Goal: Task Accomplishment & Management: Use online tool/utility

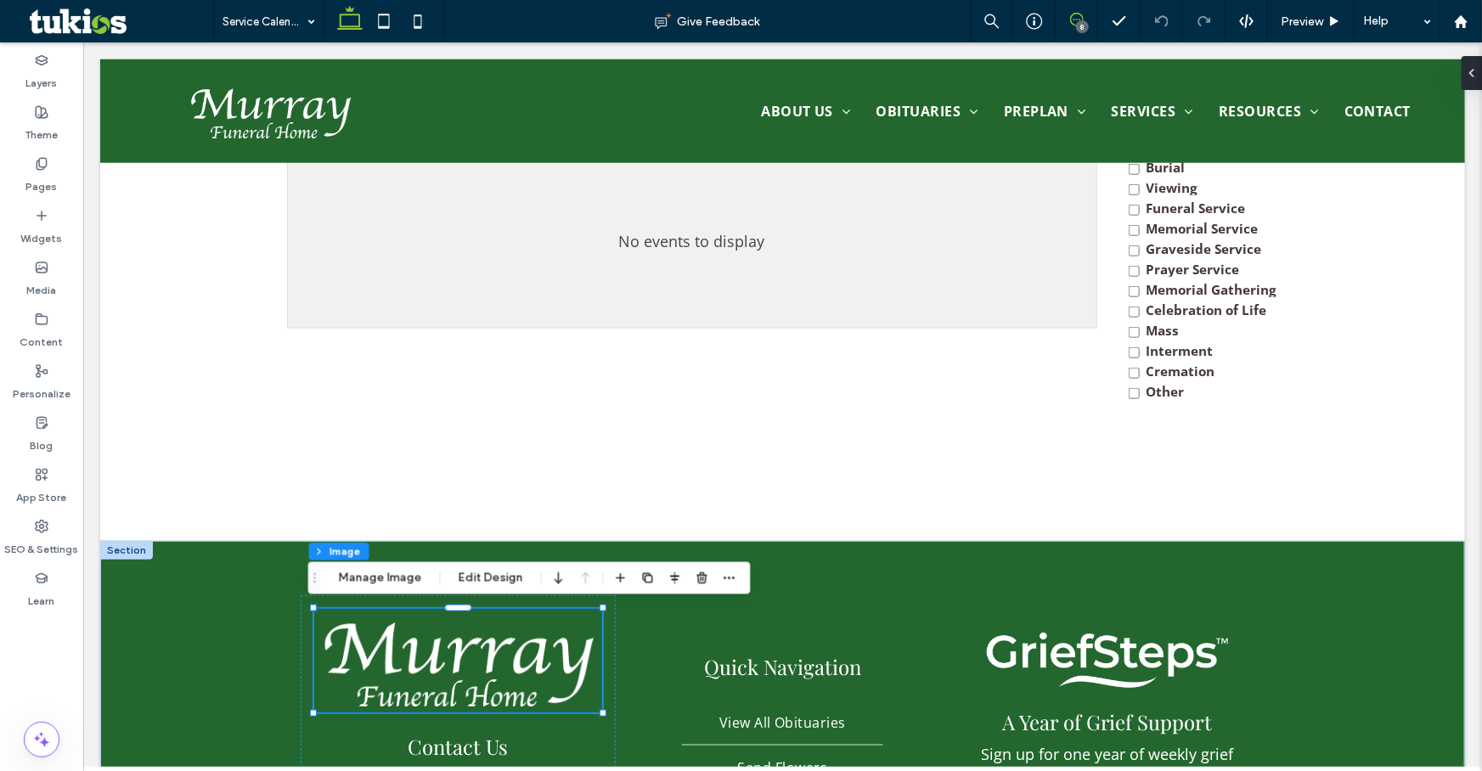
click at [1069, 26] on span at bounding box center [1077, 20] width 42 height 14
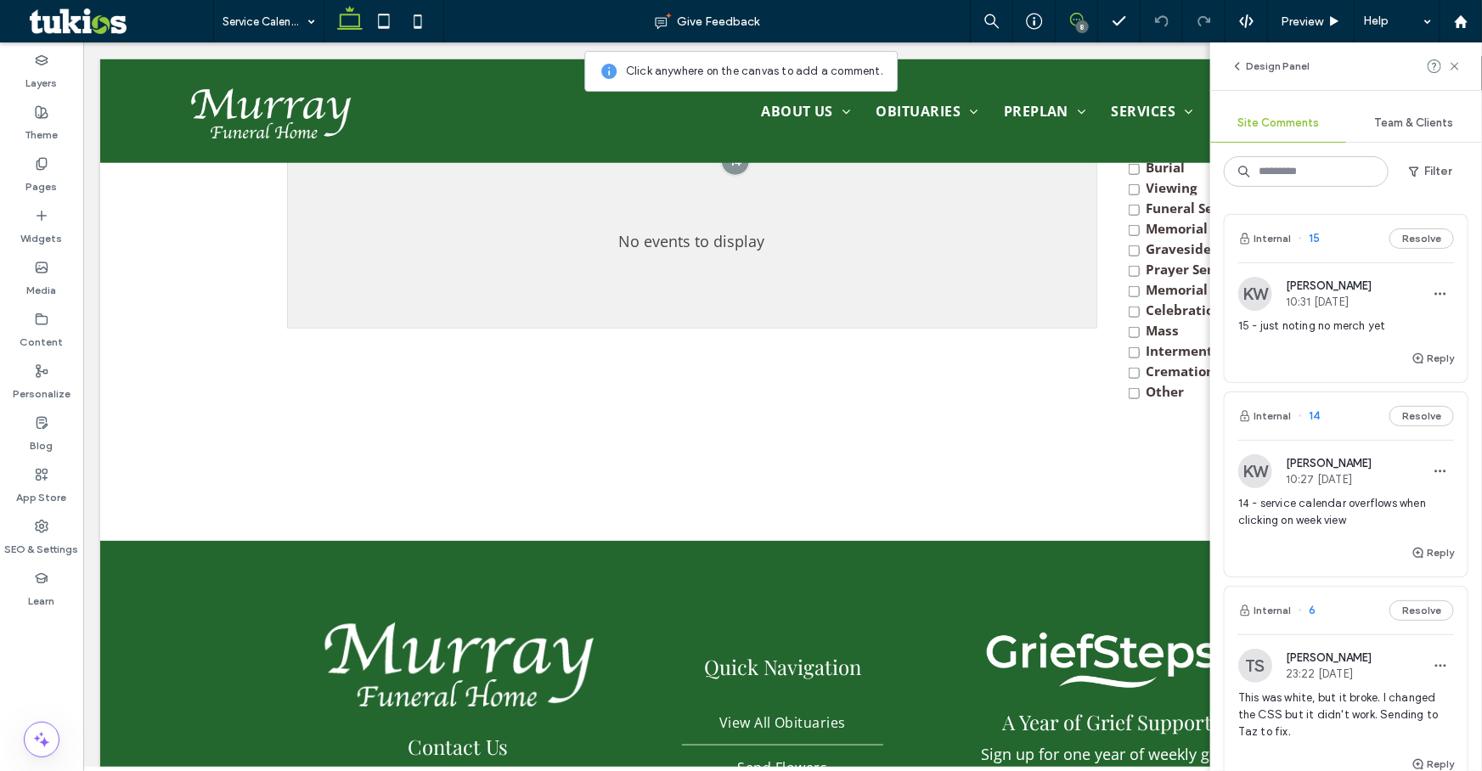
click at [1347, 318] on span "15 - just noting no merch yet" at bounding box center [1346, 326] width 216 height 17
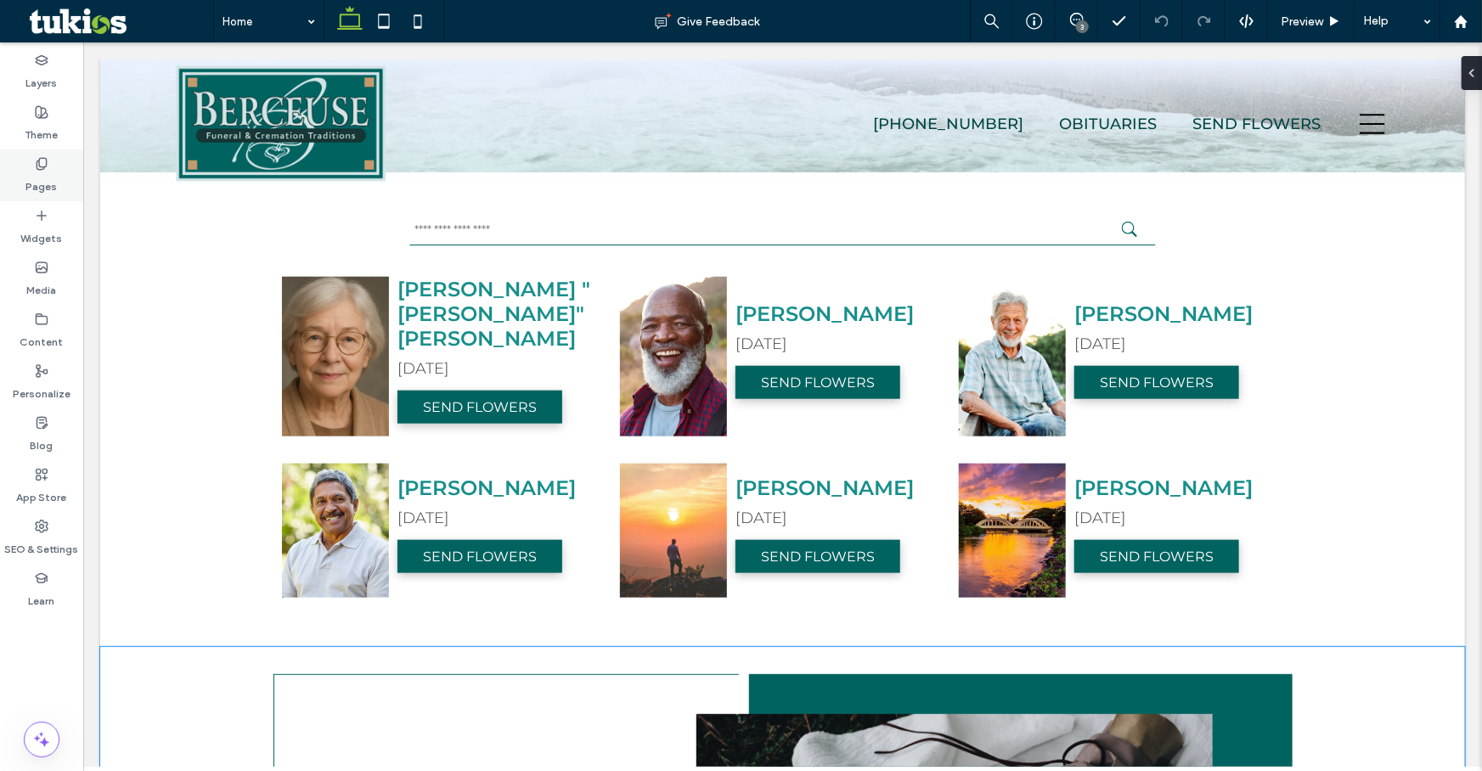
scroll to position [695, 0]
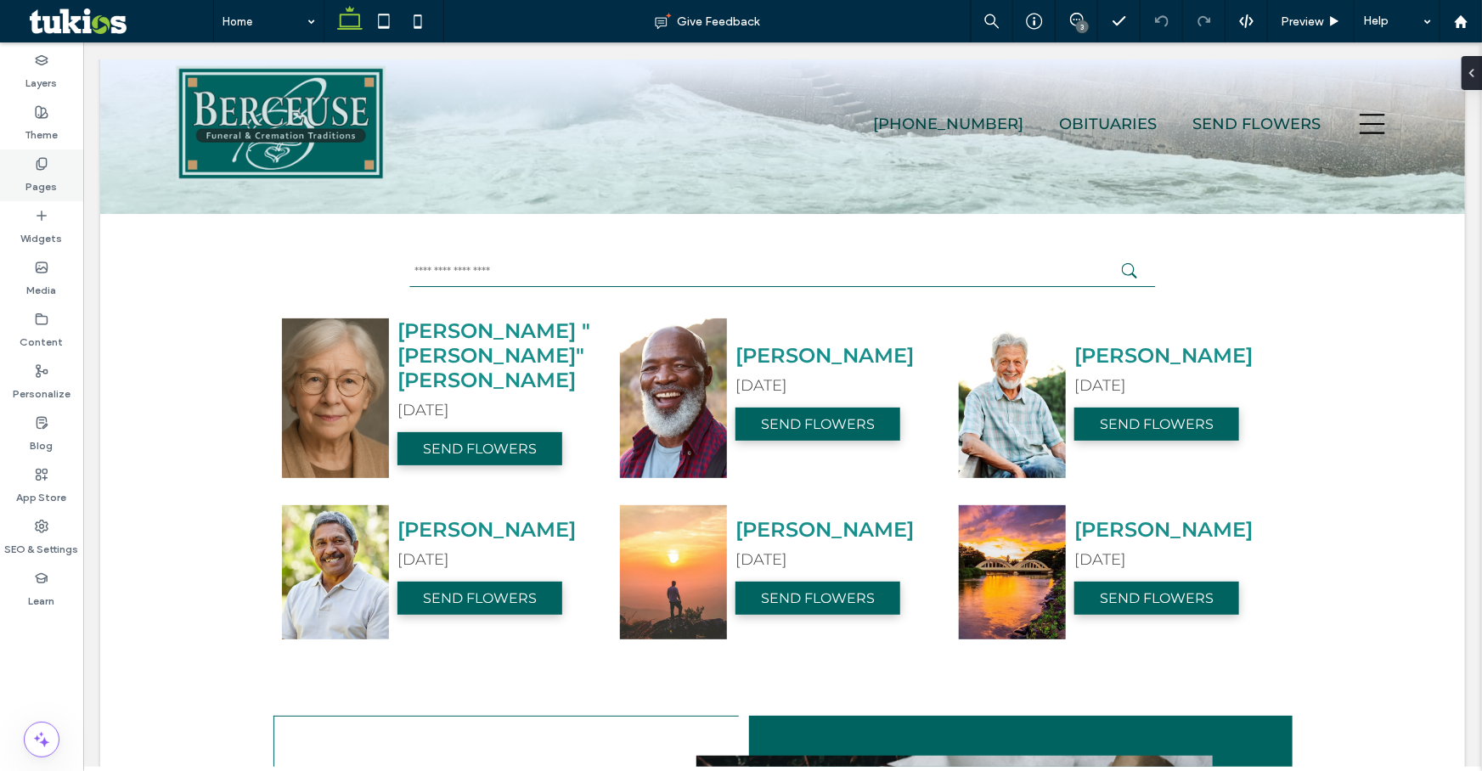
click at [48, 185] on label "Pages" at bounding box center [41, 183] width 31 height 24
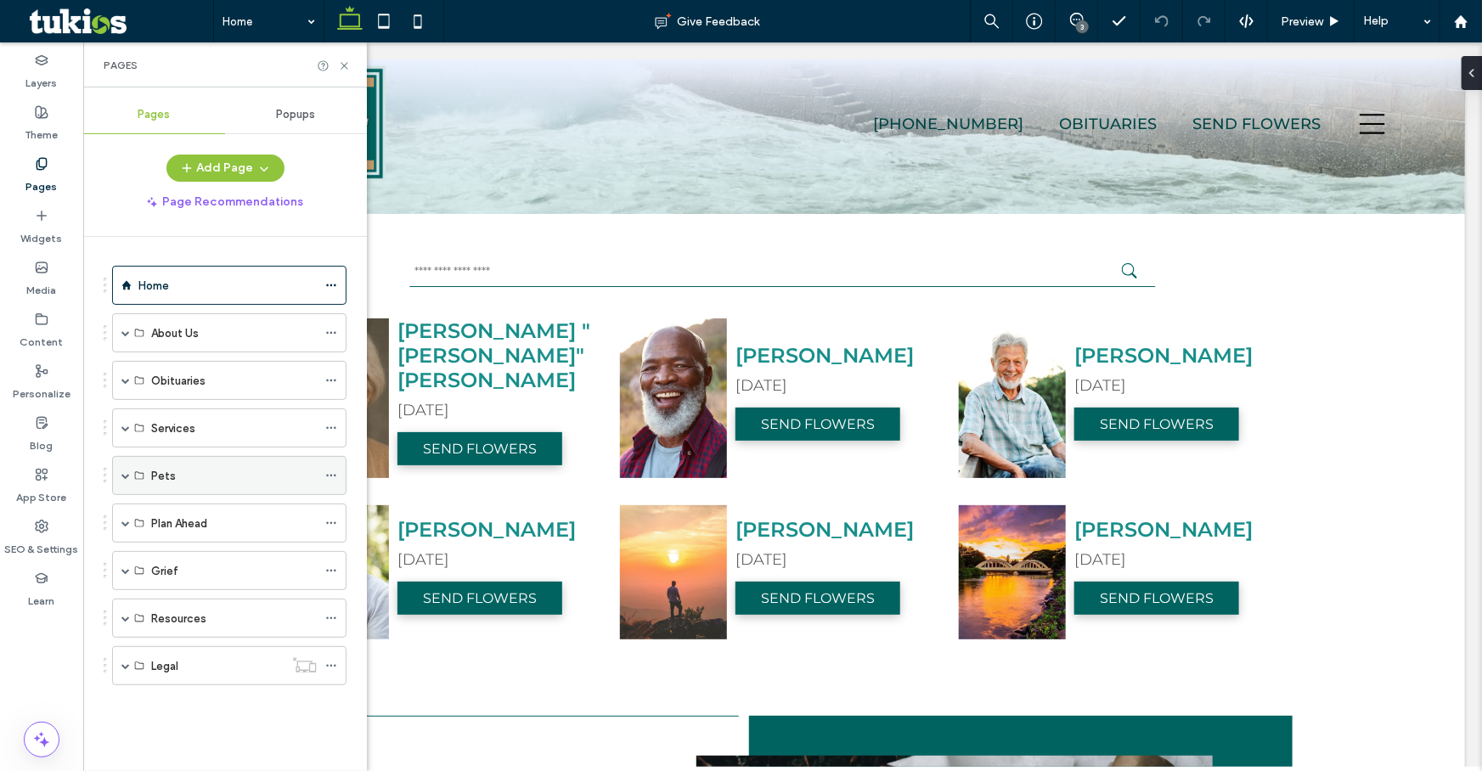
click at [127, 472] on span at bounding box center [125, 475] width 8 height 8
click at [119, 471] on div "Pets" at bounding box center [229, 475] width 234 height 39
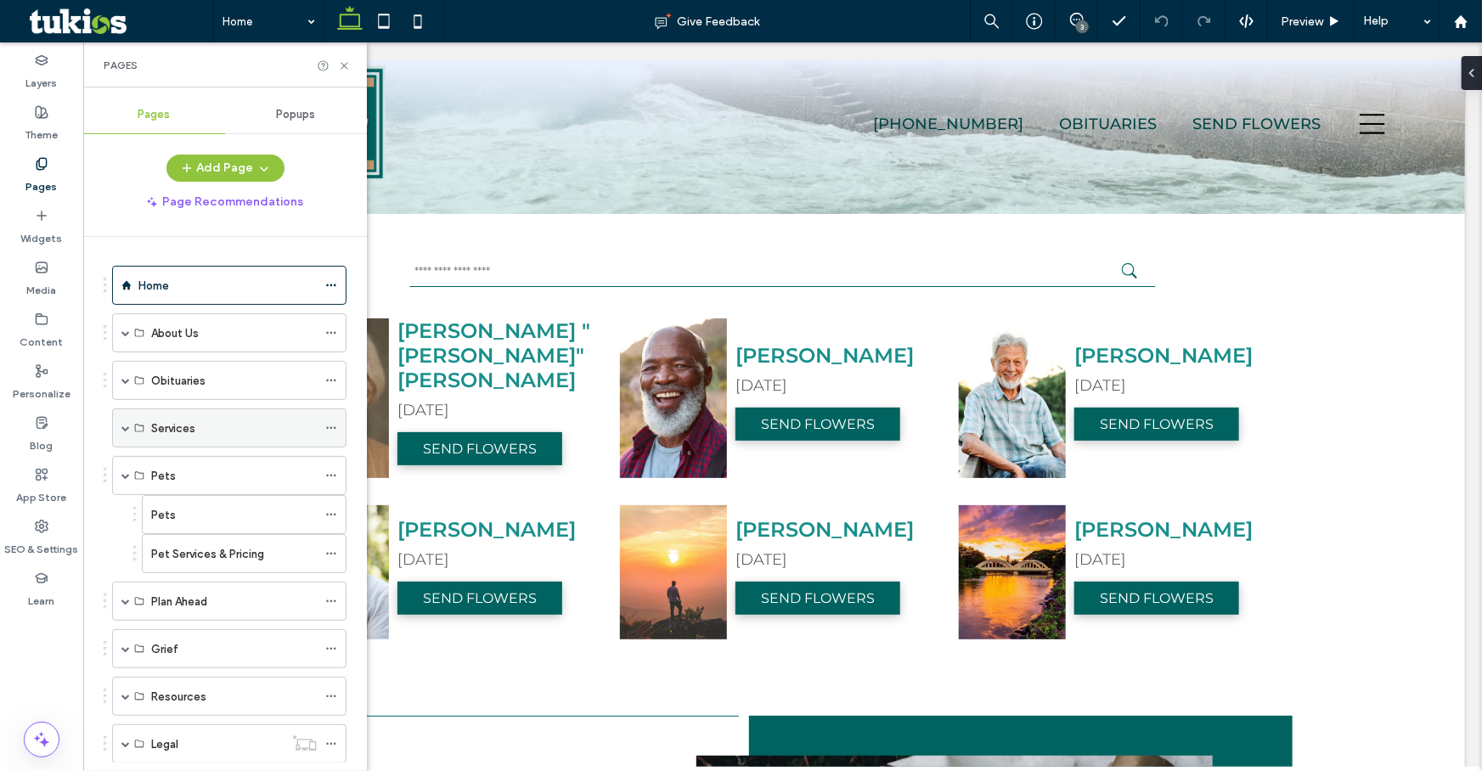
click at [120, 427] on div "Services" at bounding box center [229, 428] width 234 height 39
click at [124, 424] on span at bounding box center [125, 428] width 8 height 8
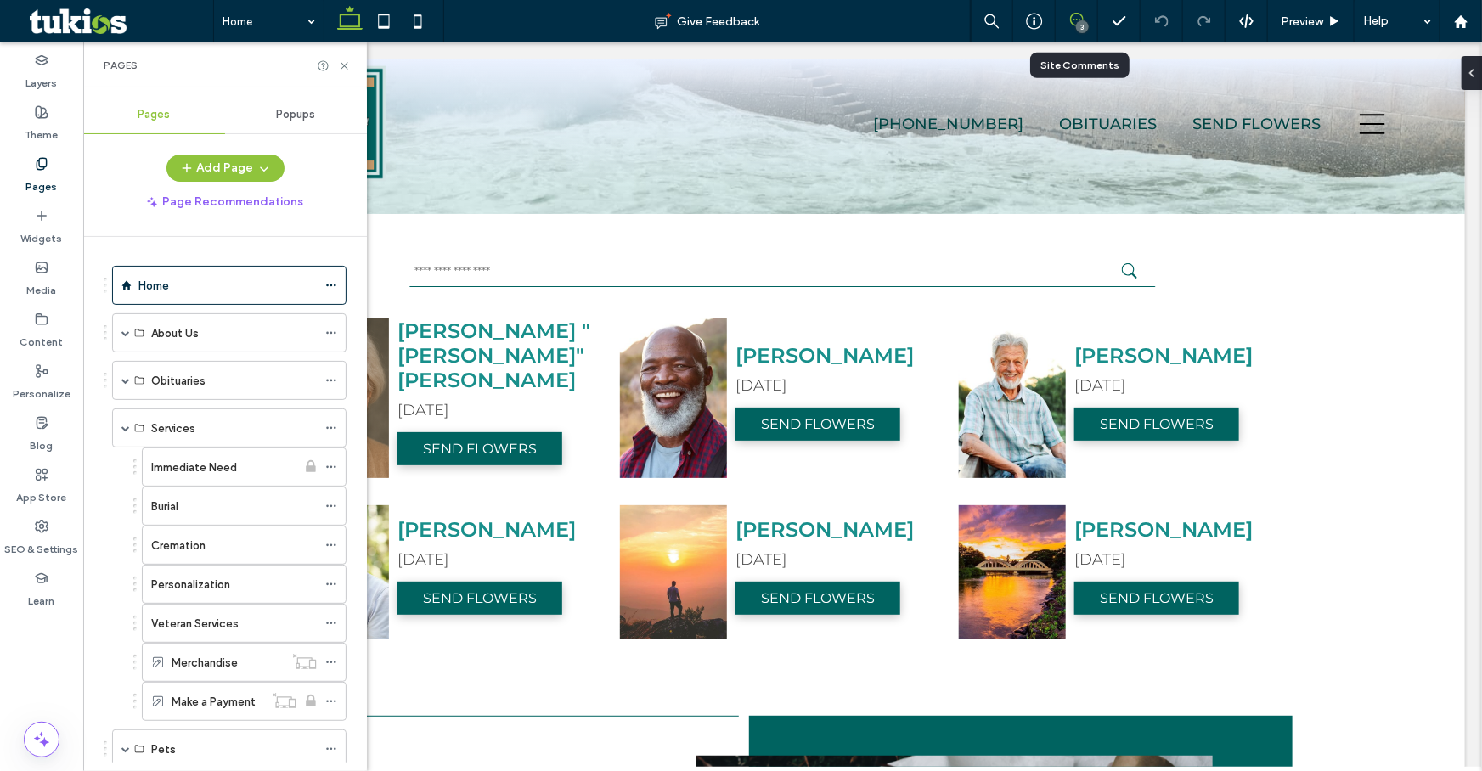
click at [1063, 25] on span at bounding box center [1077, 20] width 42 height 14
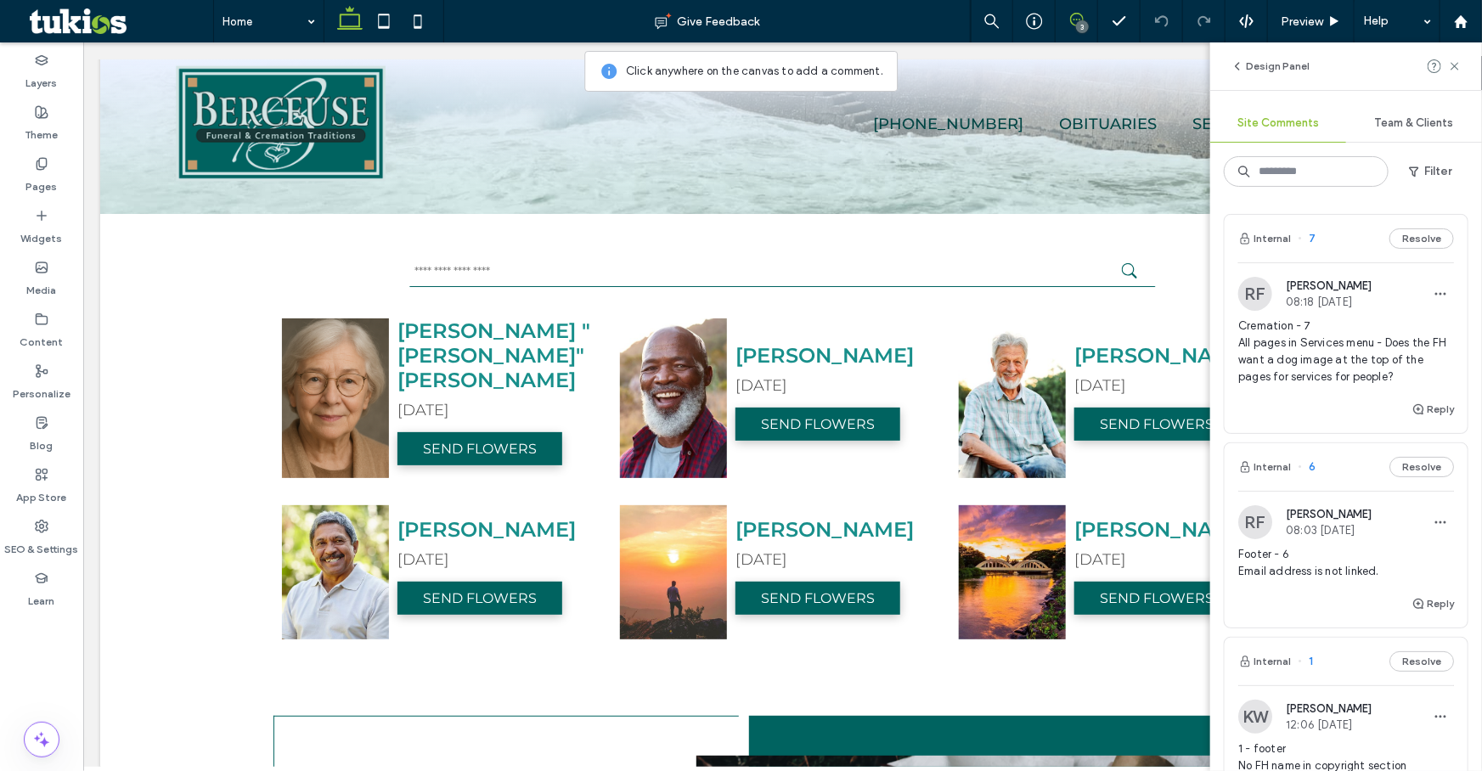
click at [1345, 319] on span "Cremation - 7 All pages in Services menu - Does the FH want a dog image at the …" at bounding box center [1346, 352] width 216 height 68
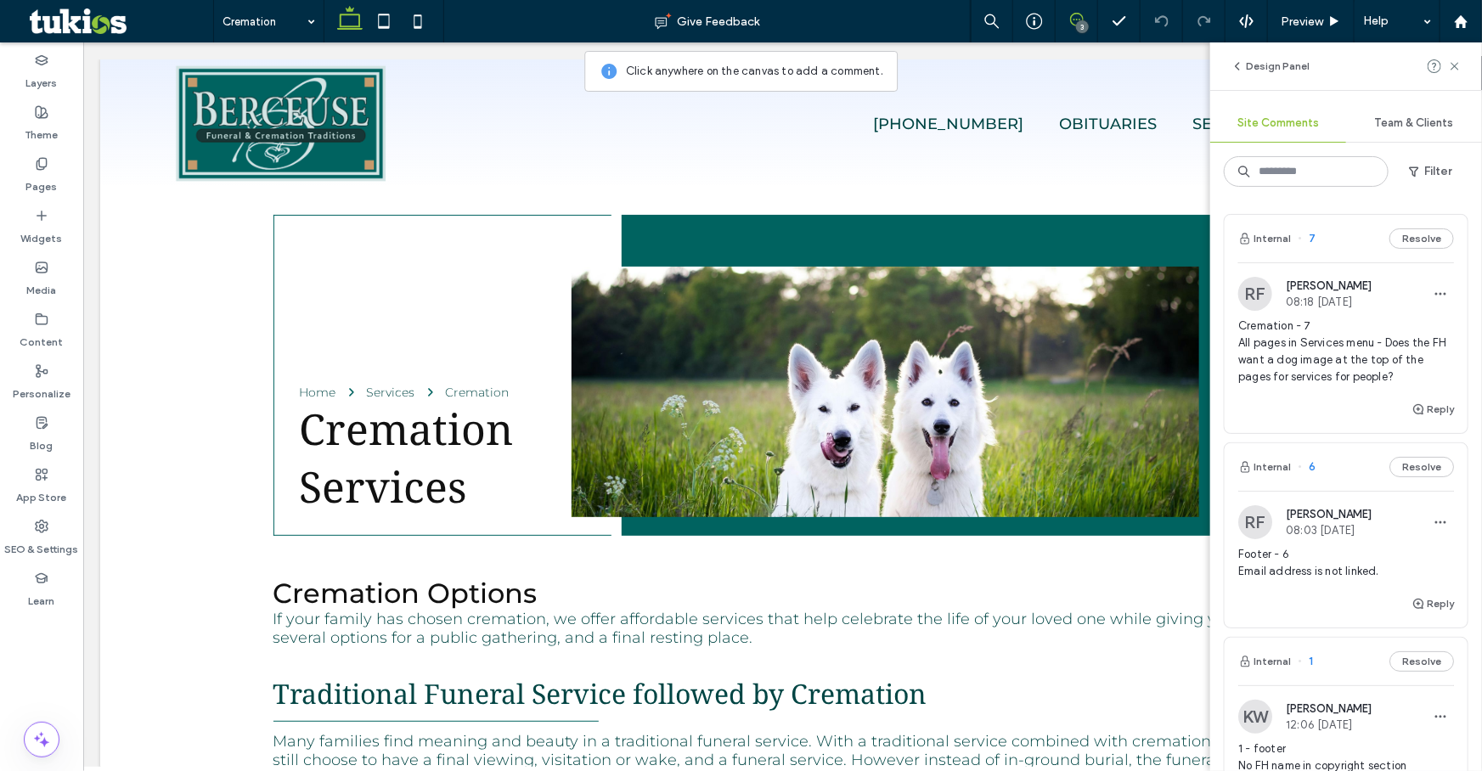
scroll to position [0, 0]
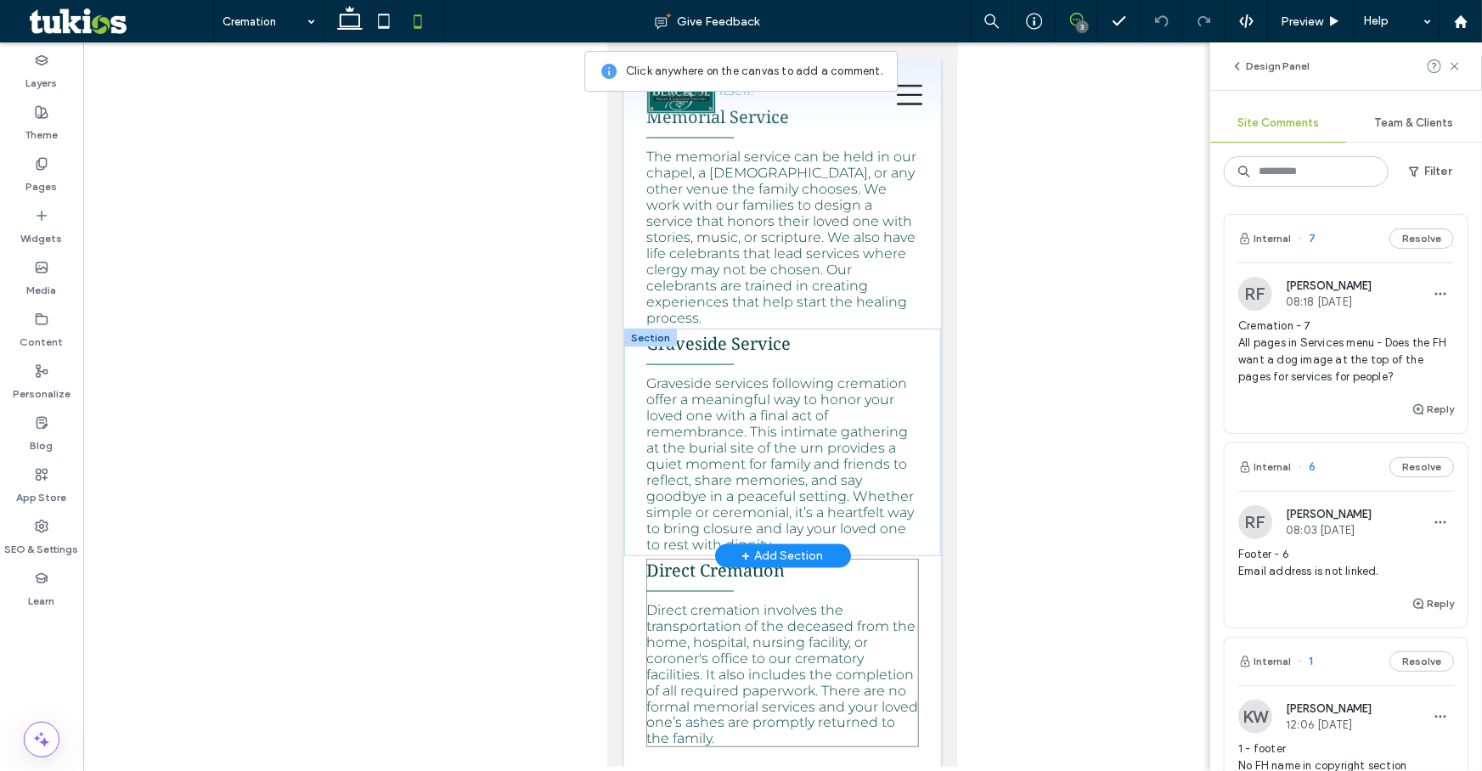
scroll to position [463, 0]
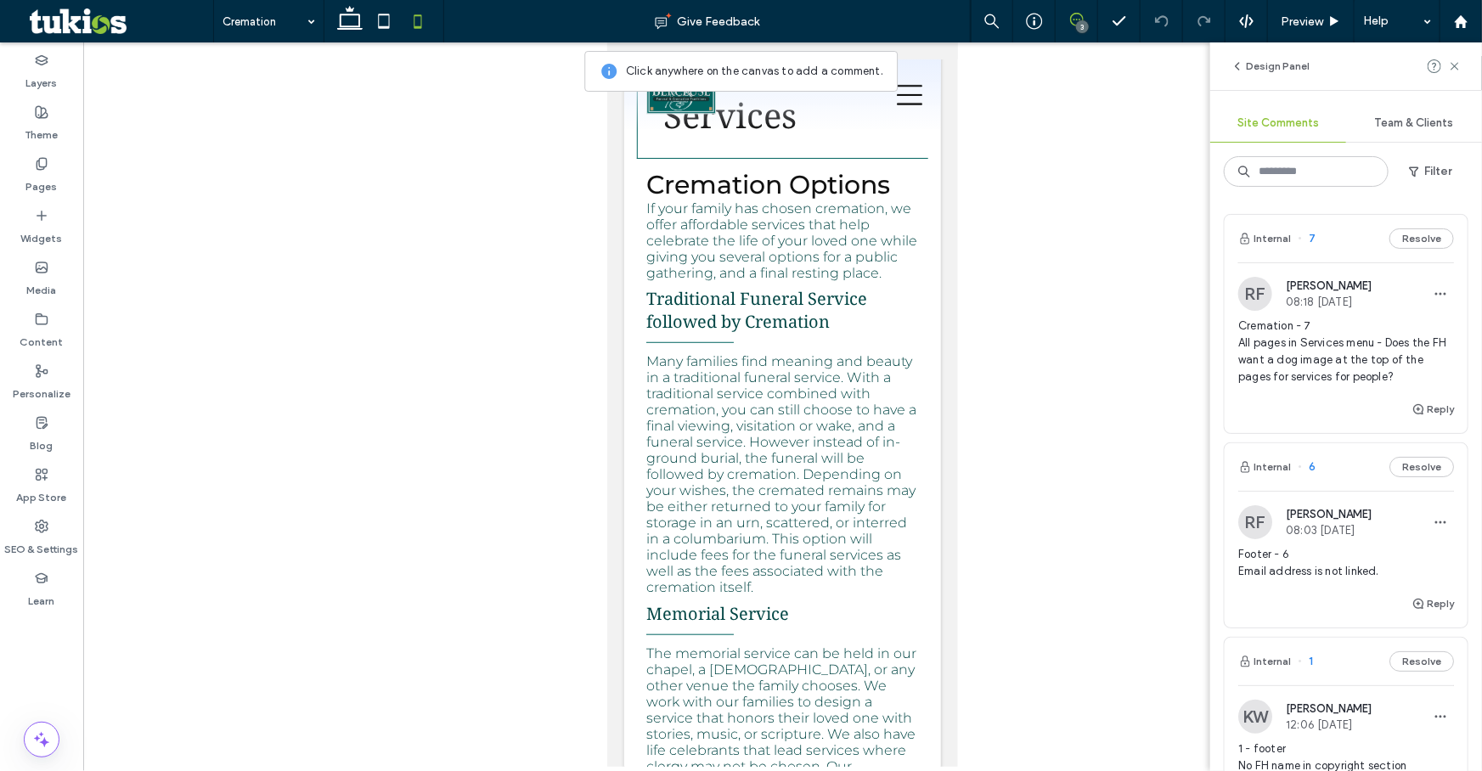
click at [1320, 521] on div "Richard Feist 08:03 Sep 15 2025" at bounding box center [1329, 522] width 86 height 29
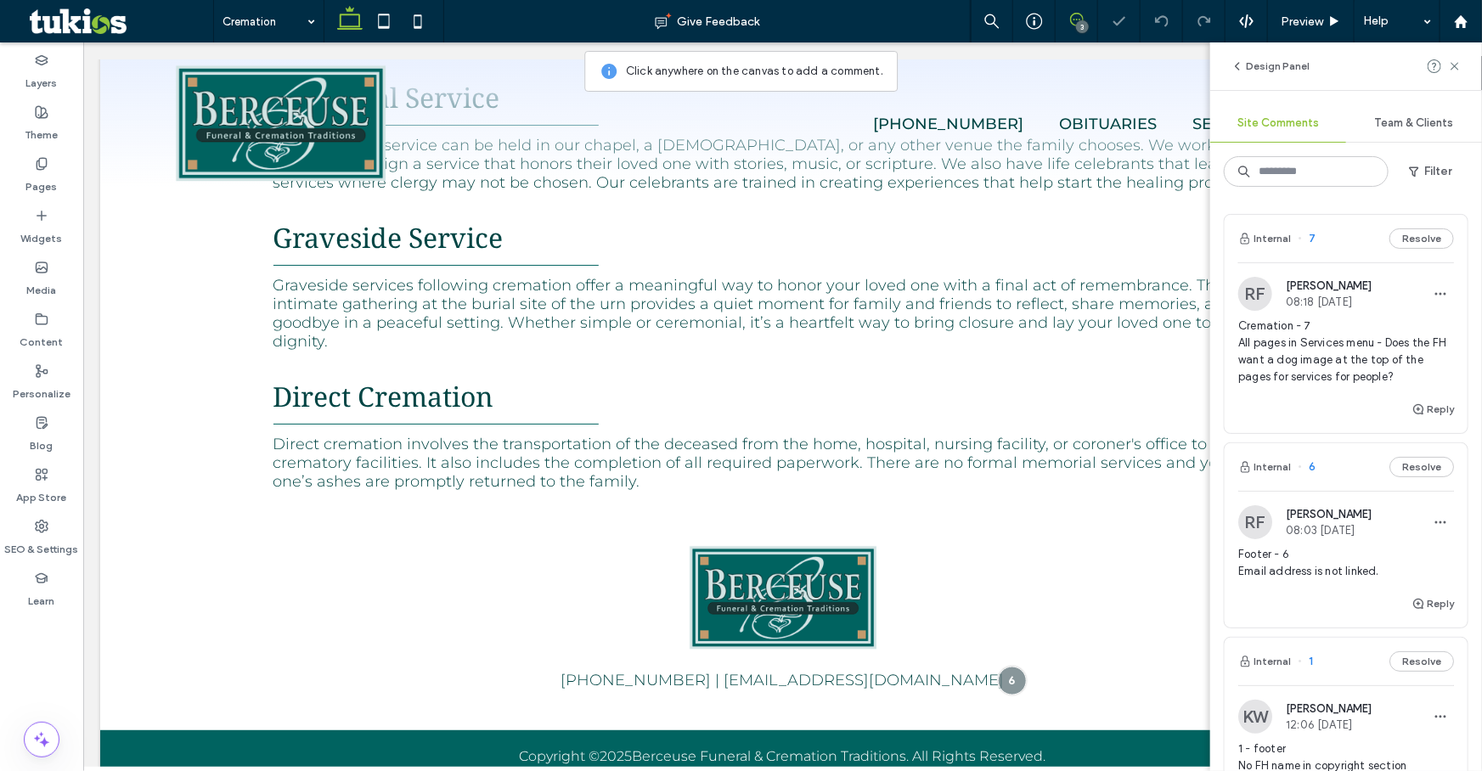
scroll to position [788, 0]
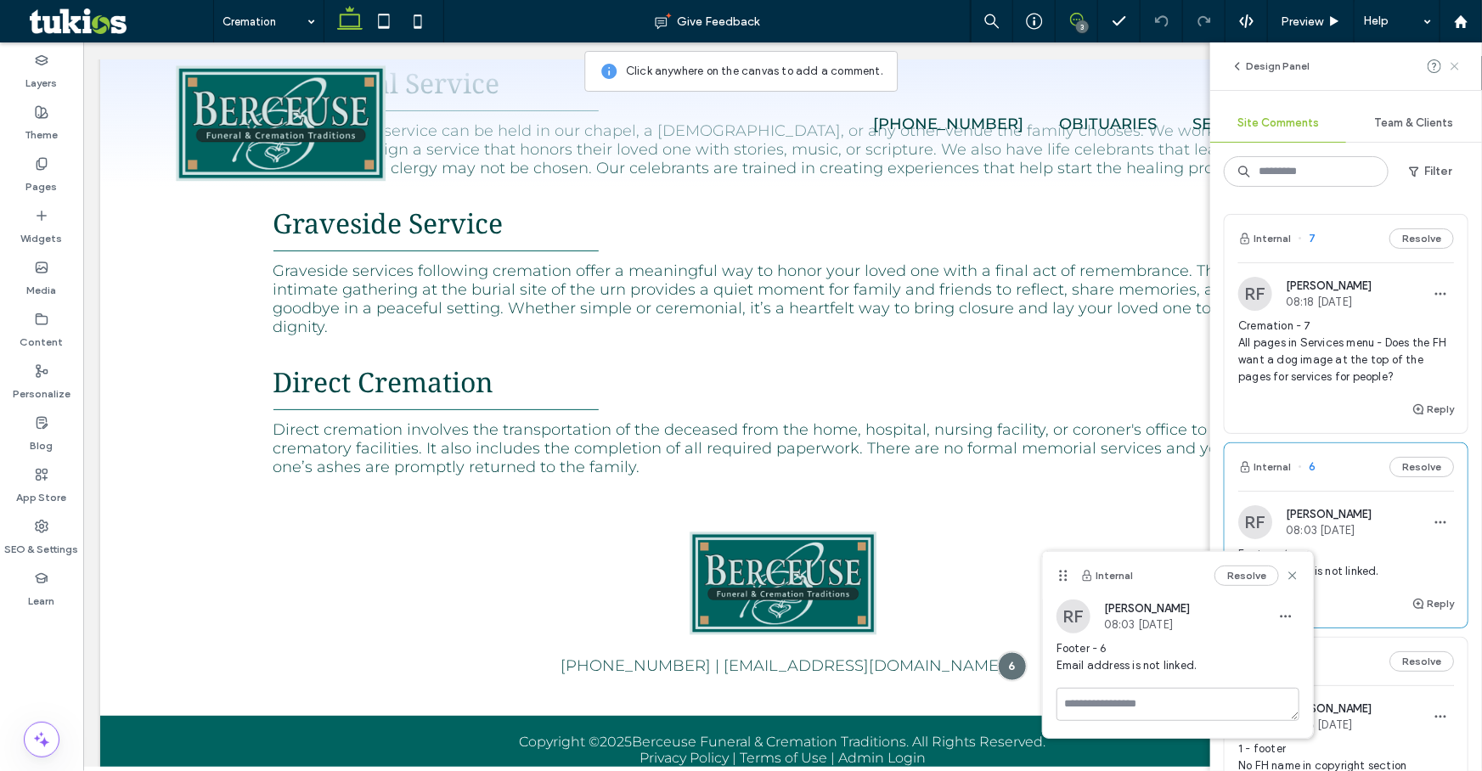
click at [1459, 69] on icon at bounding box center [1455, 66] width 14 height 14
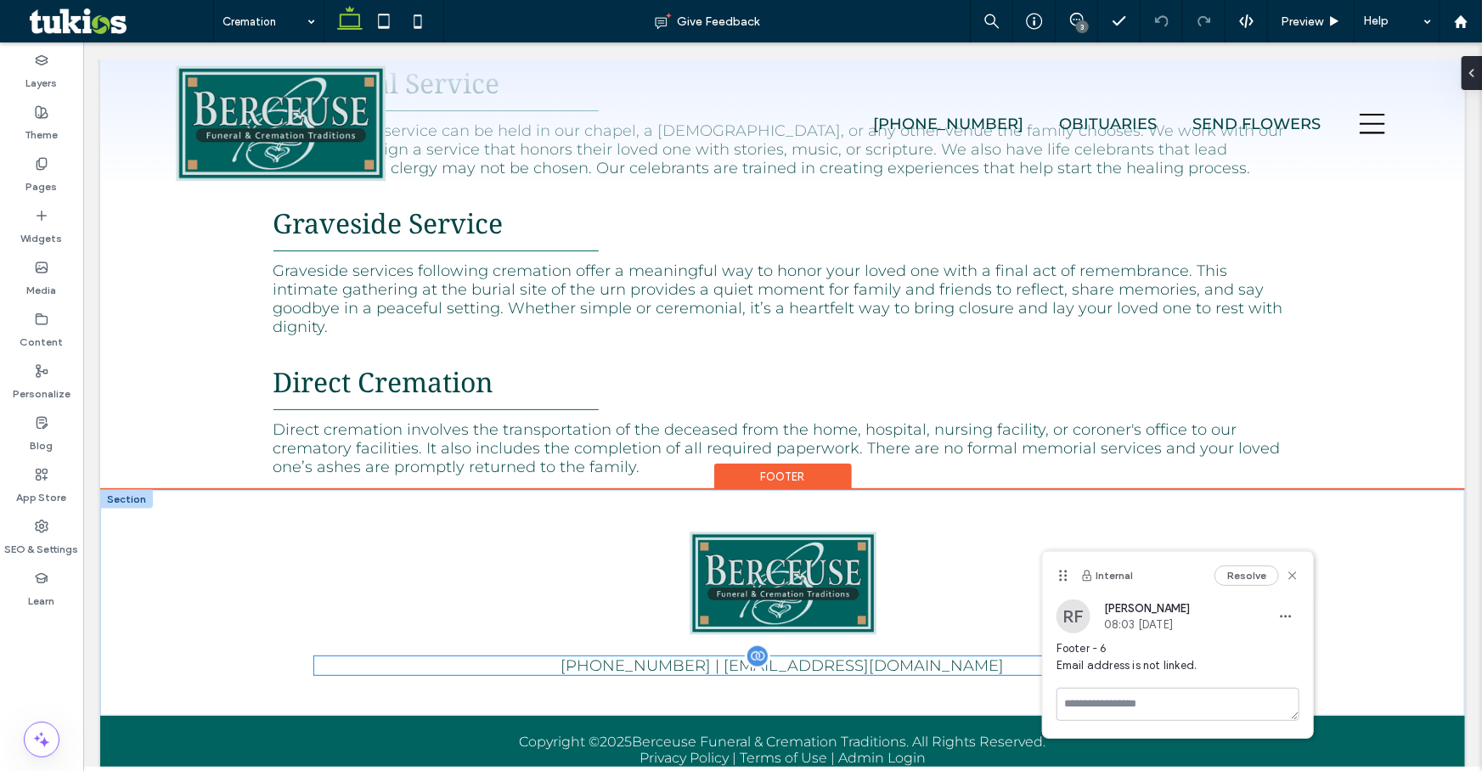
click at [849, 656] on span "rhaydensmithfuneralhome@gmail.com" at bounding box center [864, 665] width 280 height 19
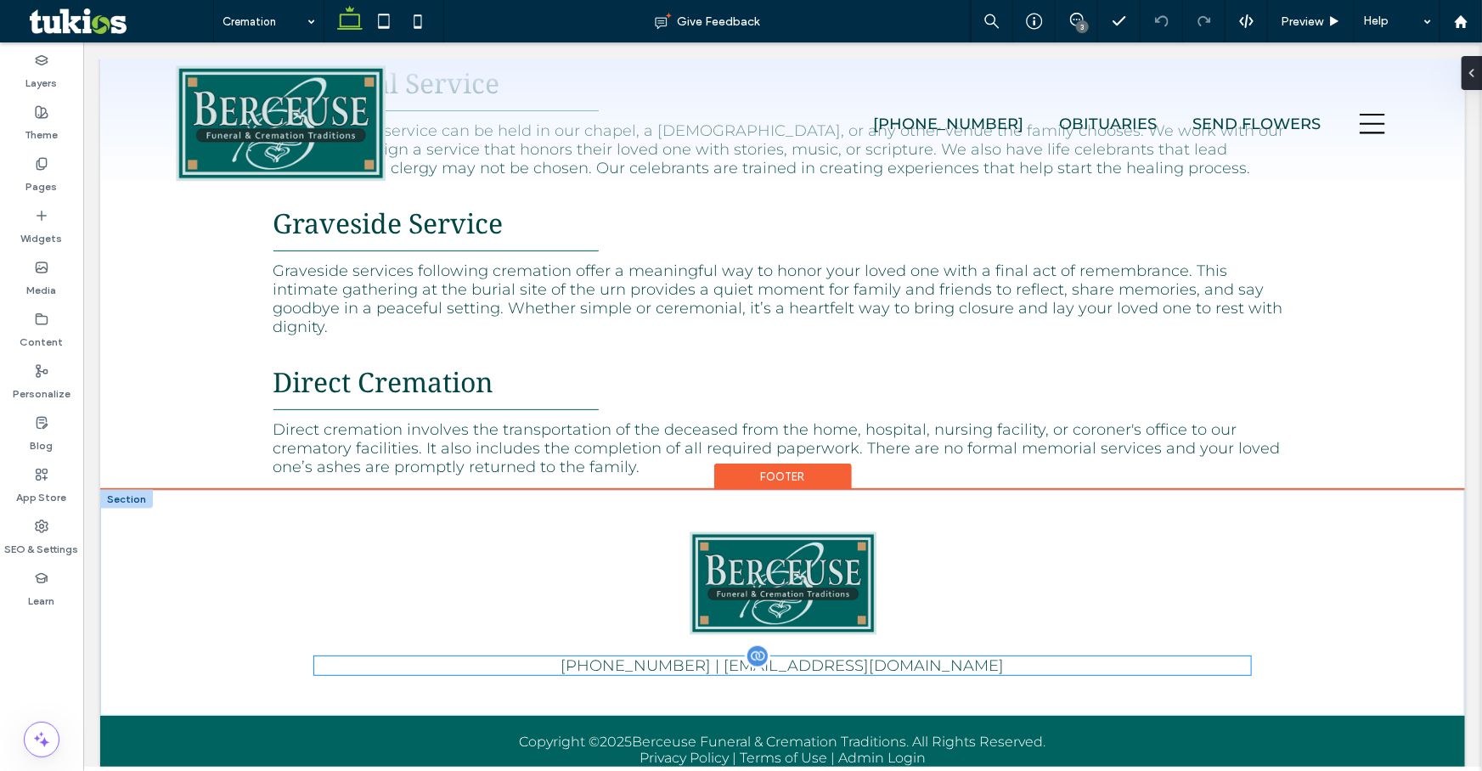
click at [847, 656] on span "rhaydensmithfuneralhome@gmail.com" at bounding box center [864, 665] width 280 height 19
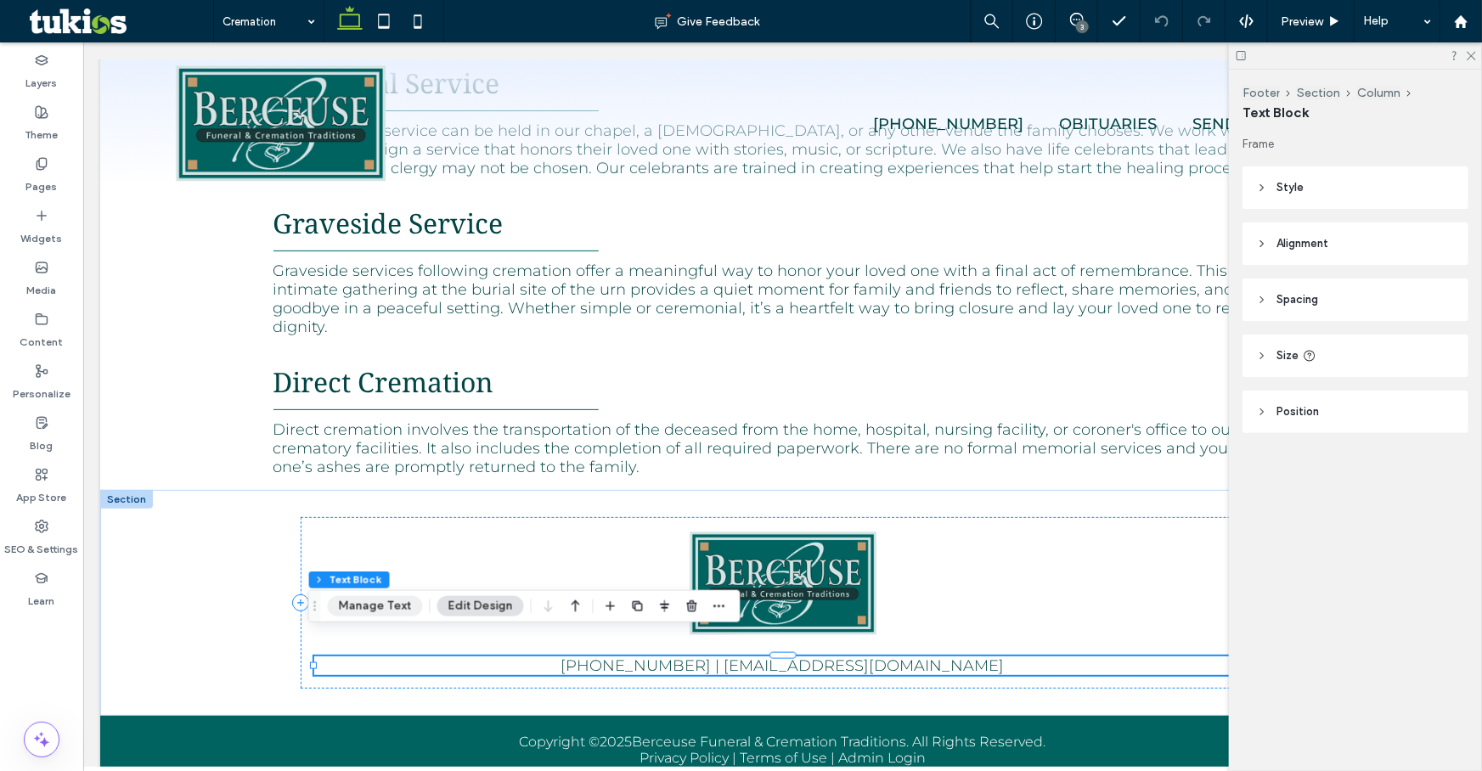
click at [379, 604] on button "Manage Text" at bounding box center [375, 606] width 95 height 20
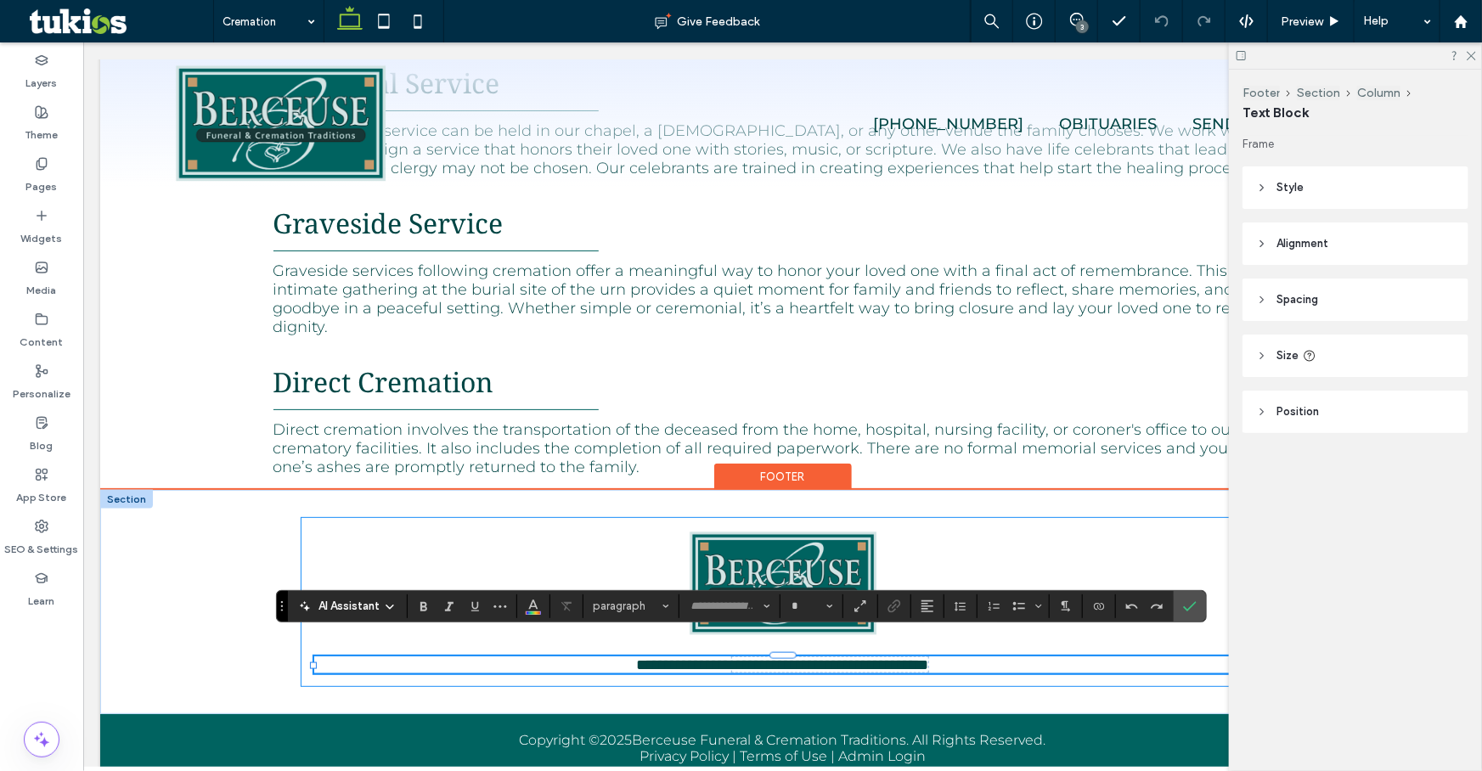
type input "**********"
type input "**"
click at [731, 657] on span "**********" at bounding box center [829, 664] width 196 height 15
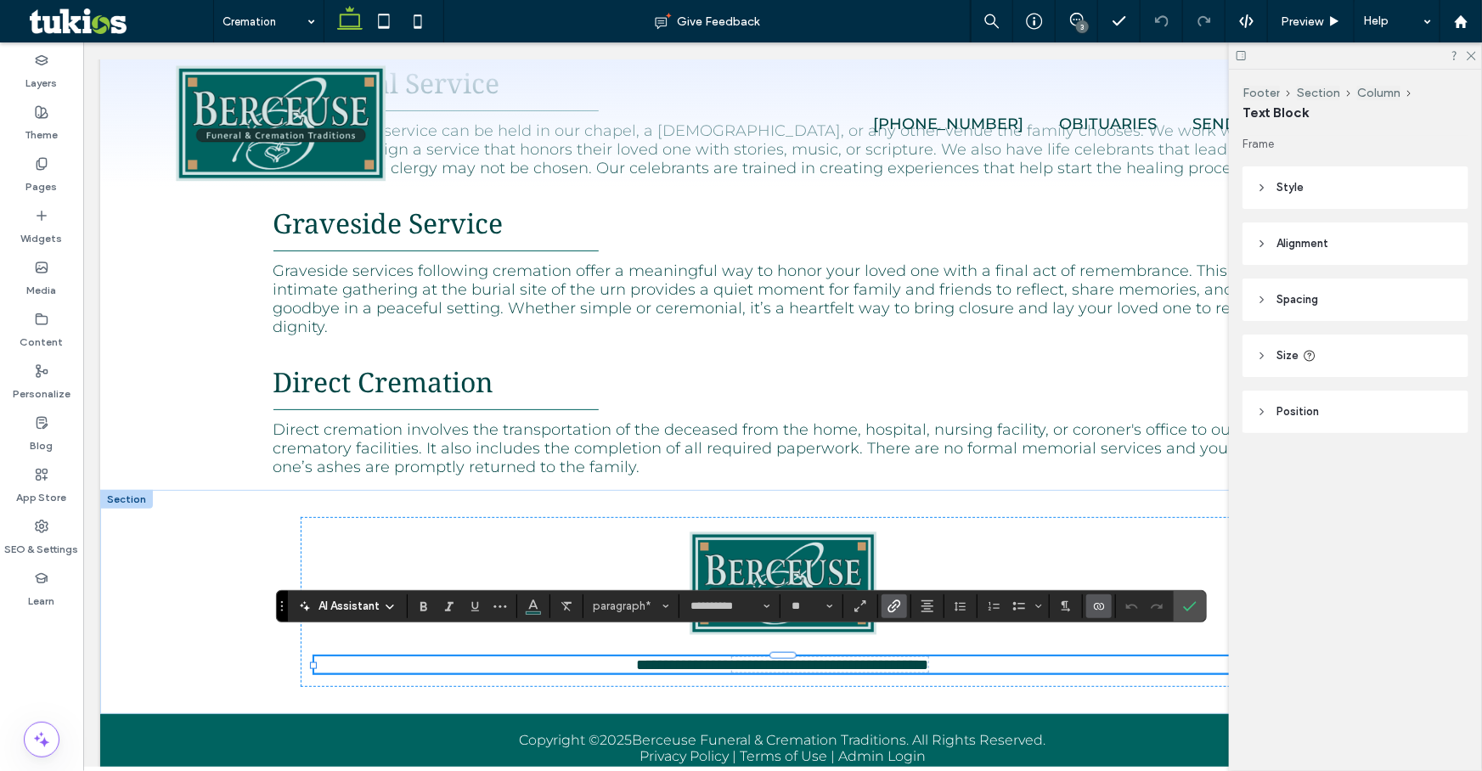
click at [899, 606] on icon "Link" at bounding box center [895, 607] width 14 height 14
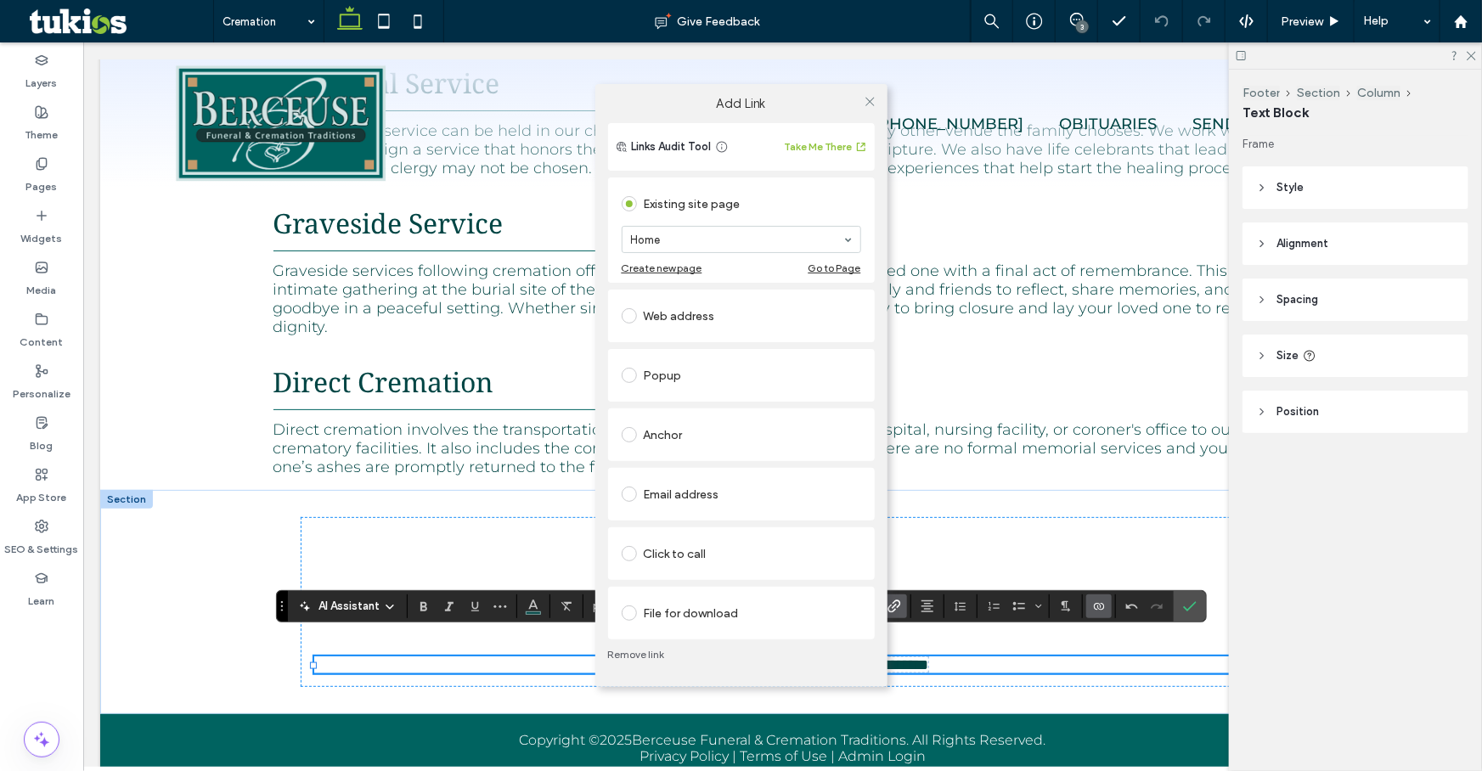
click at [712, 497] on div "Email address" at bounding box center [742, 494] width 240 height 27
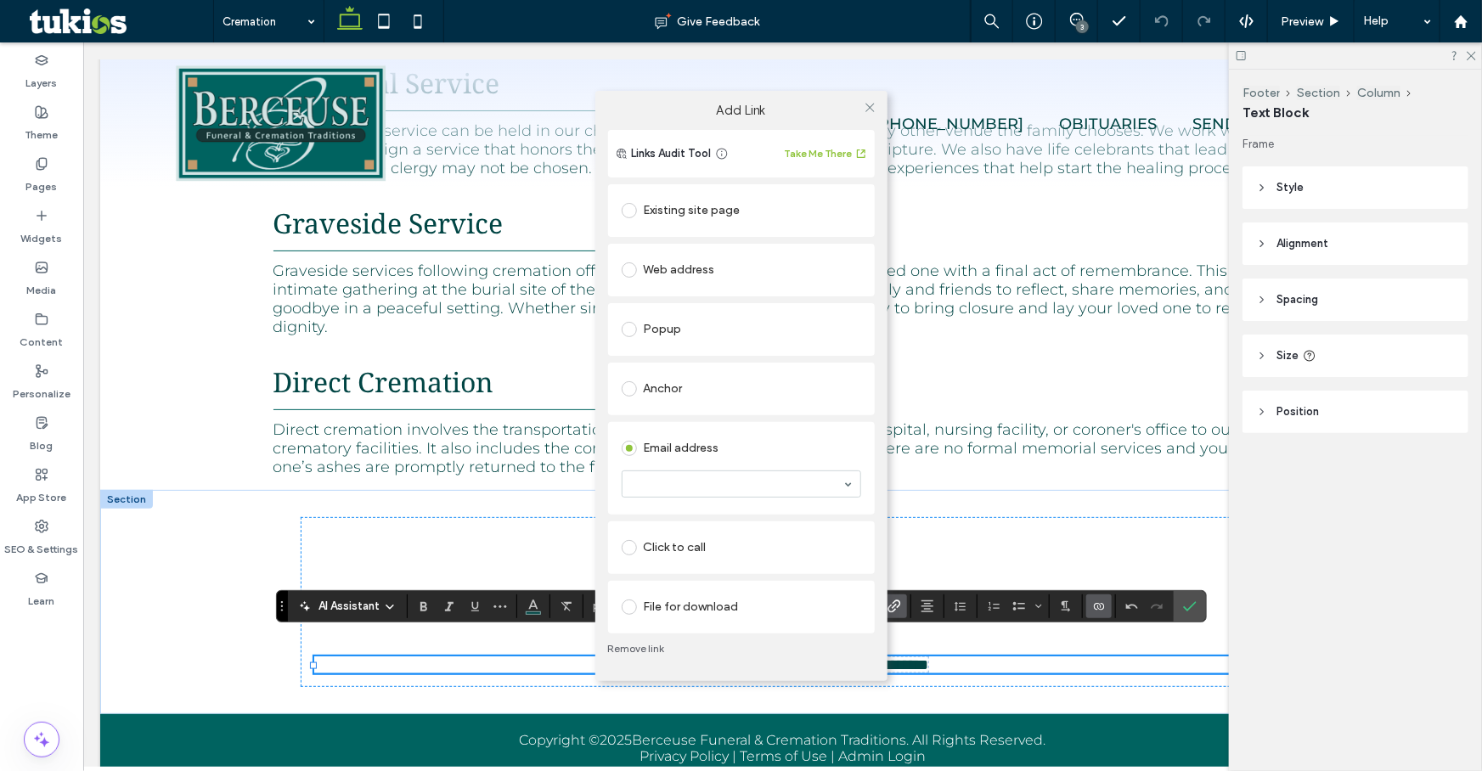
click at [693, 518] on div "Existing site page Home Create new page Go to Page Web address Popup Anchor Ema…" at bounding box center [741, 407] width 267 height 453
click at [693, 499] on section at bounding box center [742, 484] width 240 height 44
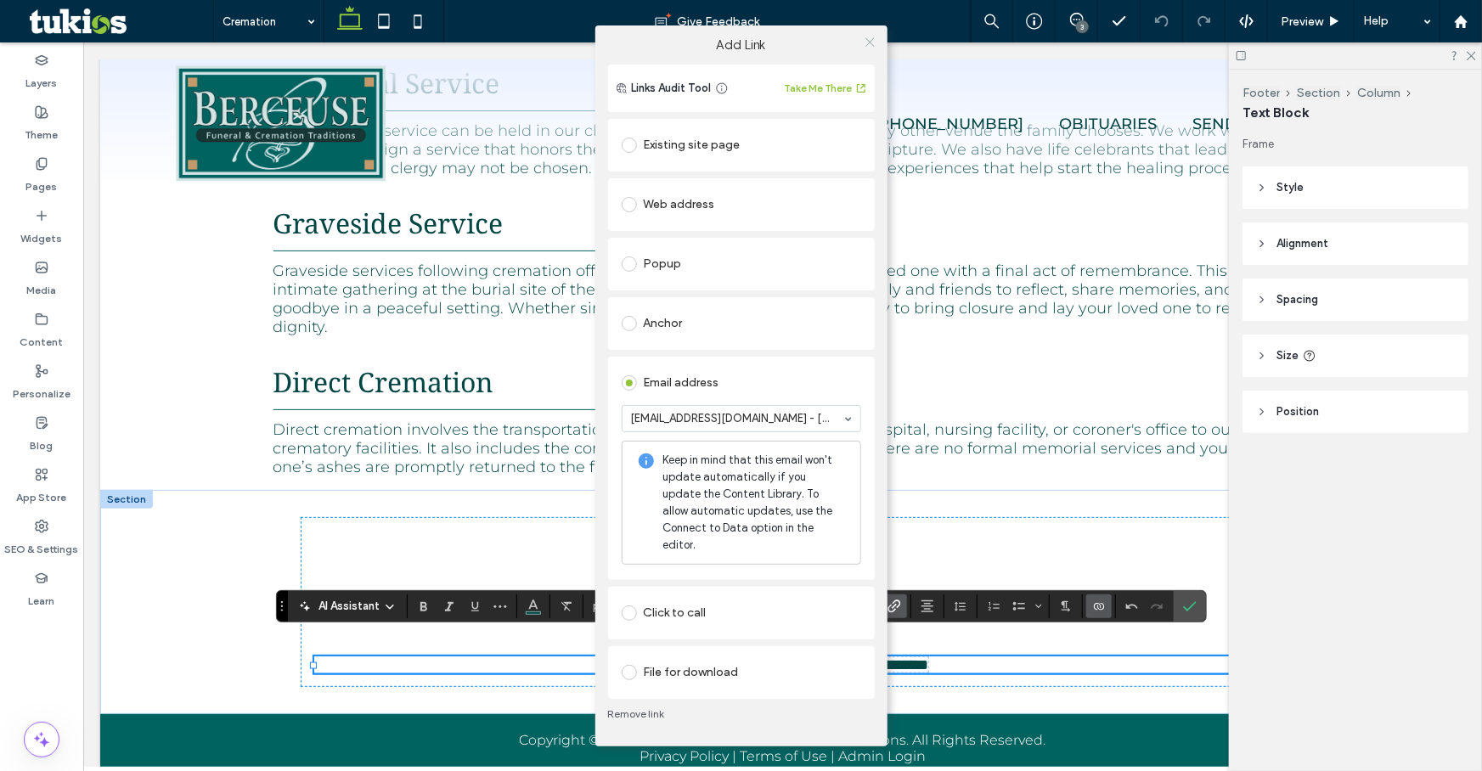
click at [867, 48] on icon at bounding box center [870, 42] width 13 height 13
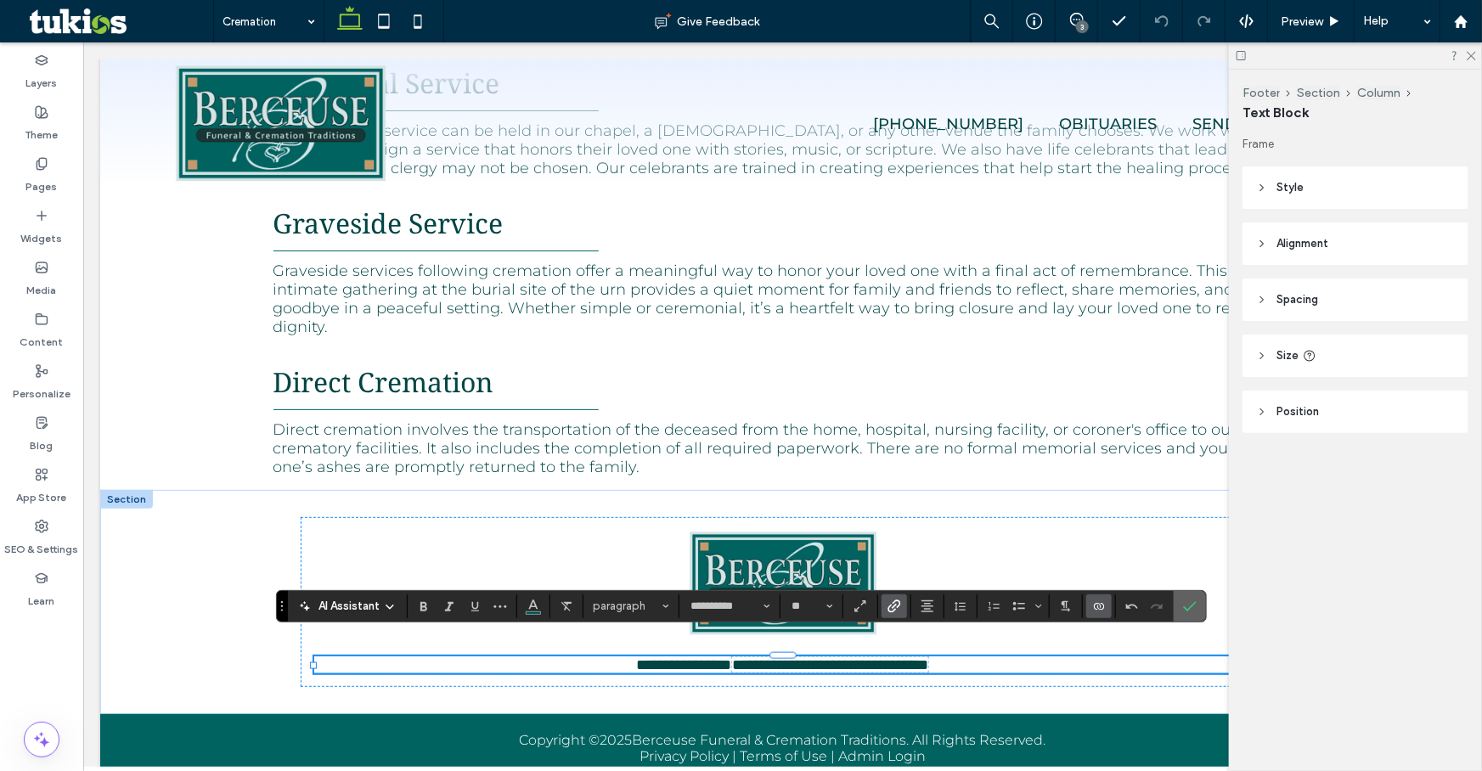
click at [1177, 606] on label "Confirm" at bounding box center [1189, 606] width 25 height 31
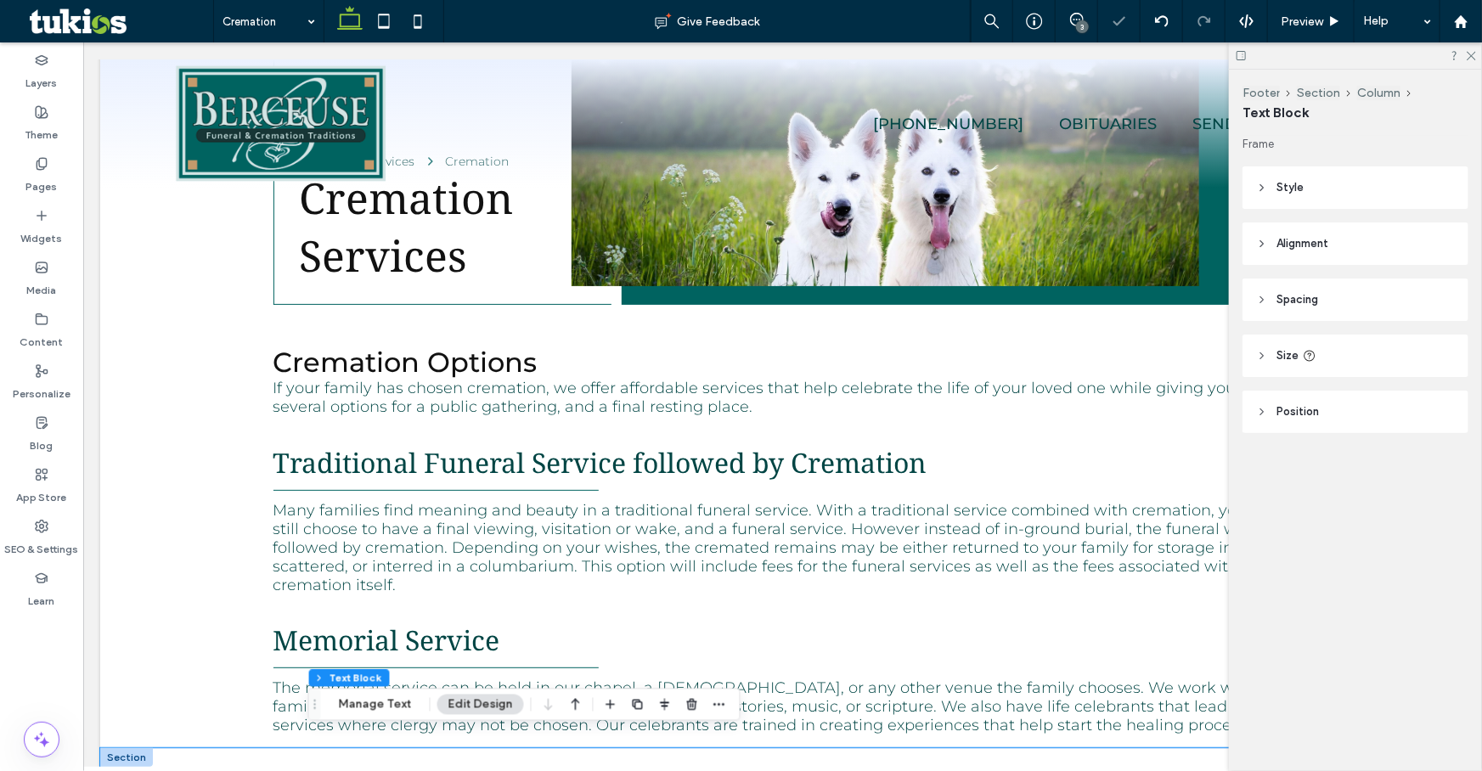
scroll to position [0, 0]
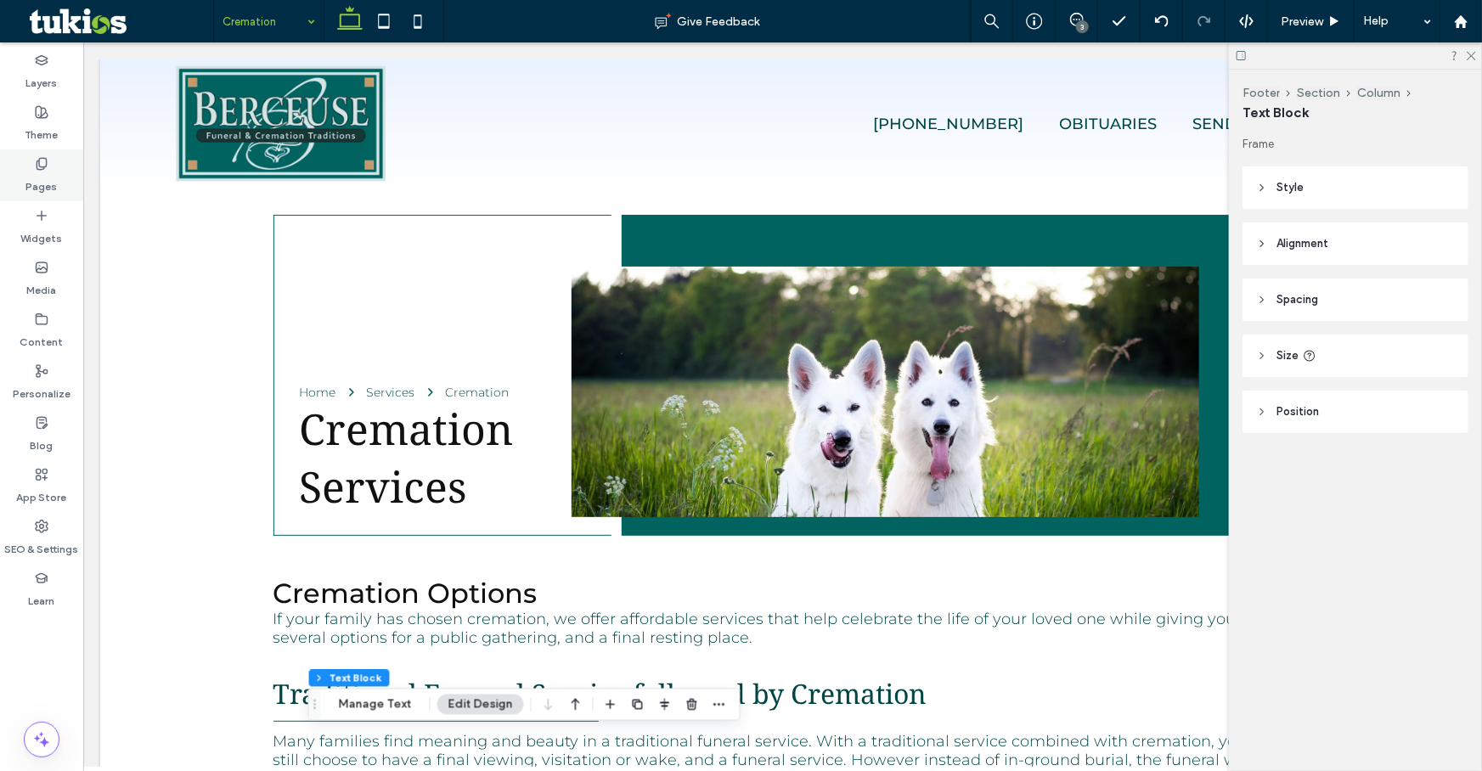
click at [43, 176] on label "Pages" at bounding box center [41, 183] width 31 height 24
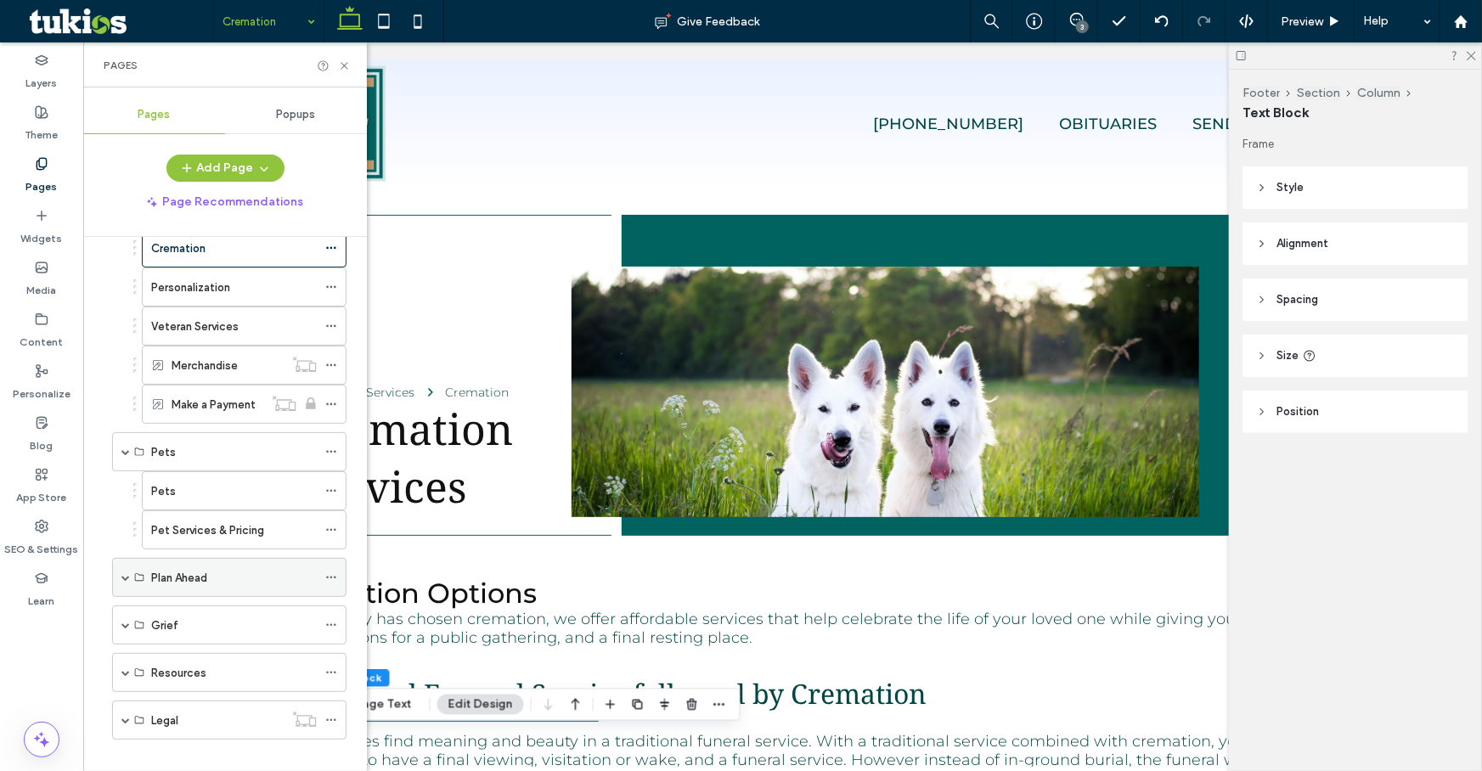
scroll to position [307, 0]
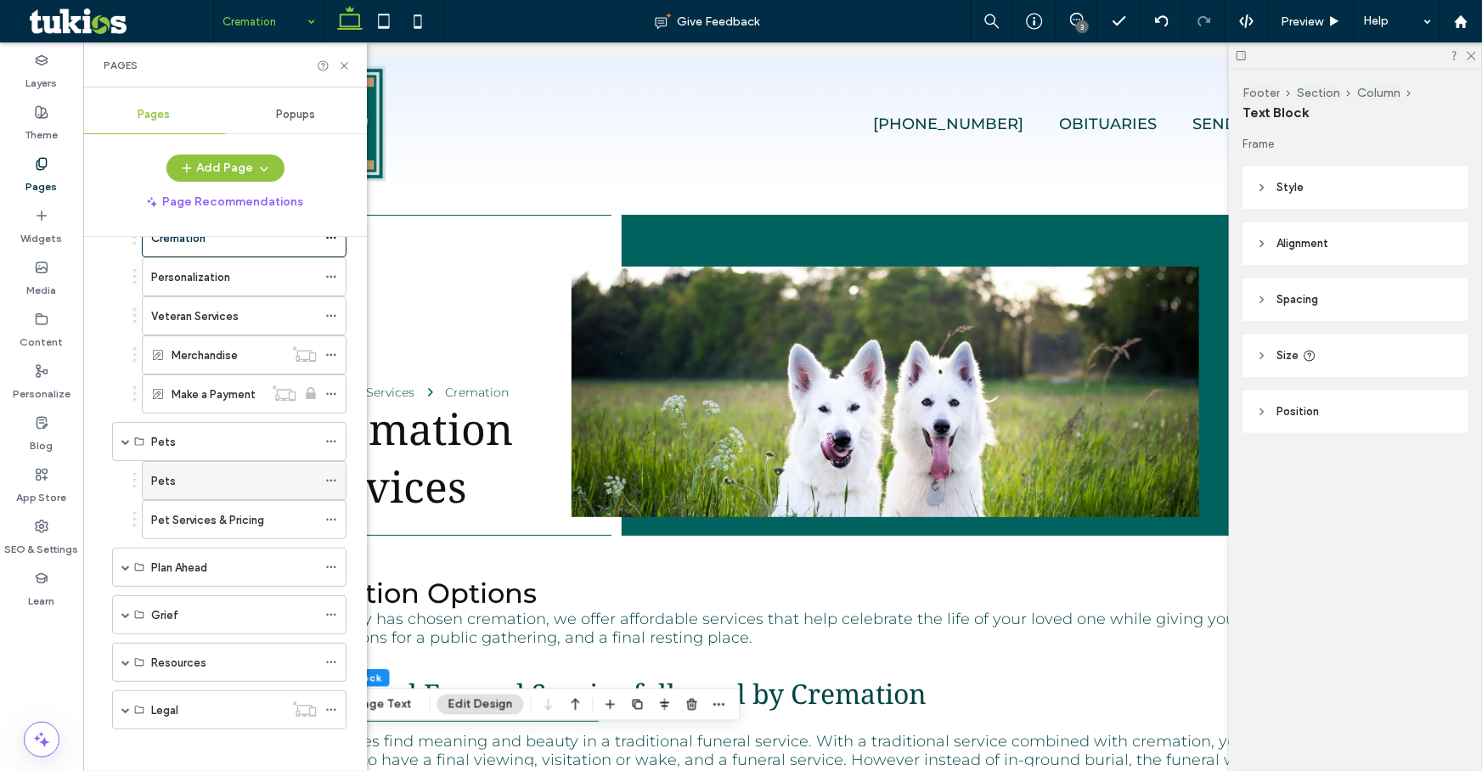
click at [193, 486] on div "Pets" at bounding box center [234, 480] width 166 height 37
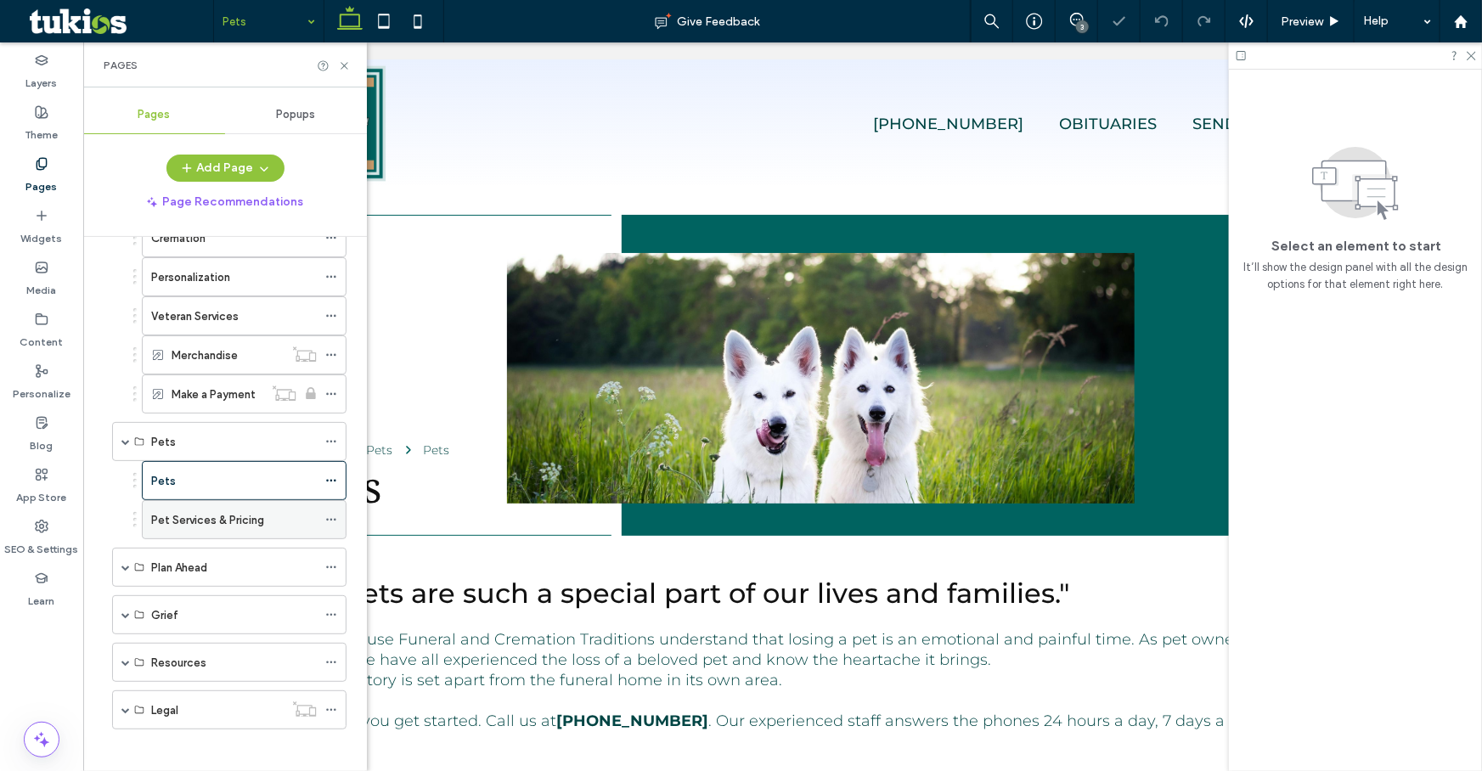
click at [197, 506] on label "Pet Services & Pricing" at bounding box center [207, 520] width 113 height 30
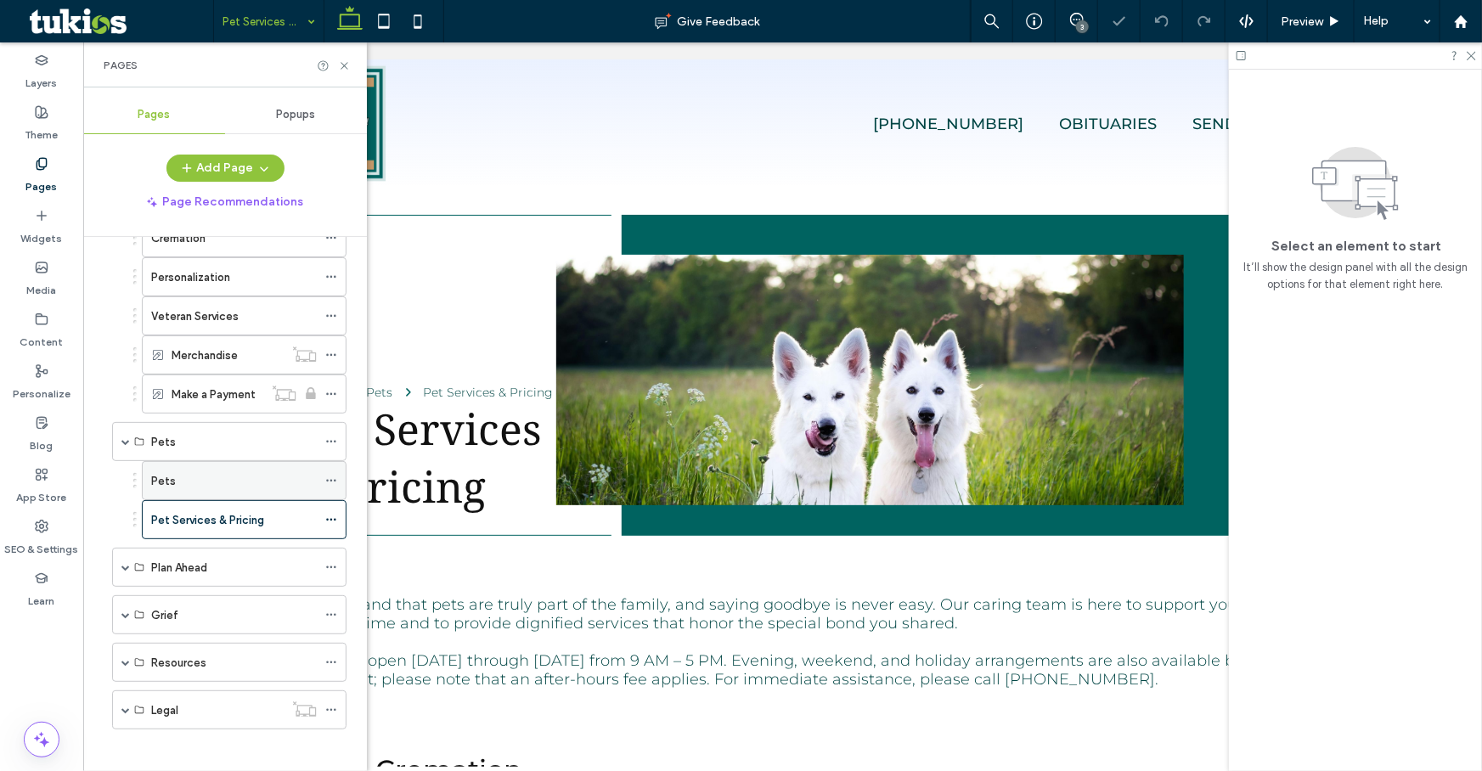
click at [204, 476] on div "Pets" at bounding box center [234, 481] width 166 height 18
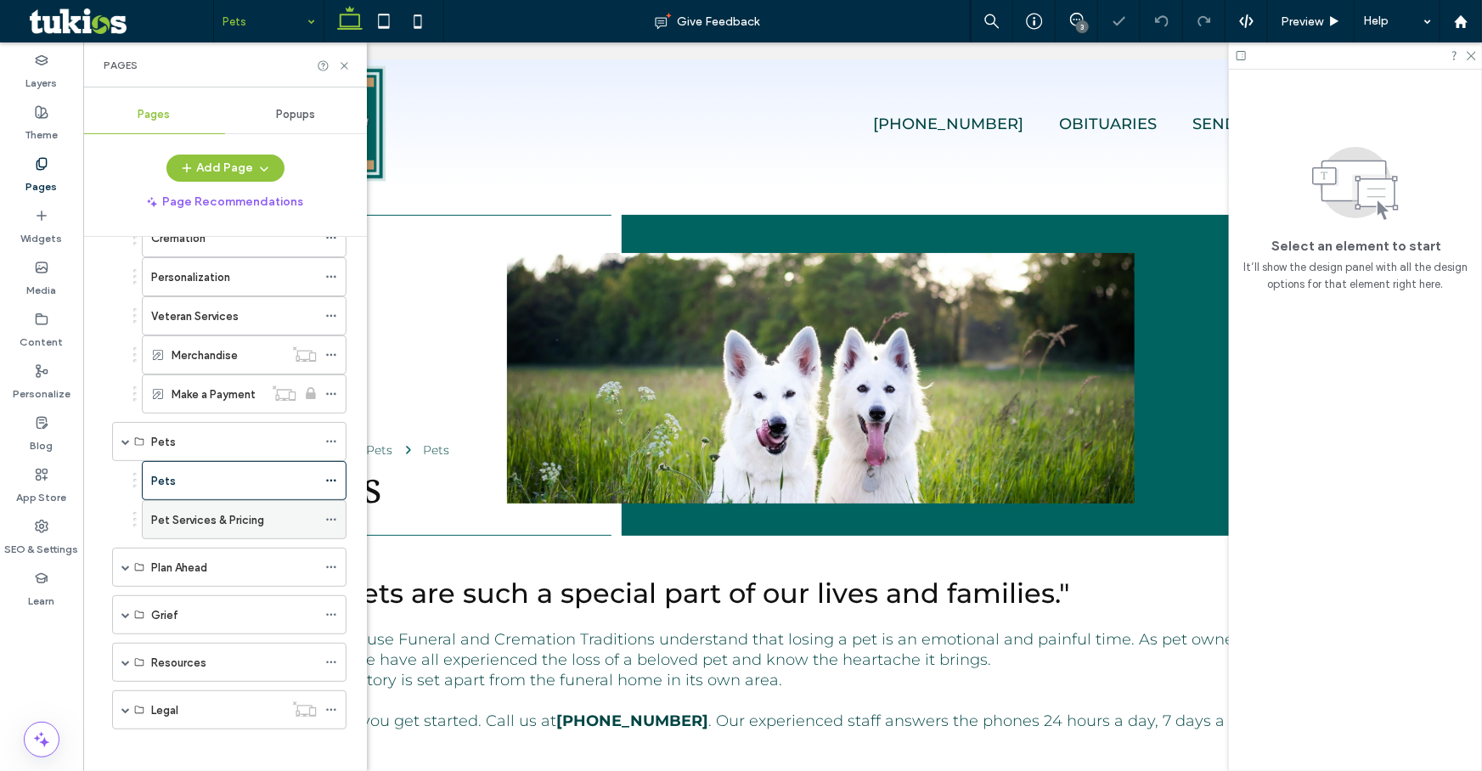
scroll to position [76, 0]
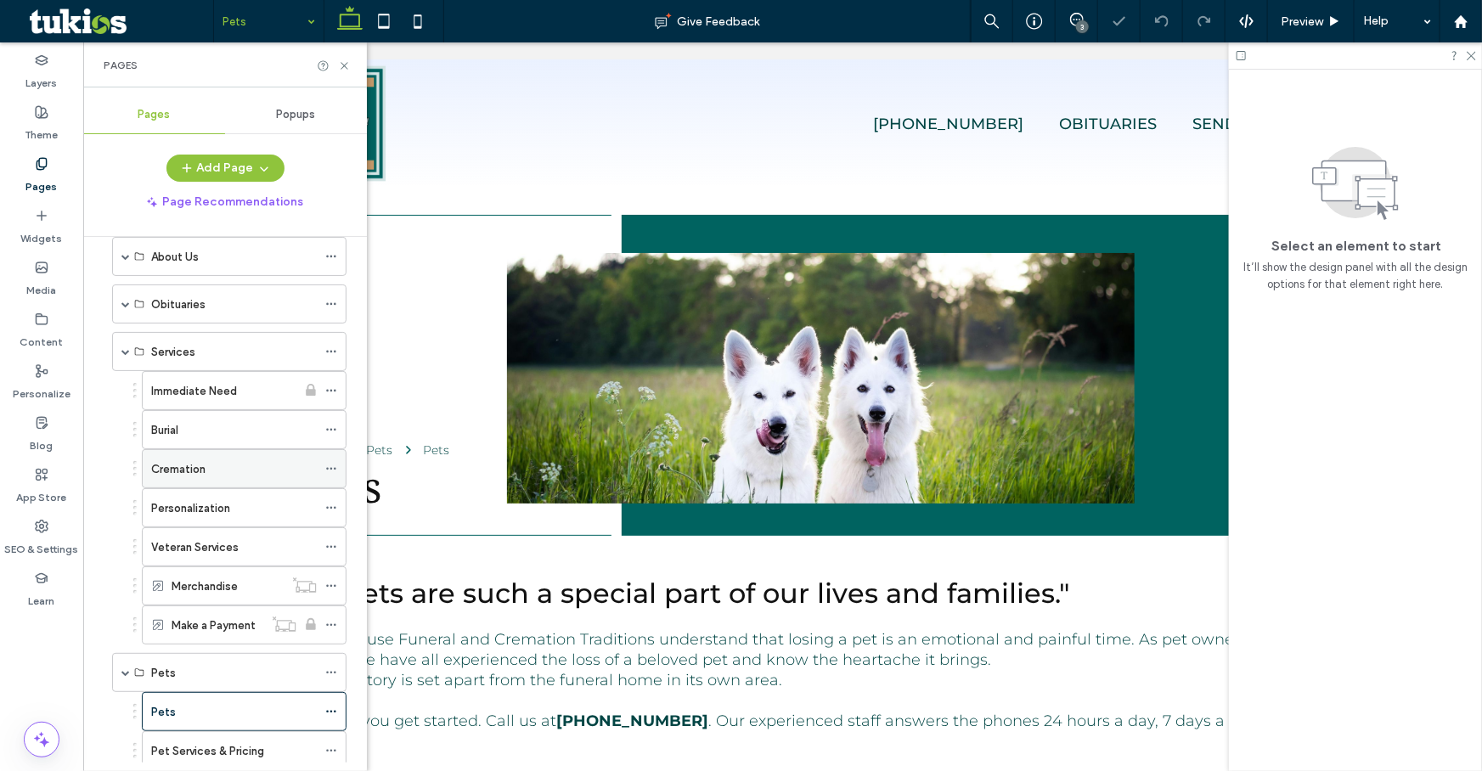
click at [191, 471] on label "Cremation" at bounding box center [178, 469] width 54 height 30
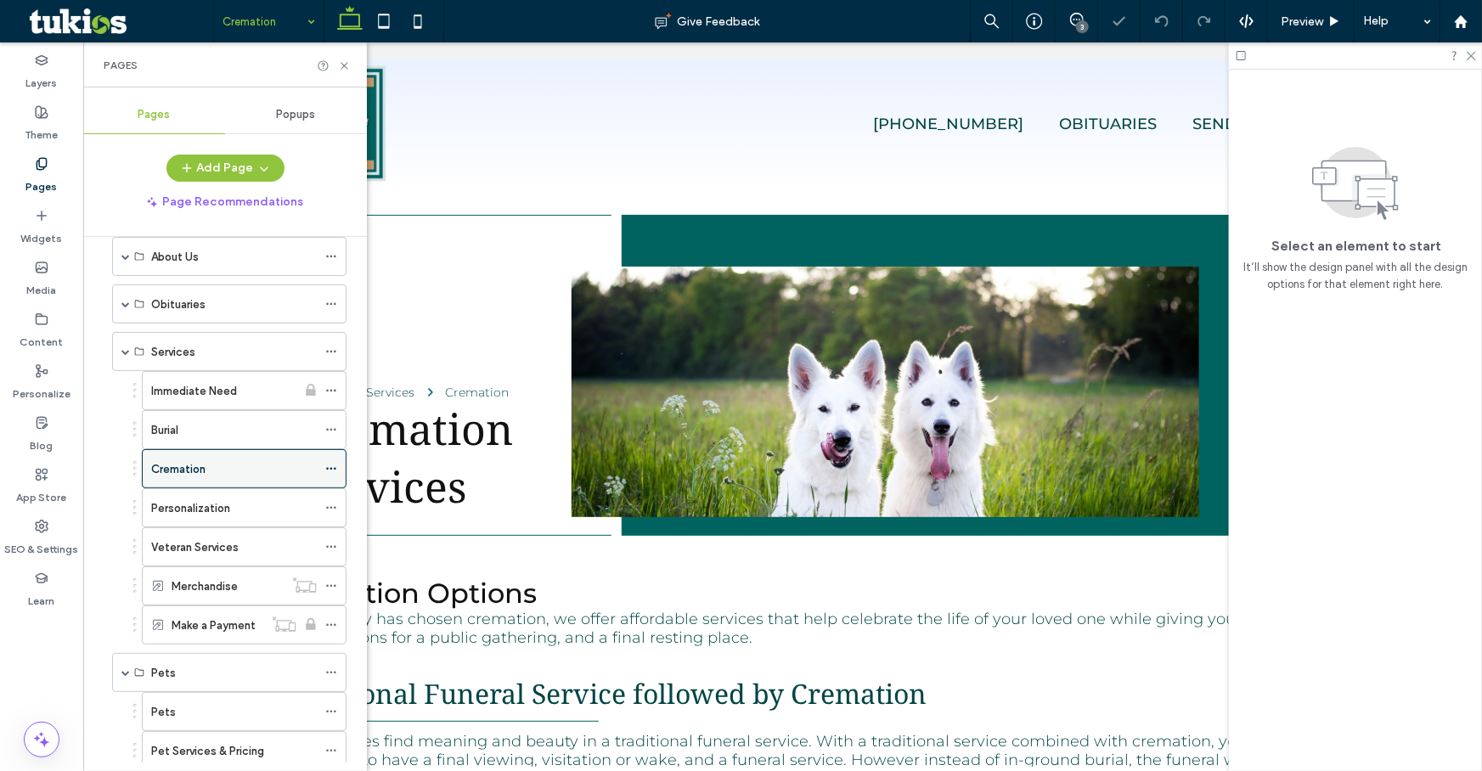
scroll to position [0, 0]
click at [202, 433] on div "Burial" at bounding box center [234, 430] width 166 height 18
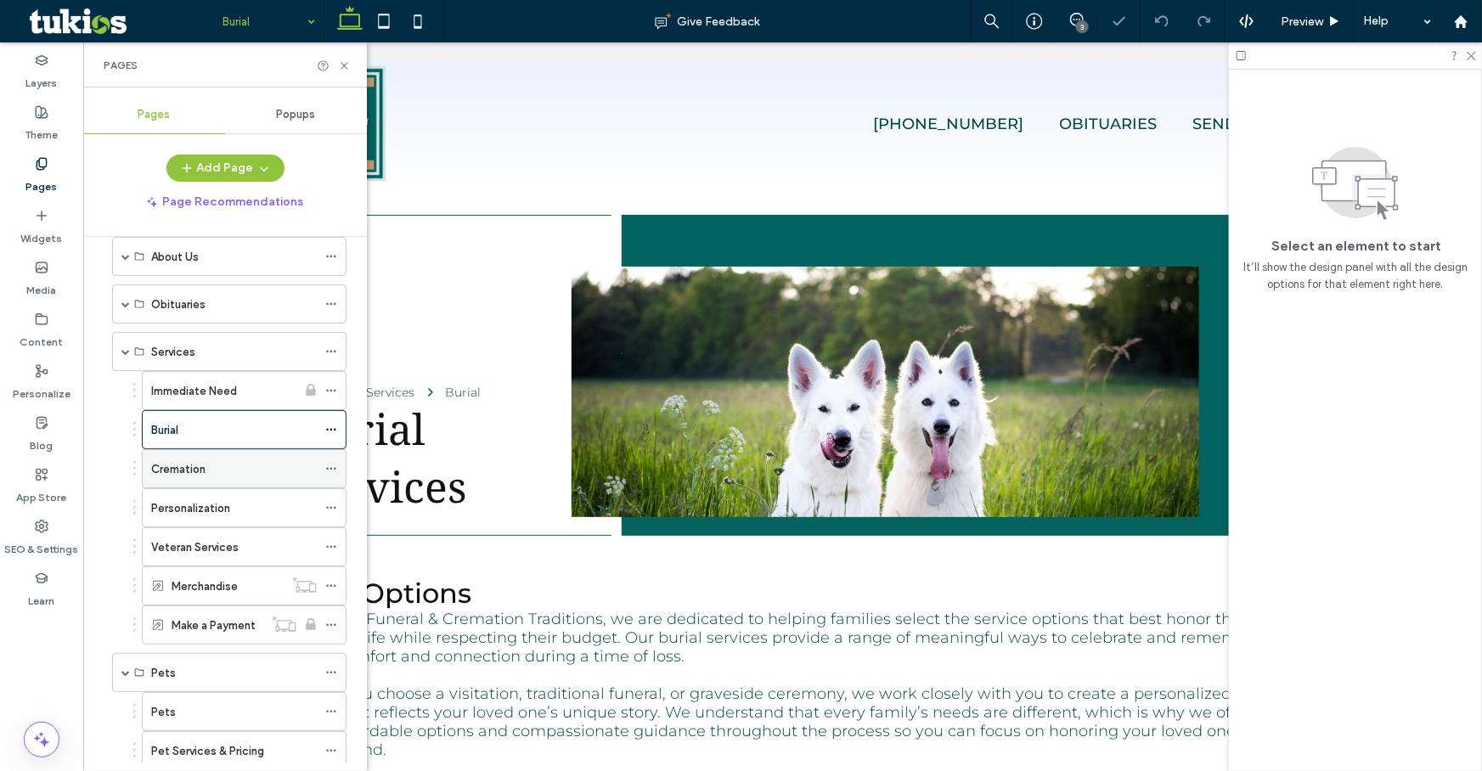
click at [197, 463] on label "Cremation" at bounding box center [178, 469] width 54 height 30
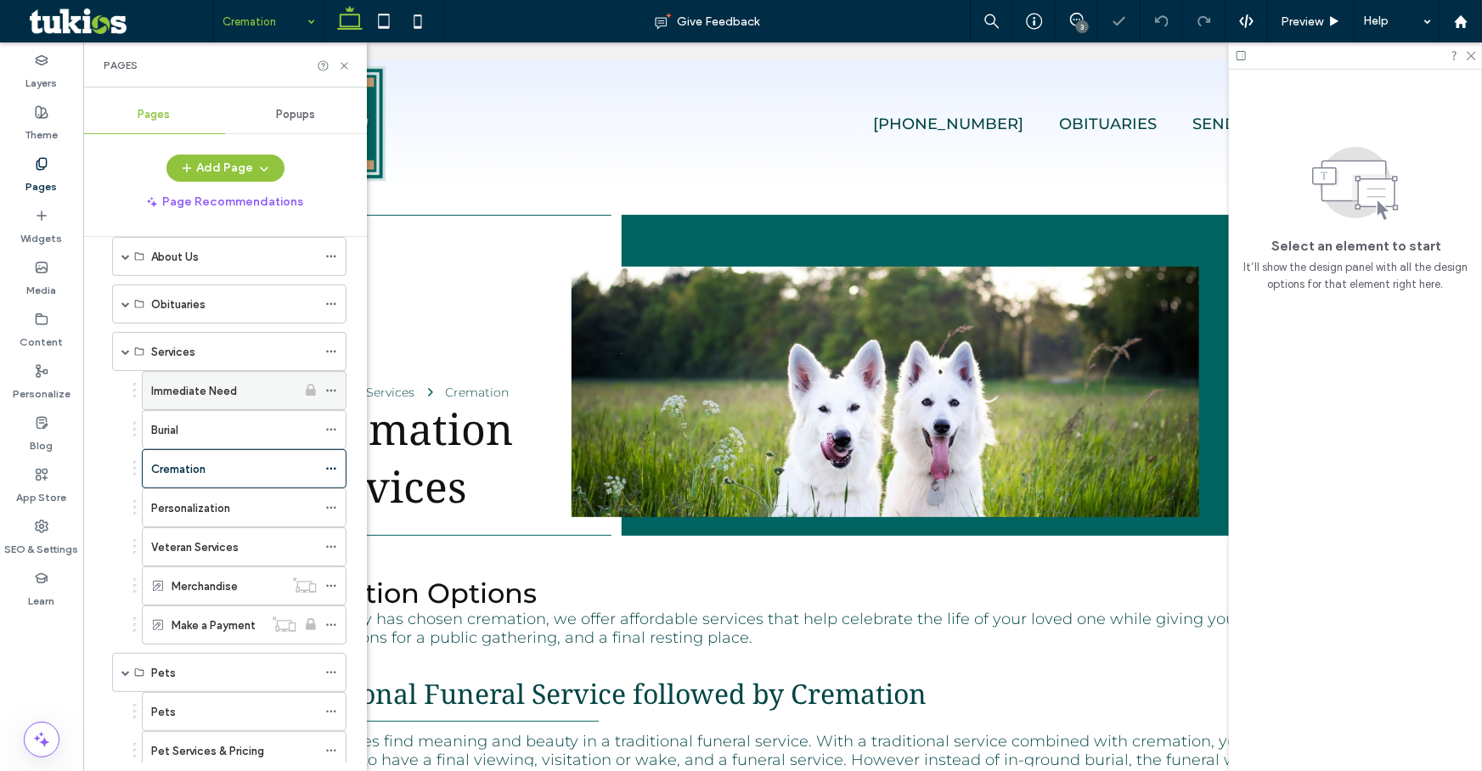
click at [167, 386] on label "Immediate Need" at bounding box center [194, 391] width 86 height 30
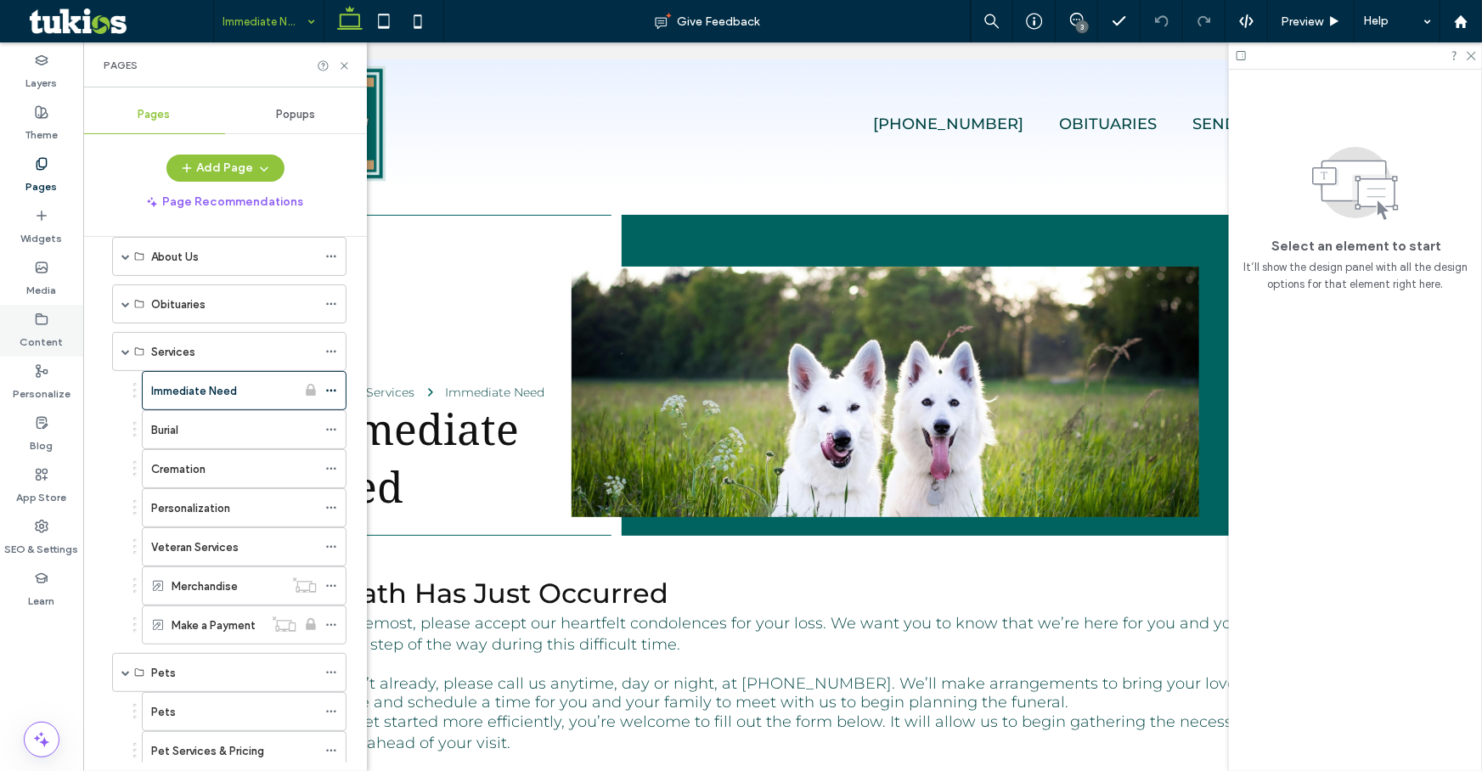
click at [55, 324] on div "Content" at bounding box center [41, 331] width 83 height 52
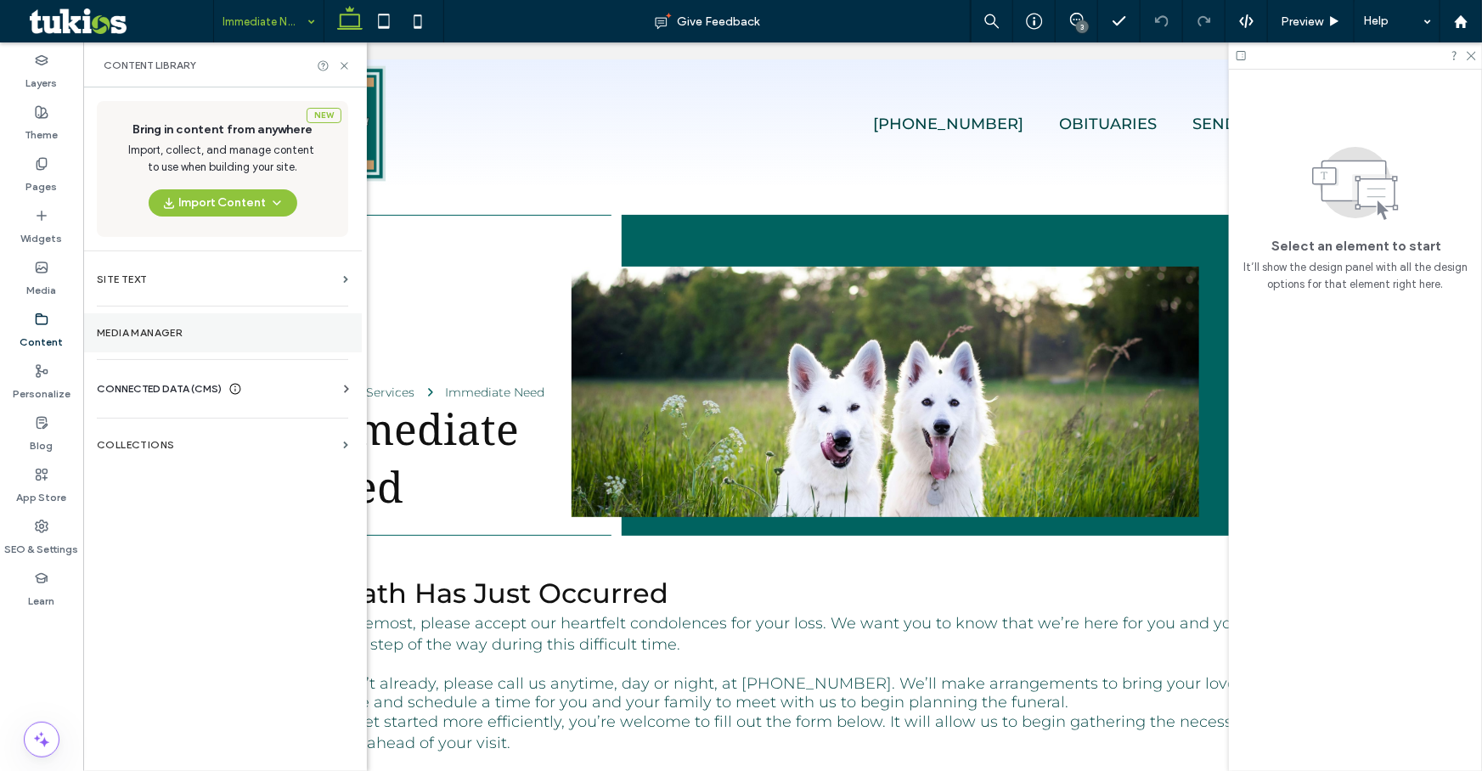
click at [174, 327] on label "Media Manager" at bounding box center [222, 333] width 251 height 12
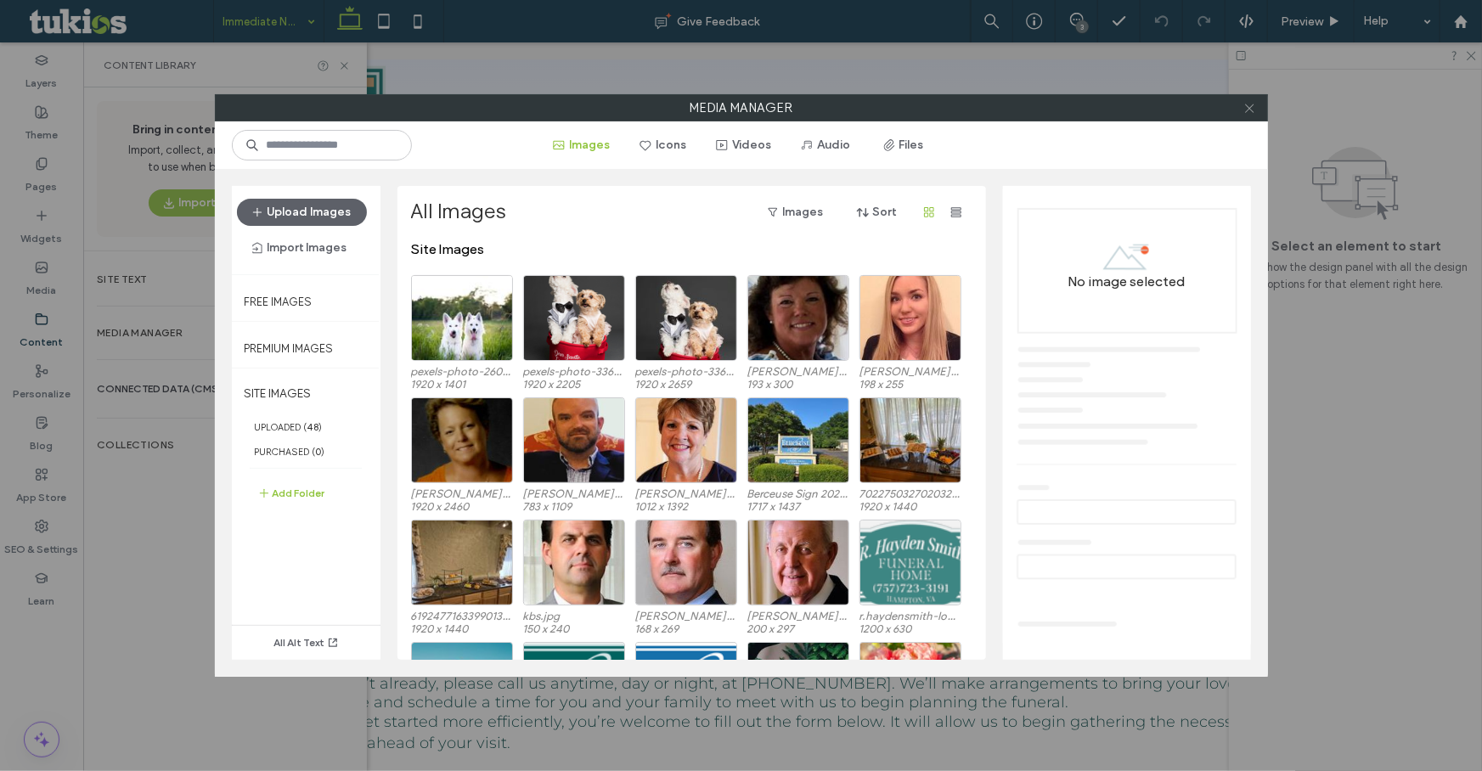
click at [1247, 119] on span at bounding box center [1249, 107] width 13 height 25
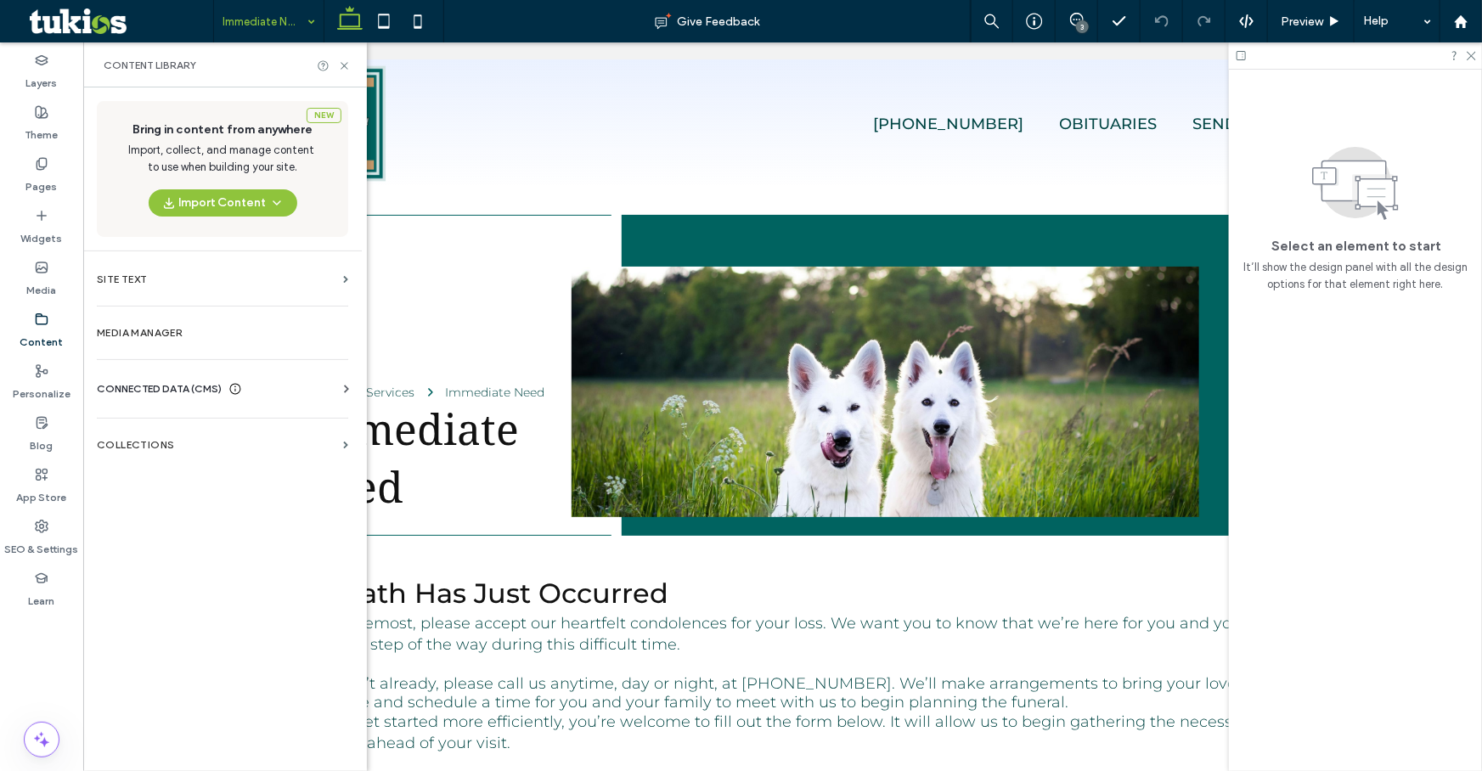
click at [149, 391] on span "CONNECTED DATA (CMS)" at bounding box center [159, 389] width 125 height 17
click at [116, 603] on label "Collections" at bounding box center [217, 601] width 240 height 12
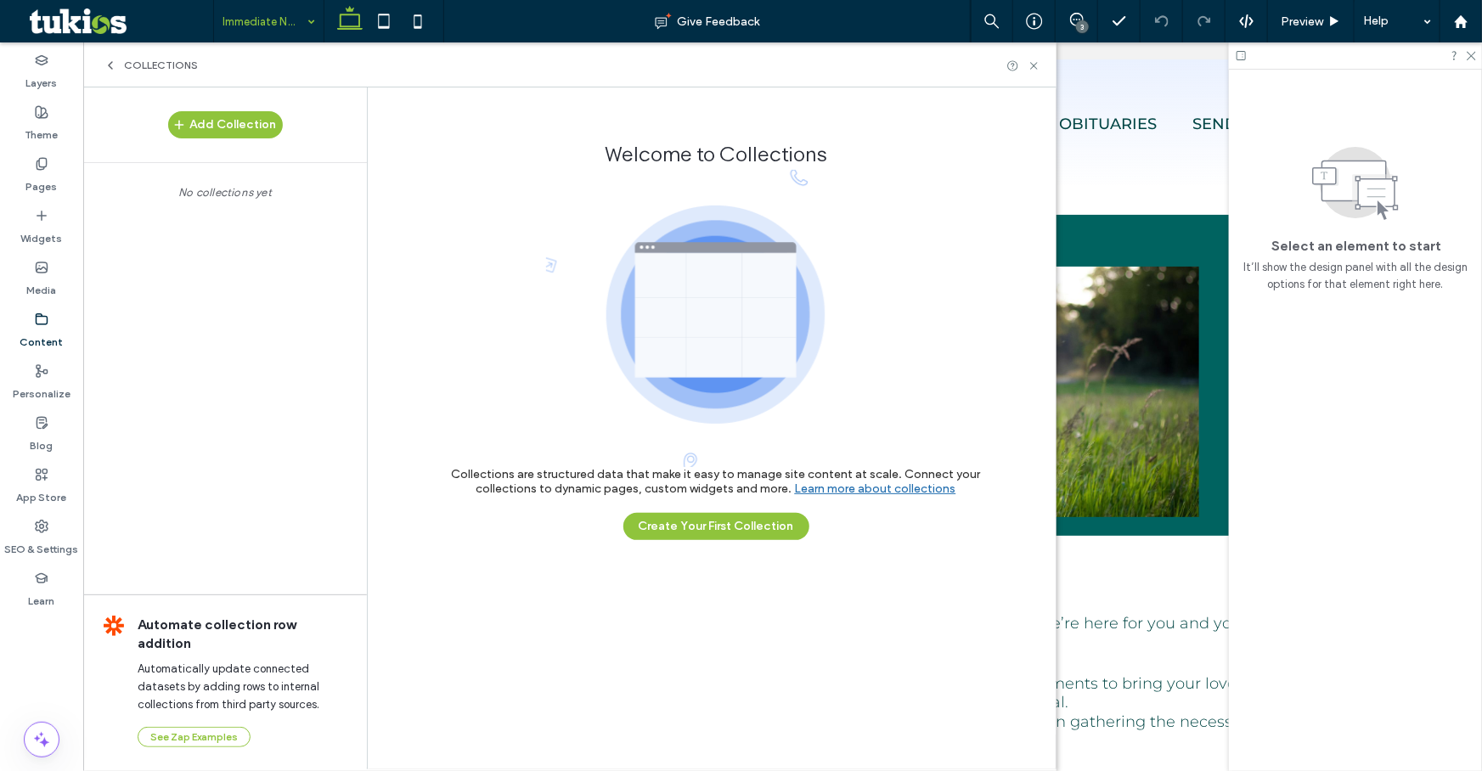
click at [107, 65] on icon at bounding box center [111, 66] width 14 height 14
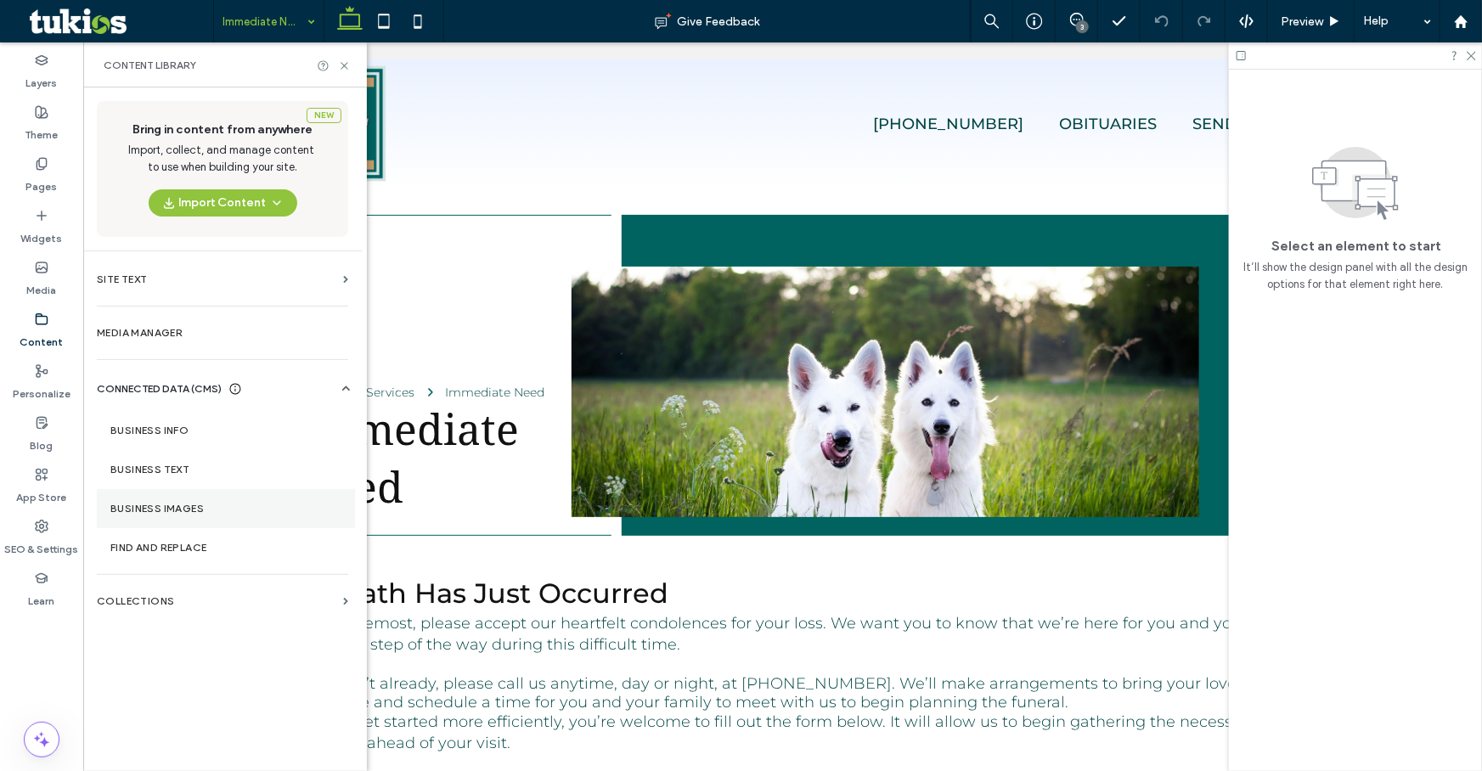
click at [198, 503] on label "Business Images" at bounding box center [225, 509] width 231 height 12
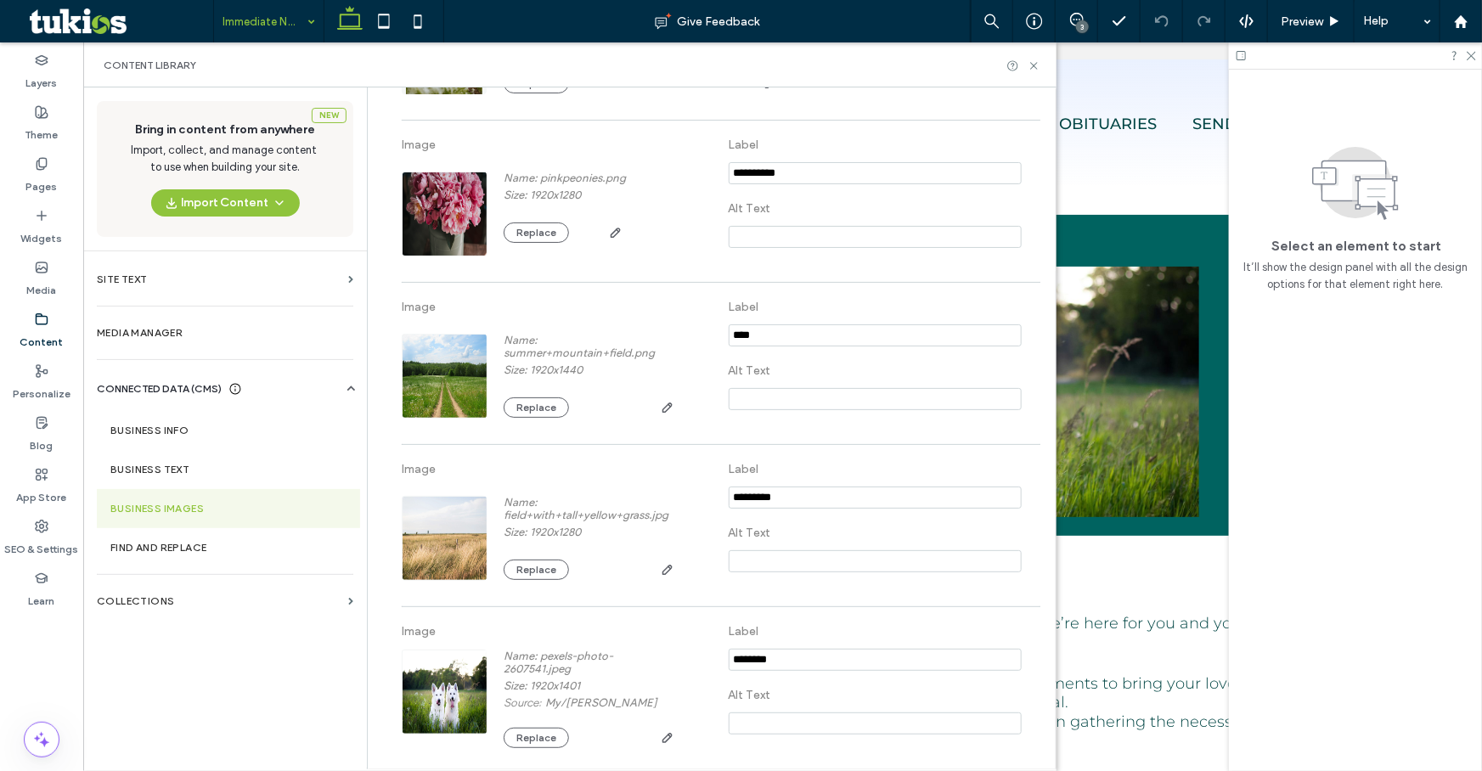
scroll to position [550, 0]
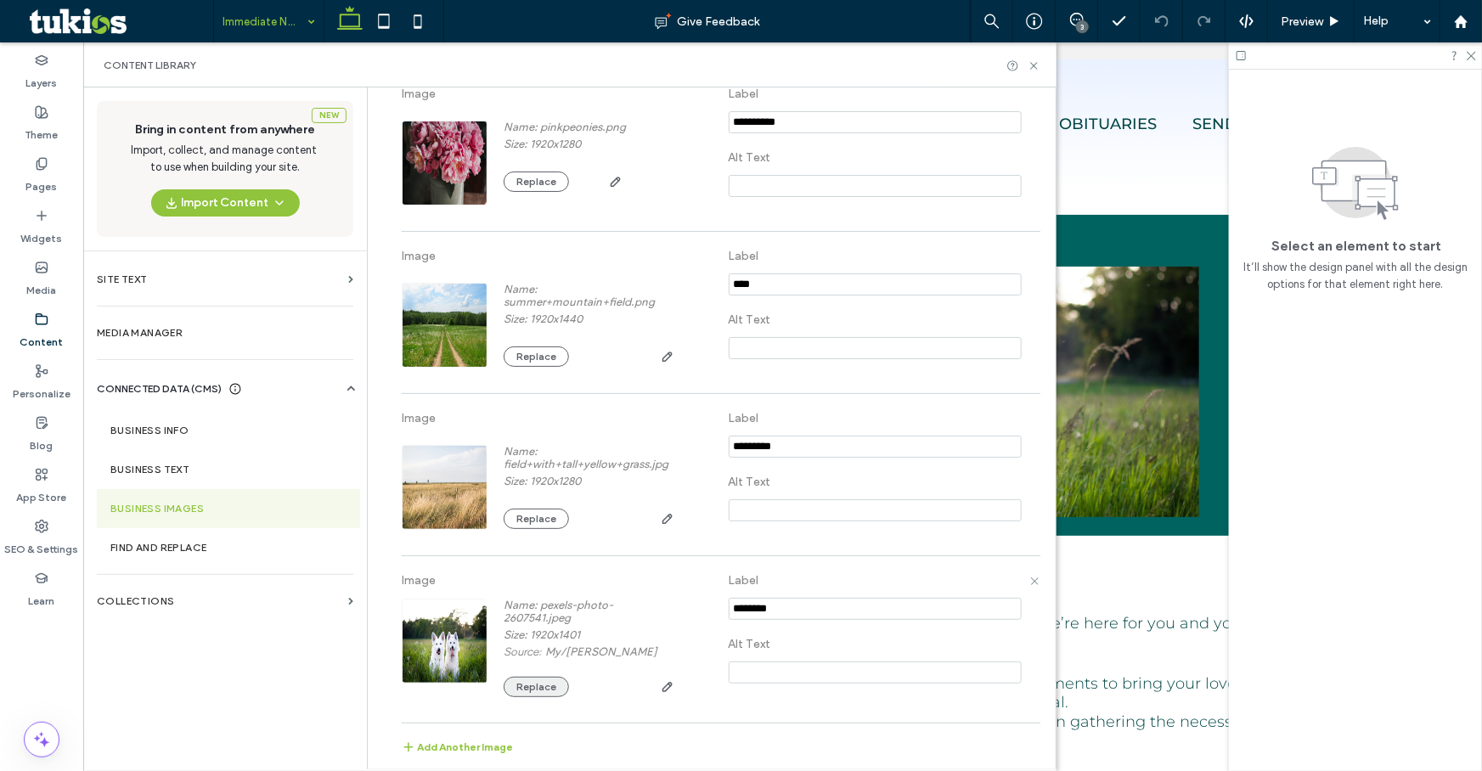
click at [531, 691] on button "Replace" at bounding box center [536, 687] width 65 height 20
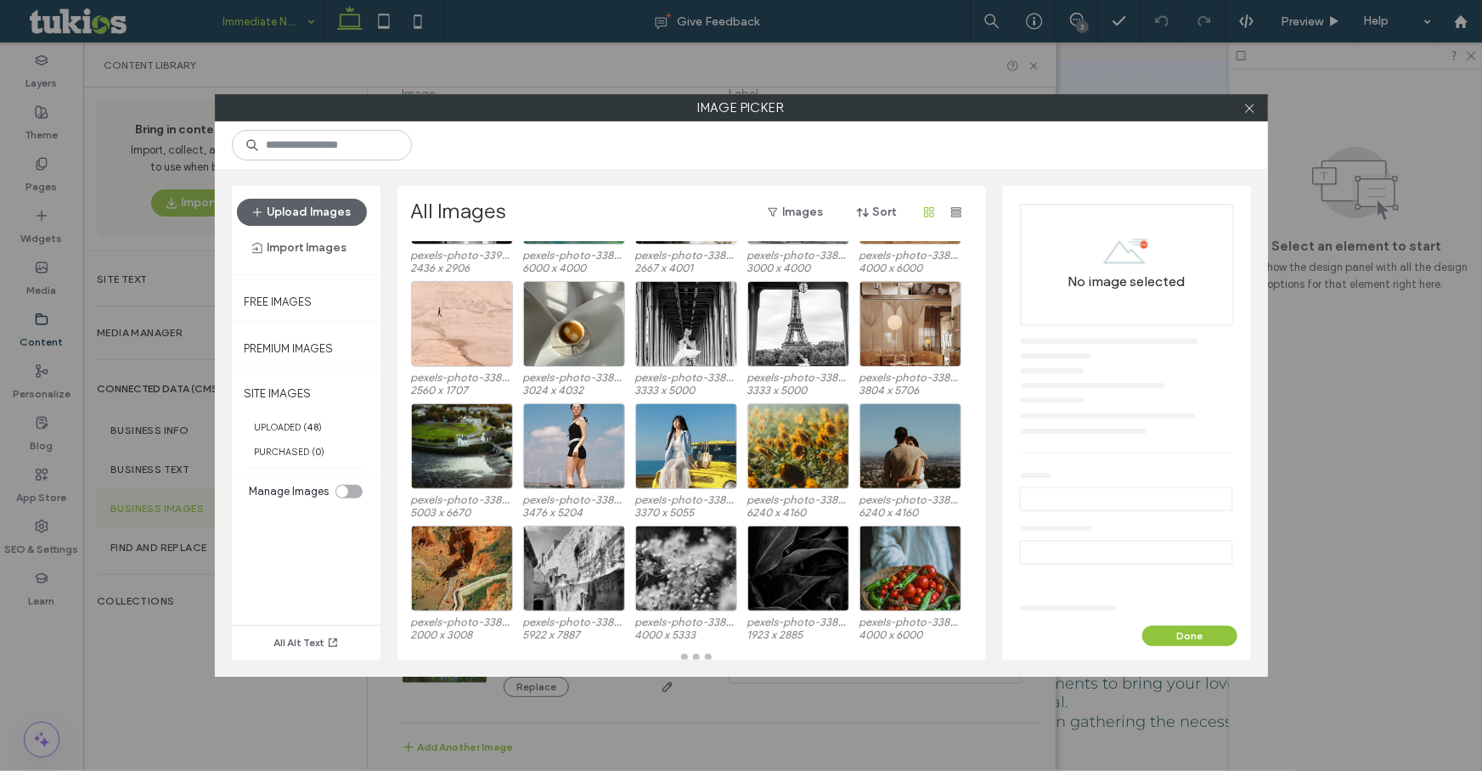
scroll to position [1403, 0]
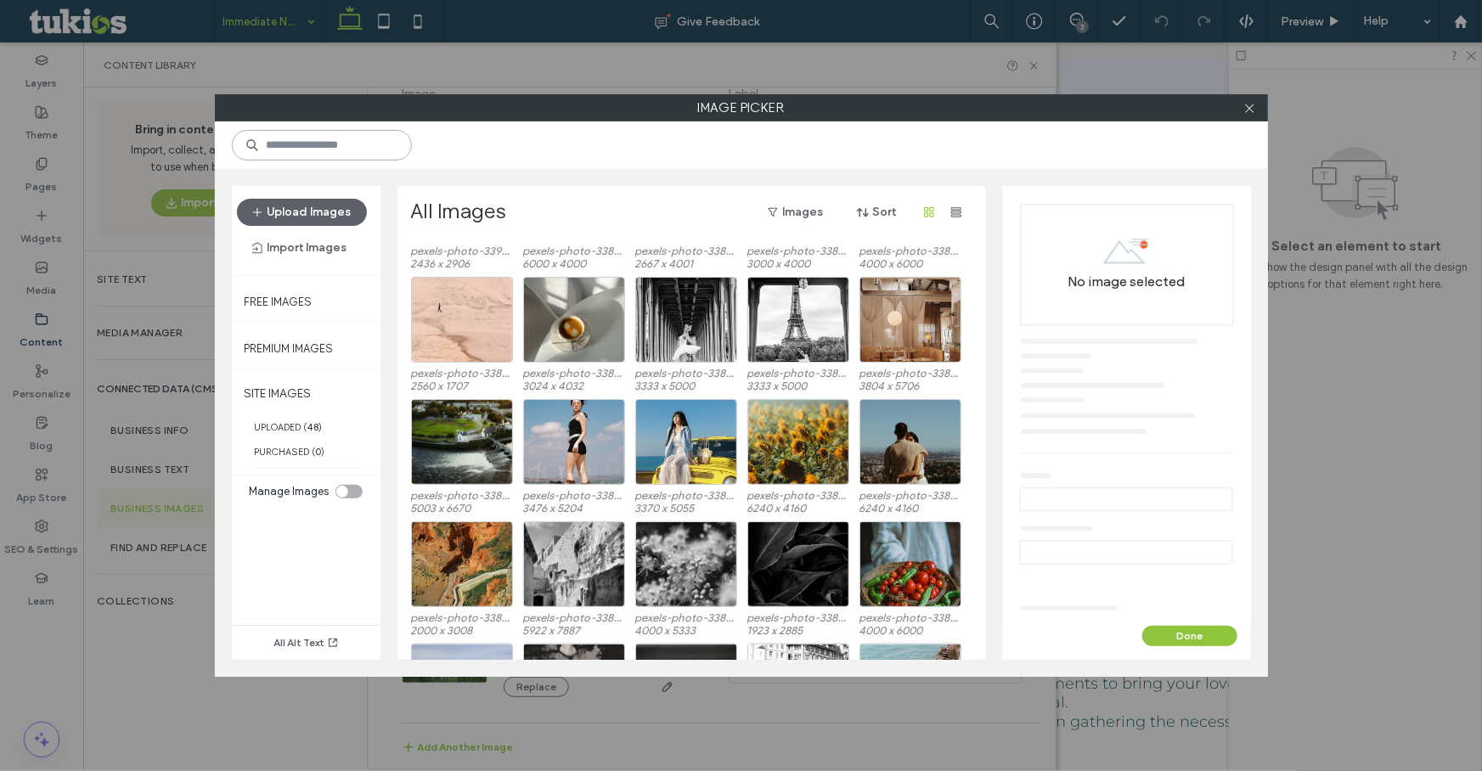
click at [337, 142] on input at bounding box center [322, 145] width 180 height 31
click at [296, 431] on label "UPLOADED ( 48 )" at bounding box center [306, 426] width 149 height 25
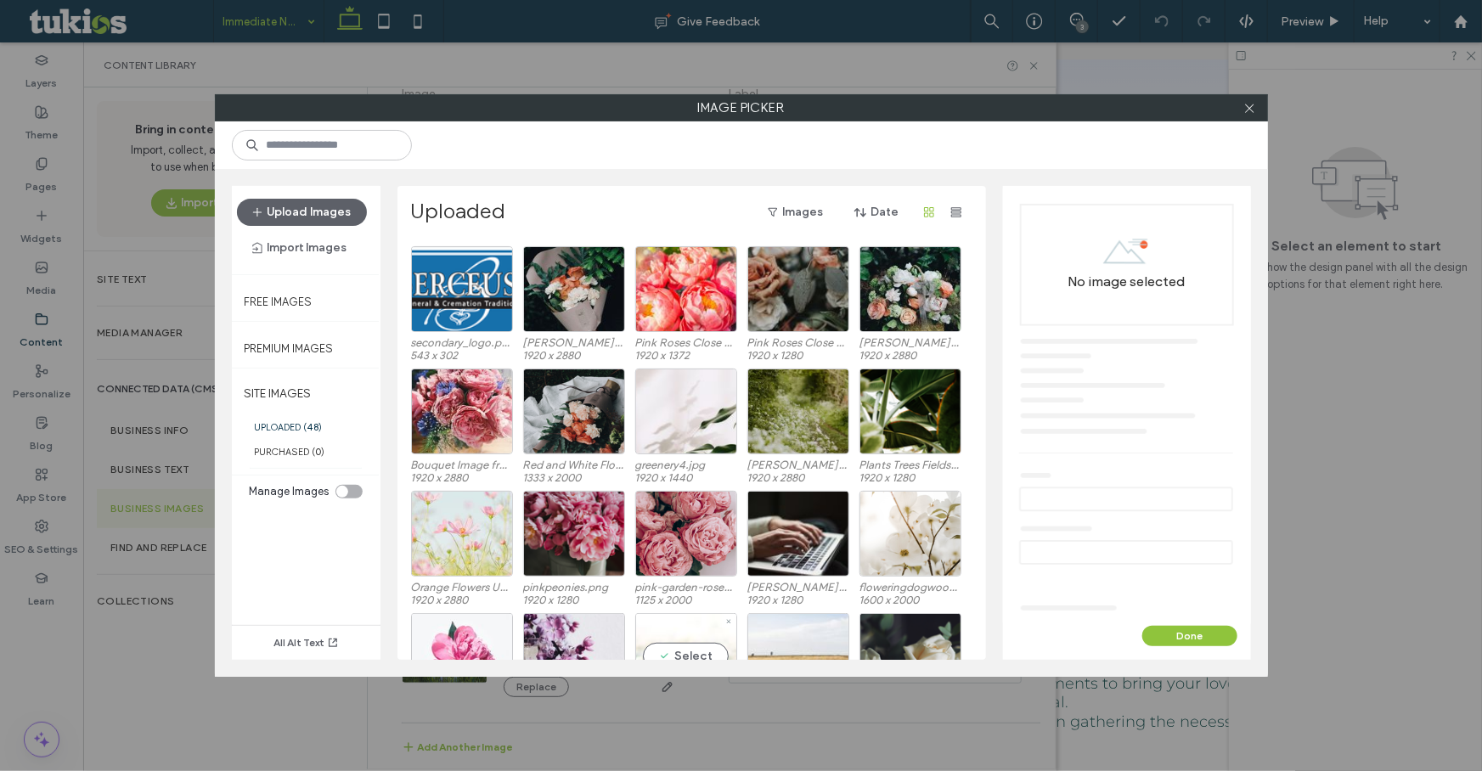
scroll to position [341, 0]
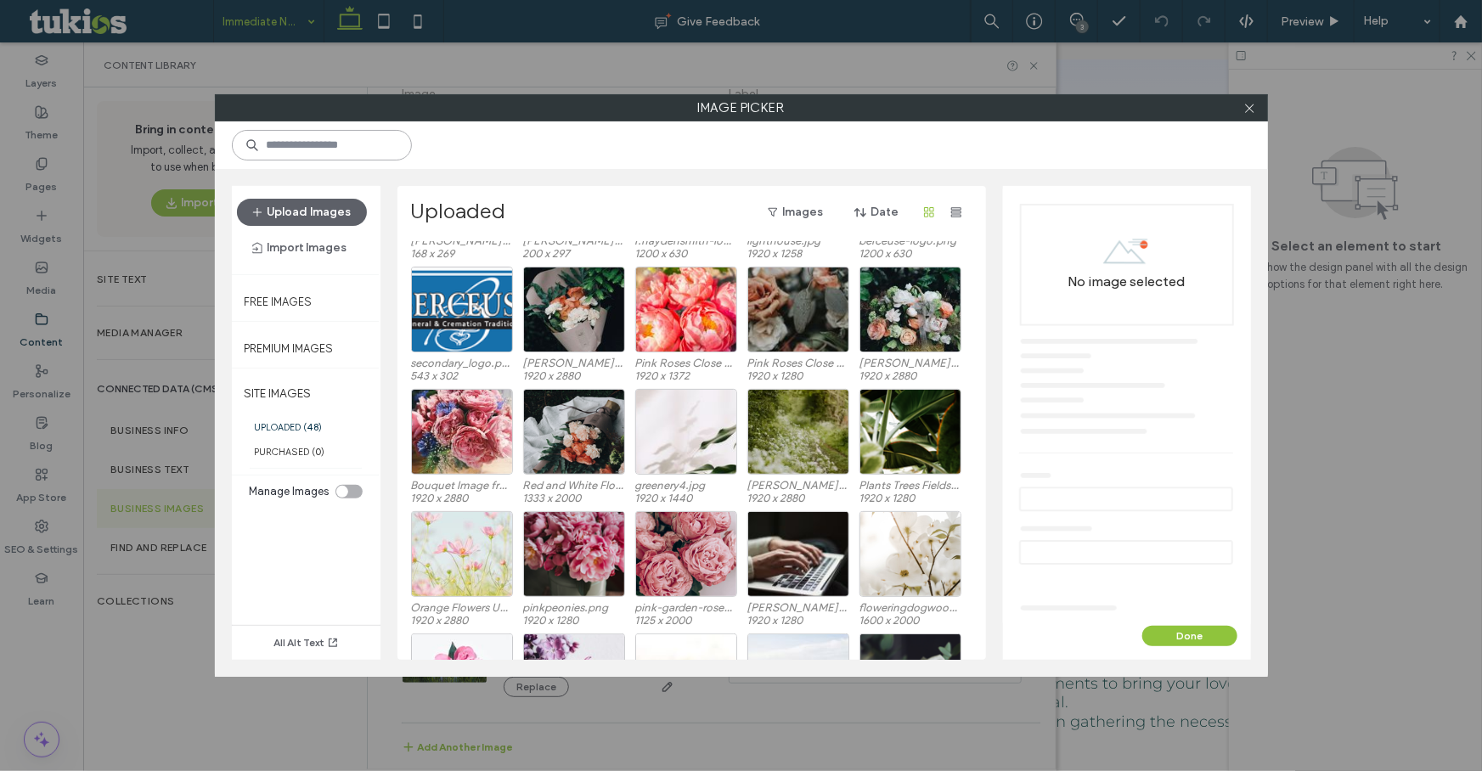
click at [379, 145] on input at bounding box center [322, 145] width 180 height 31
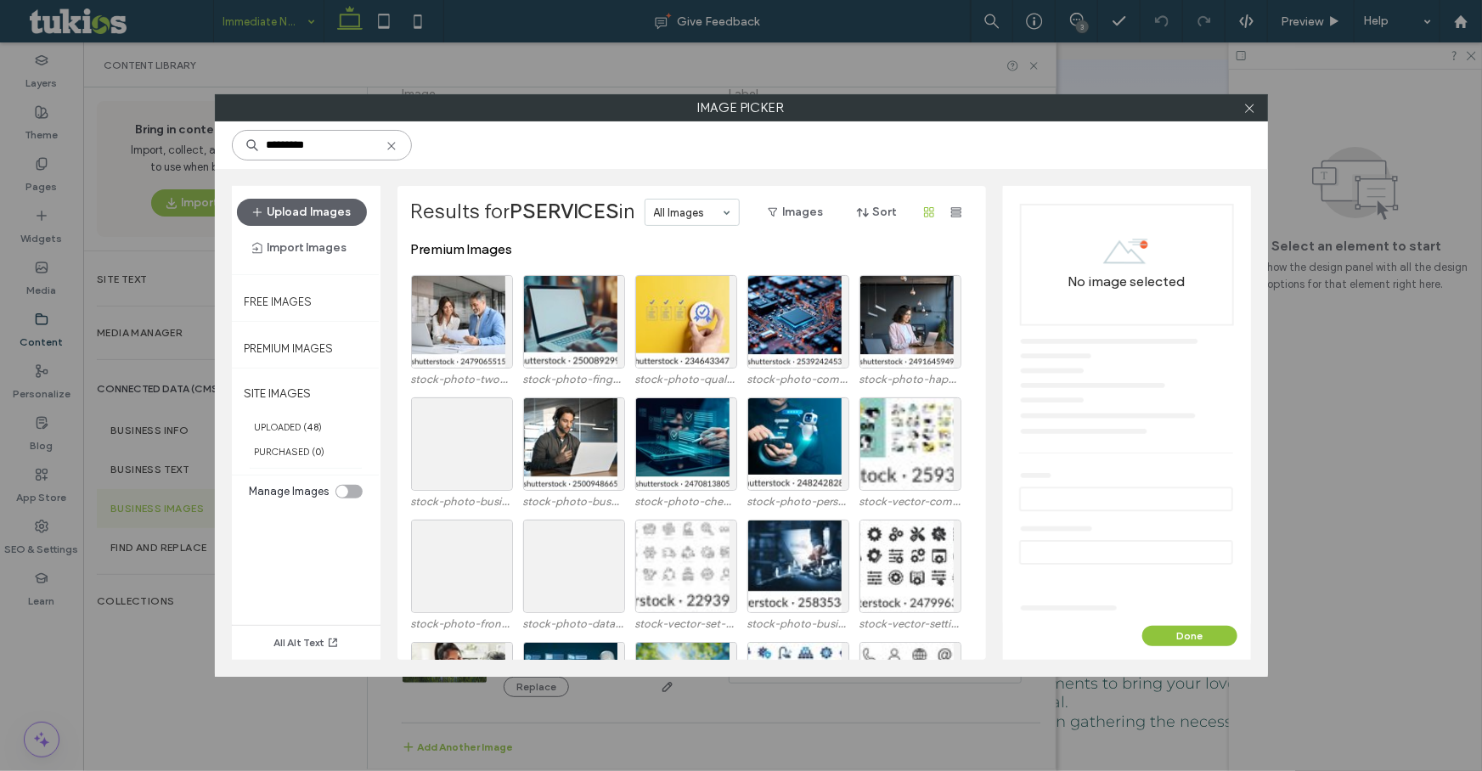
click at [340, 145] on input "*********" at bounding box center [322, 145] width 180 height 31
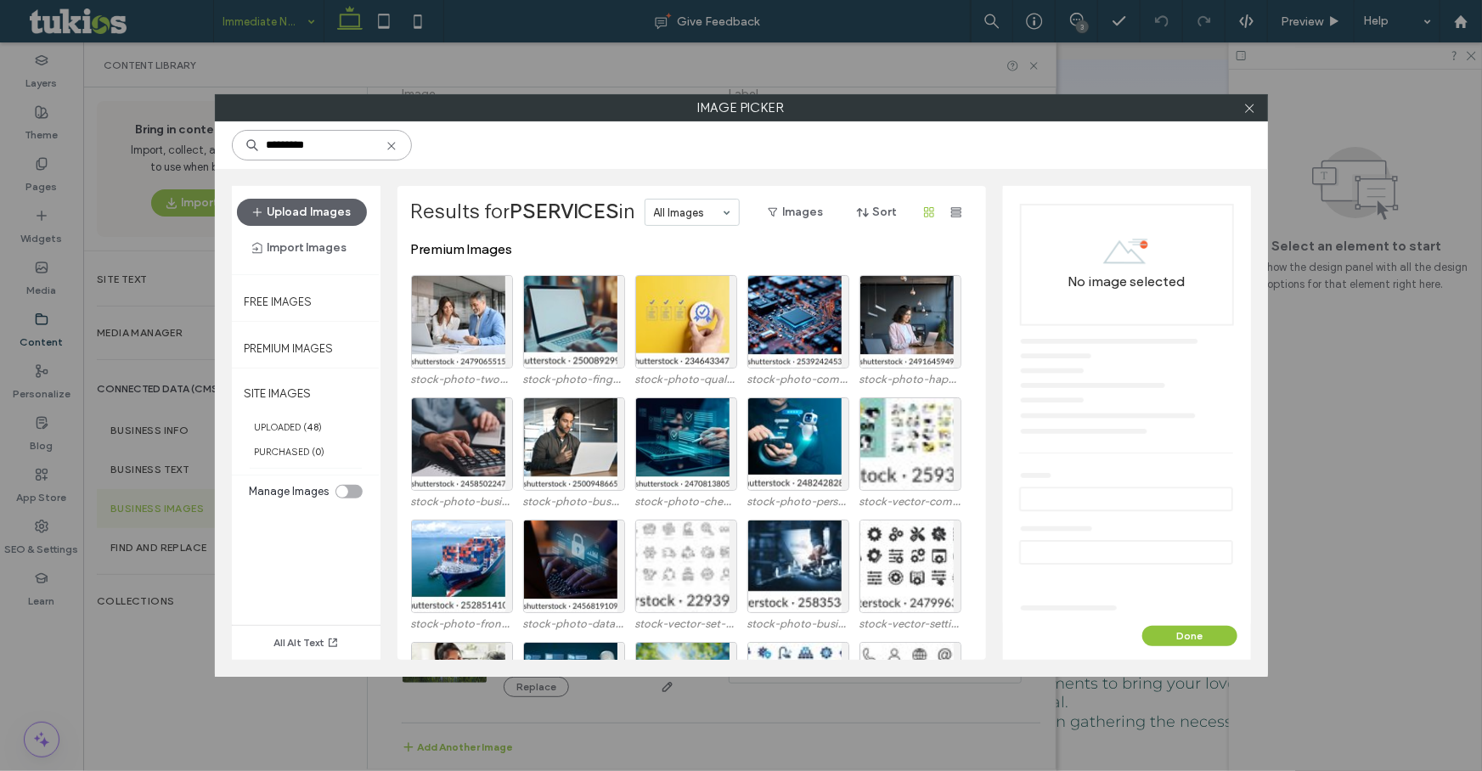
click at [340, 145] on input "*********" at bounding box center [322, 145] width 180 height 31
click at [483, 324] on div "Select" at bounding box center [462, 321] width 102 height 93
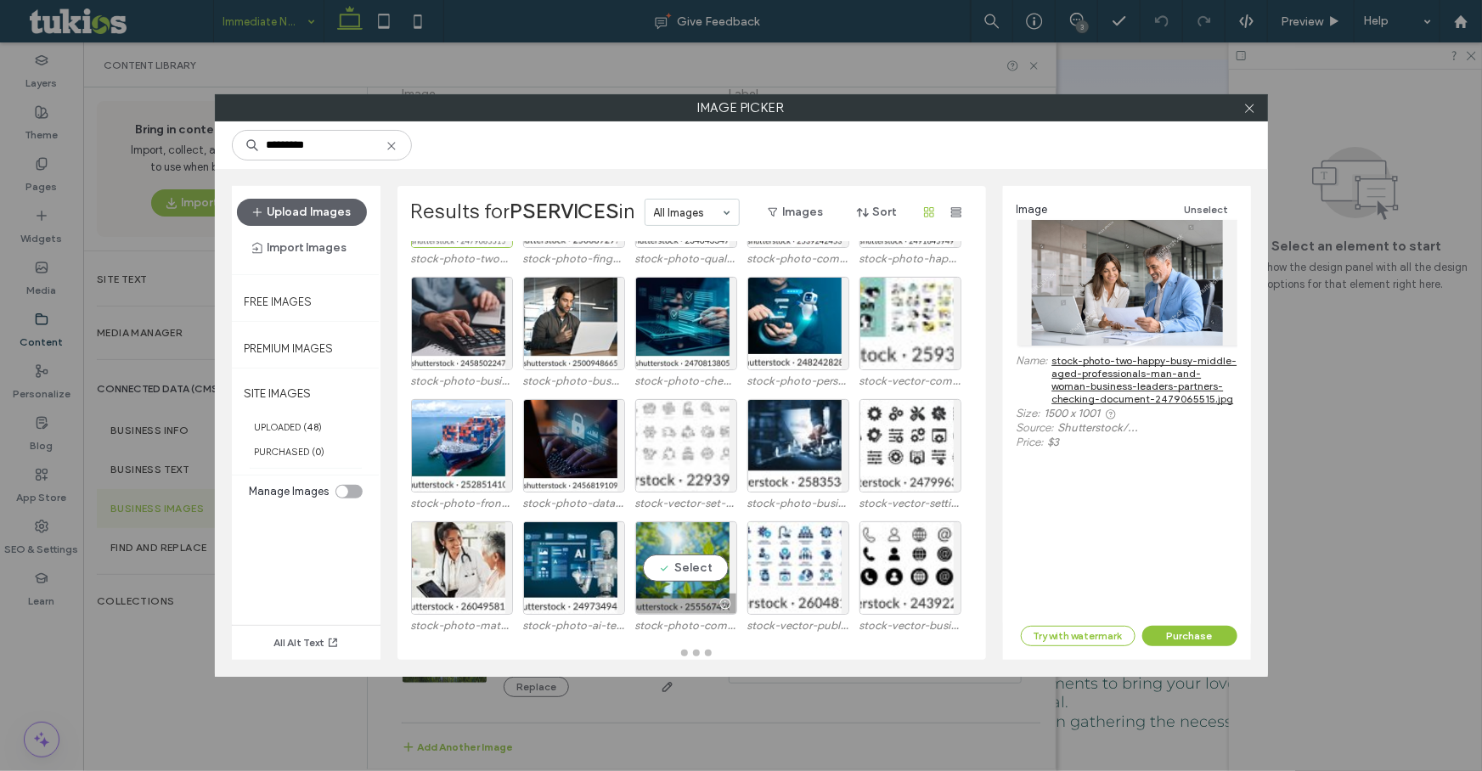
scroll to position [507, 0]
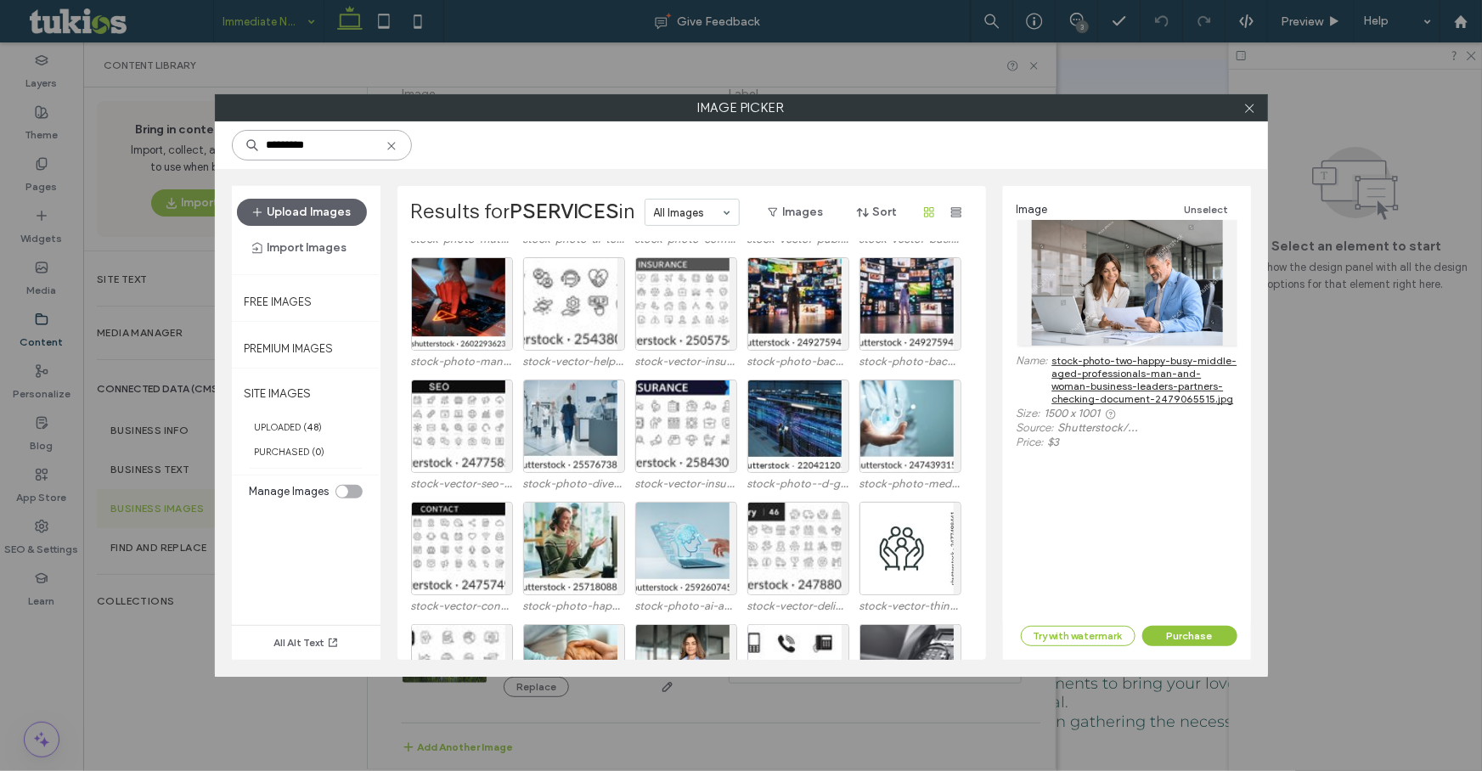
click at [324, 151] on input "*********" at bounding box center [322, 145] width 180 height 31
type input "**********"
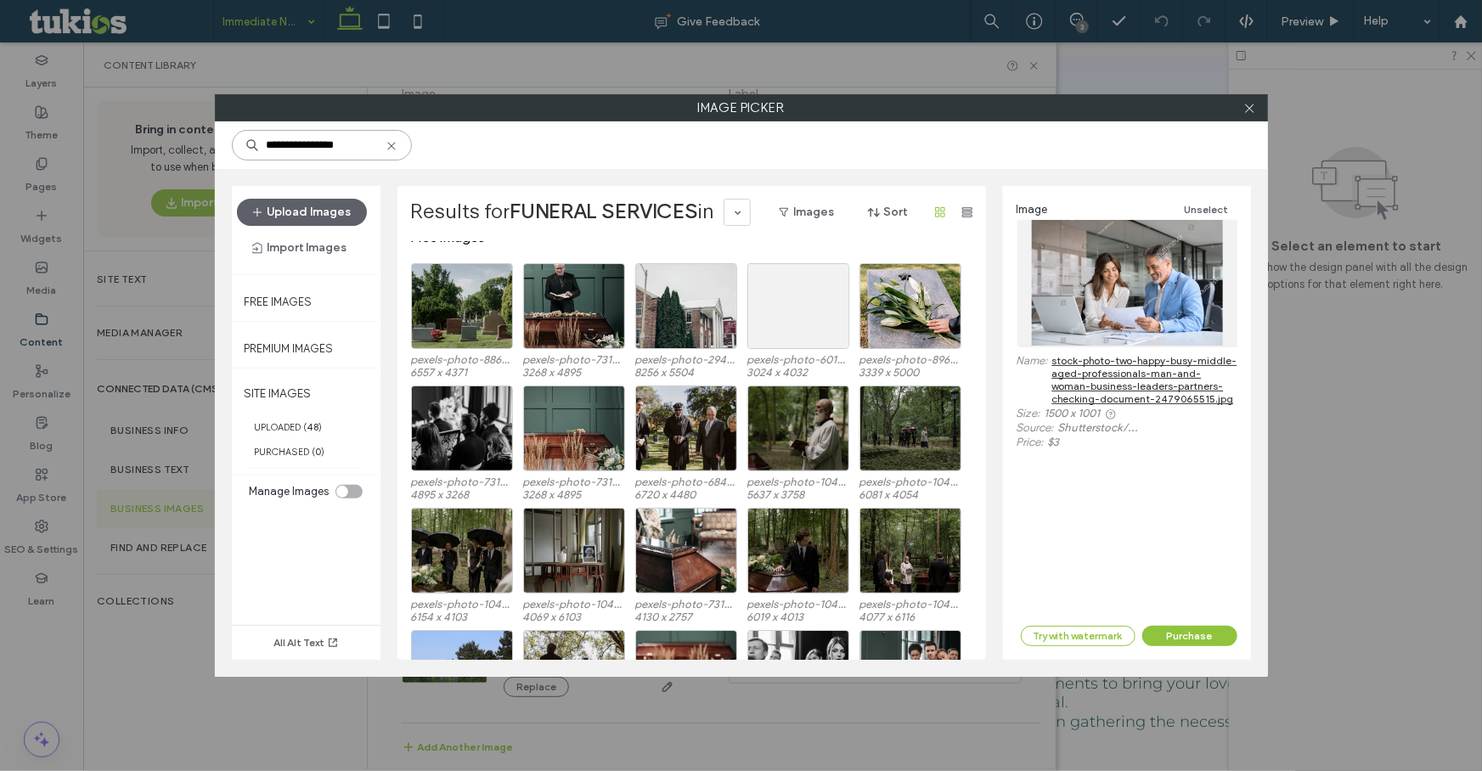
scroll to position [0, 0]
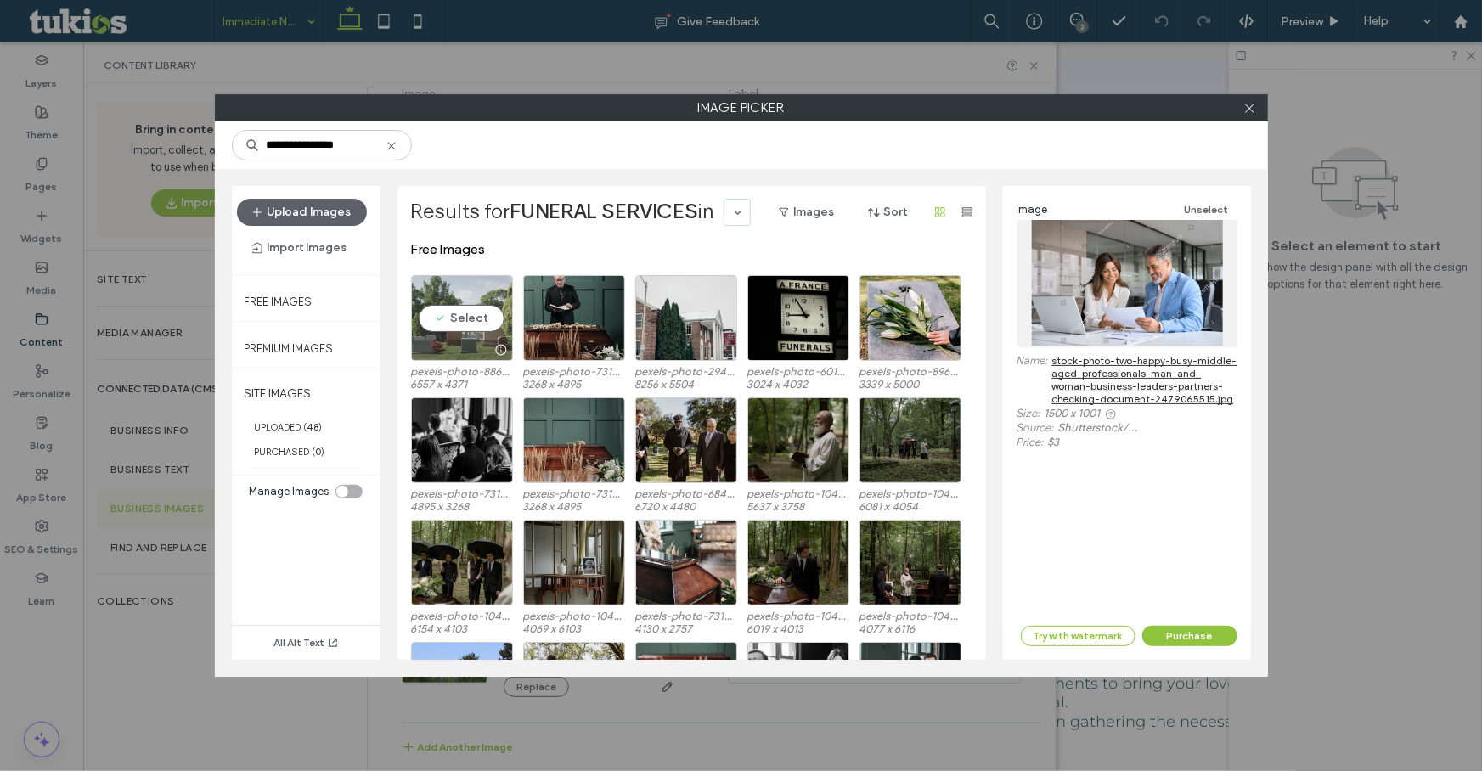
click at [501, 350] on div at bounding box center [501, 350] width 21 height 14
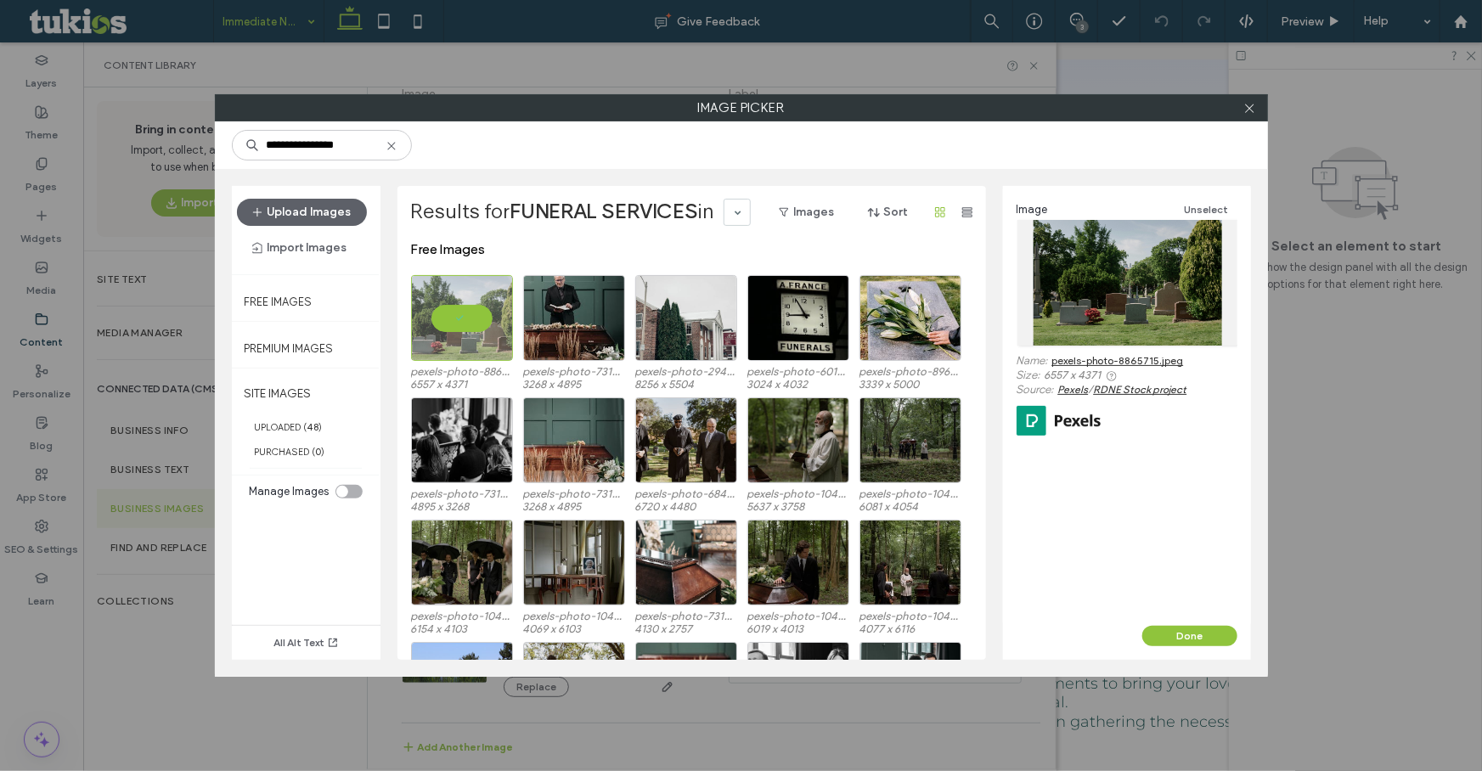
click at [1138, 359] on link "pexels-photo-8865715.jpeg" at bounding box center [1118, 360] width 132 height 13
click at [577, 324] on div "Select" at bounding box center [574, 318] width 102 height 86
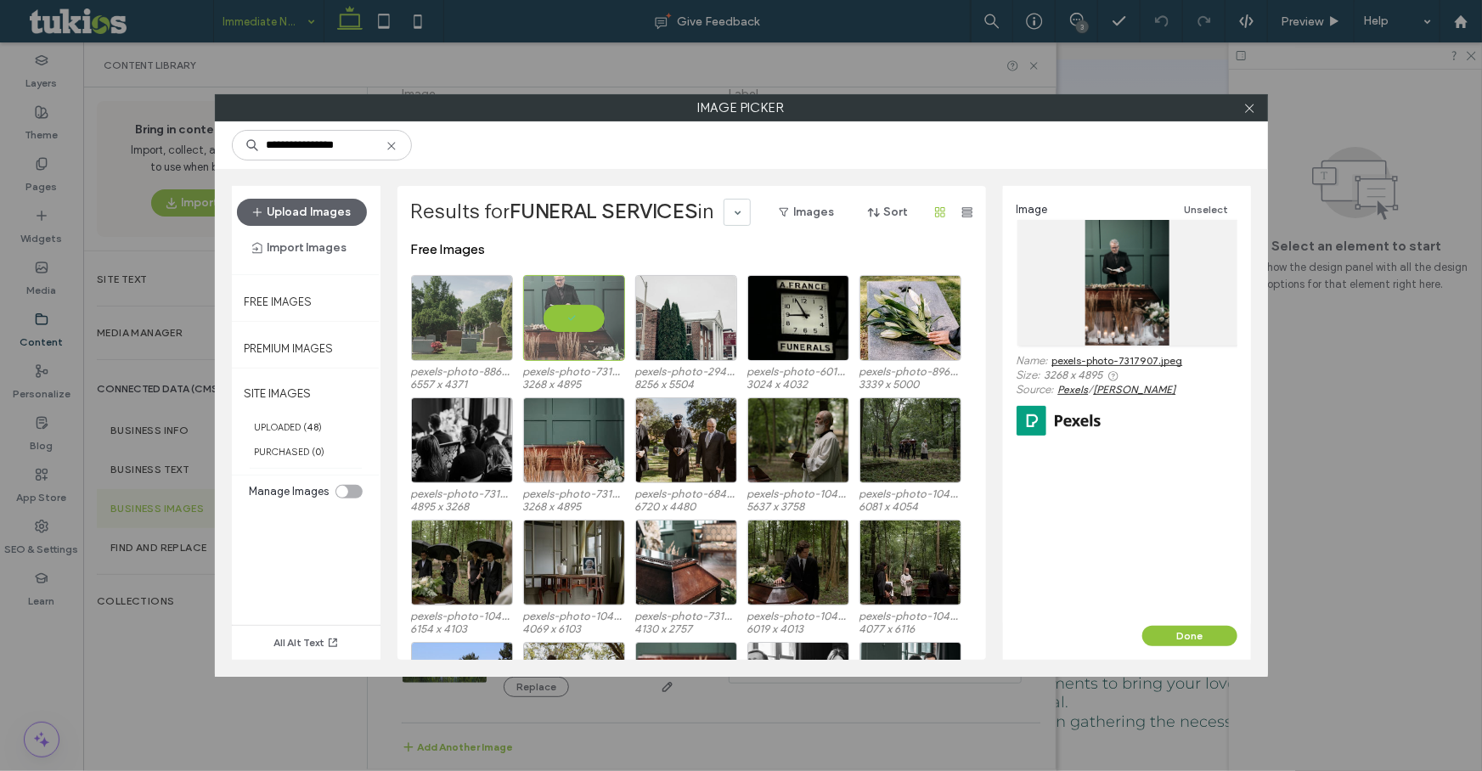
click at [1103, 358] on link "pexels-photo-7317907.jpeg" at bounding box center [1117, 360] width 131 height 13
click at [715, 314] on div "Select" at bounding box center [686, 318] width 102 height 86
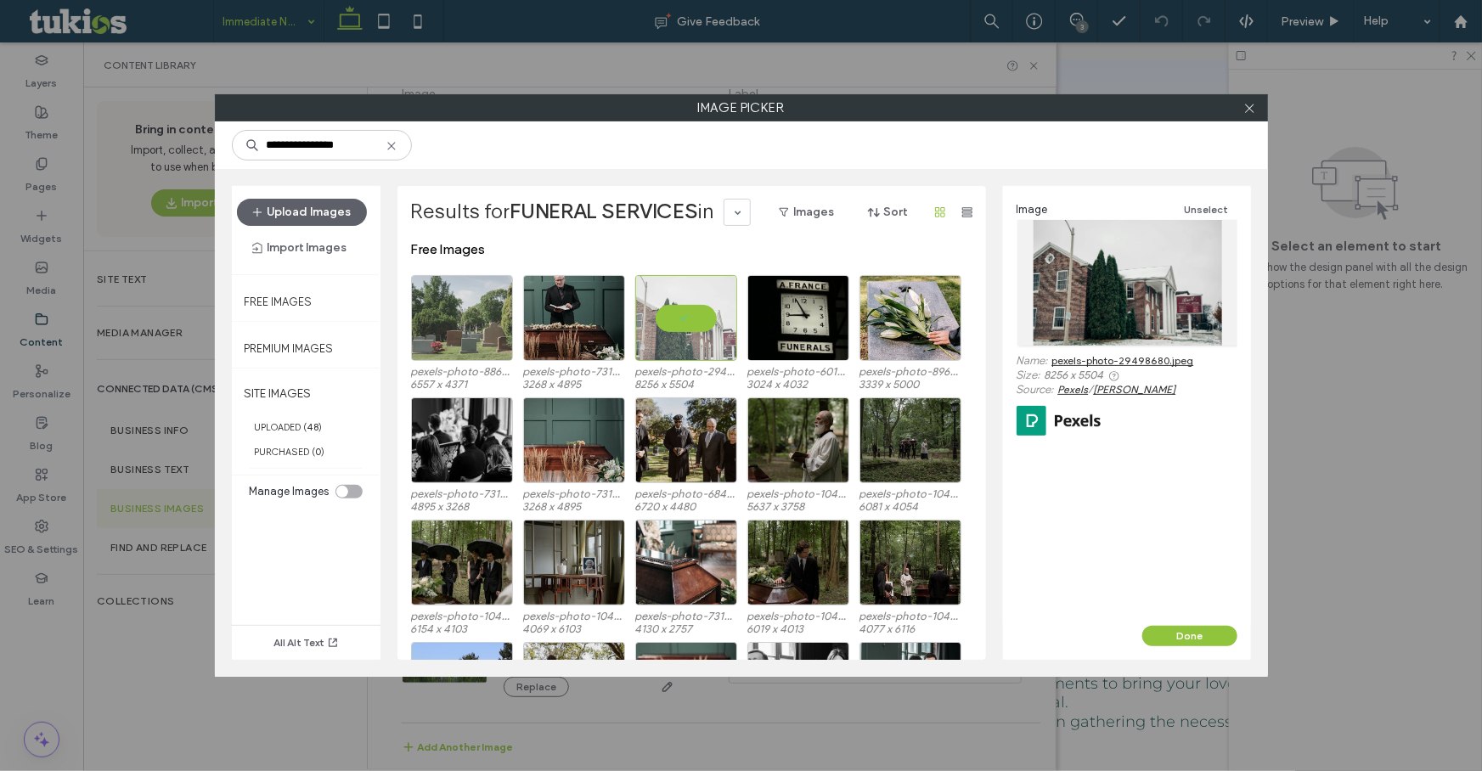
click at [1139, 356] on link "pexels-photo-29498680.jpeg" at bounding box center [1123, 360] width 142 height 13
click at [827, 343] on div at bounding box center [837, 350] width 21 height 14
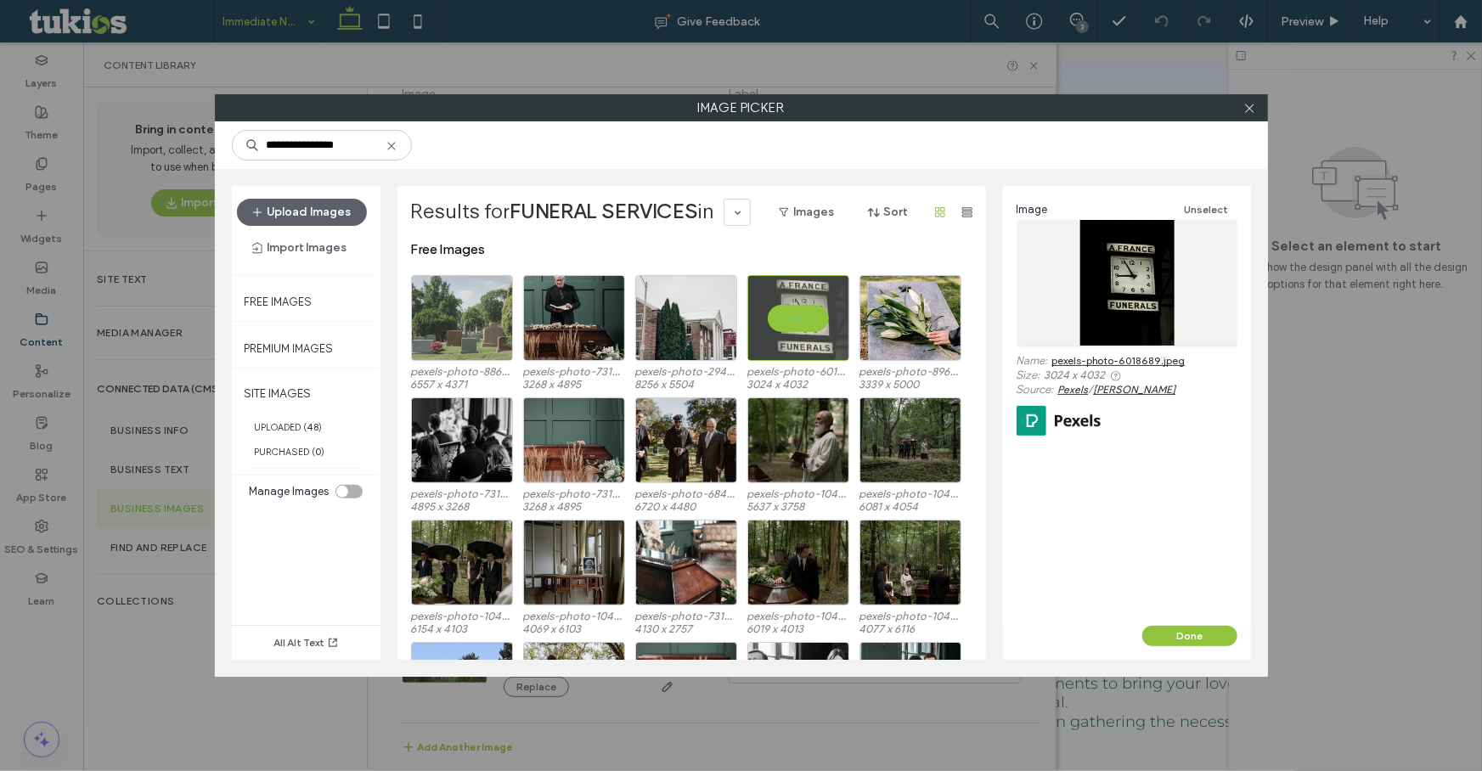
click at [1086, 362] on link "pexels-photo-6018689.jpeg" at bounding box center [1118, 360] width 133 height 13
click at [918, 365] on label "pexels-photo-8964077.jpeg" at bounding box center [911, 371] width 102 height 13
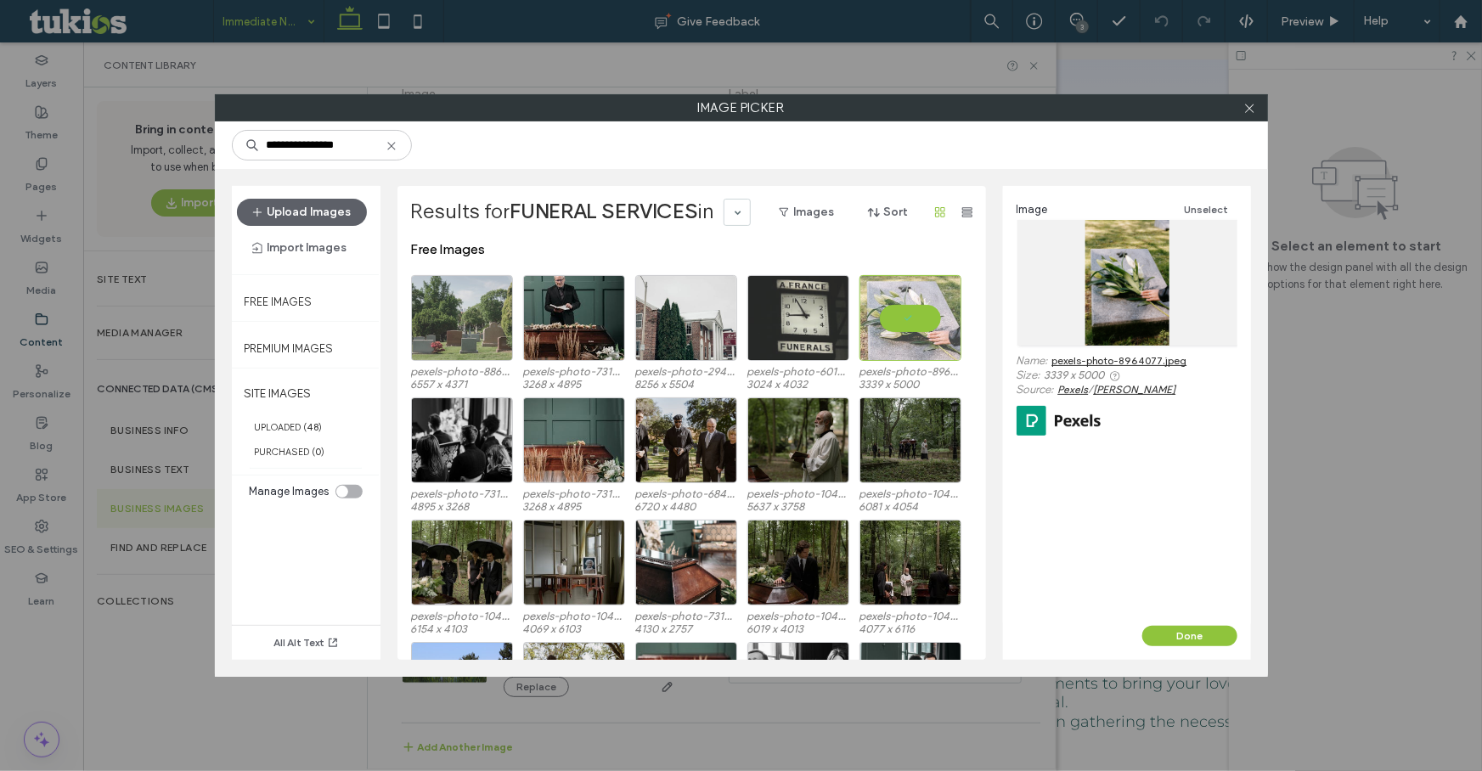
click at [1123, 362] on link "pexels-photo-8964077.jpeg" at bounding box center [1119, 360] width 135 height 13
click at [1177, 640] on button "Done" at bounding box center [1189, 636] width 95 height 20
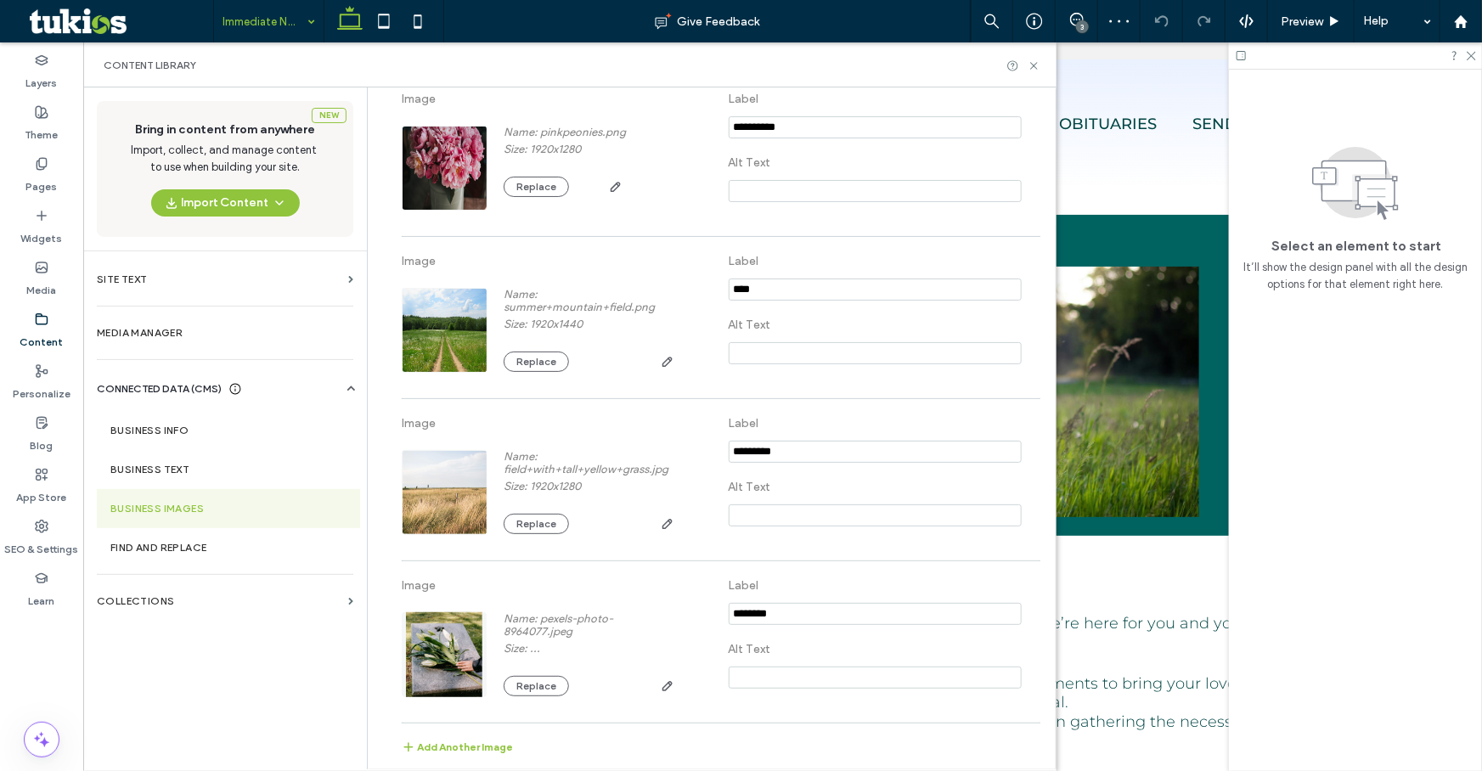
scroll to position [550, 0]
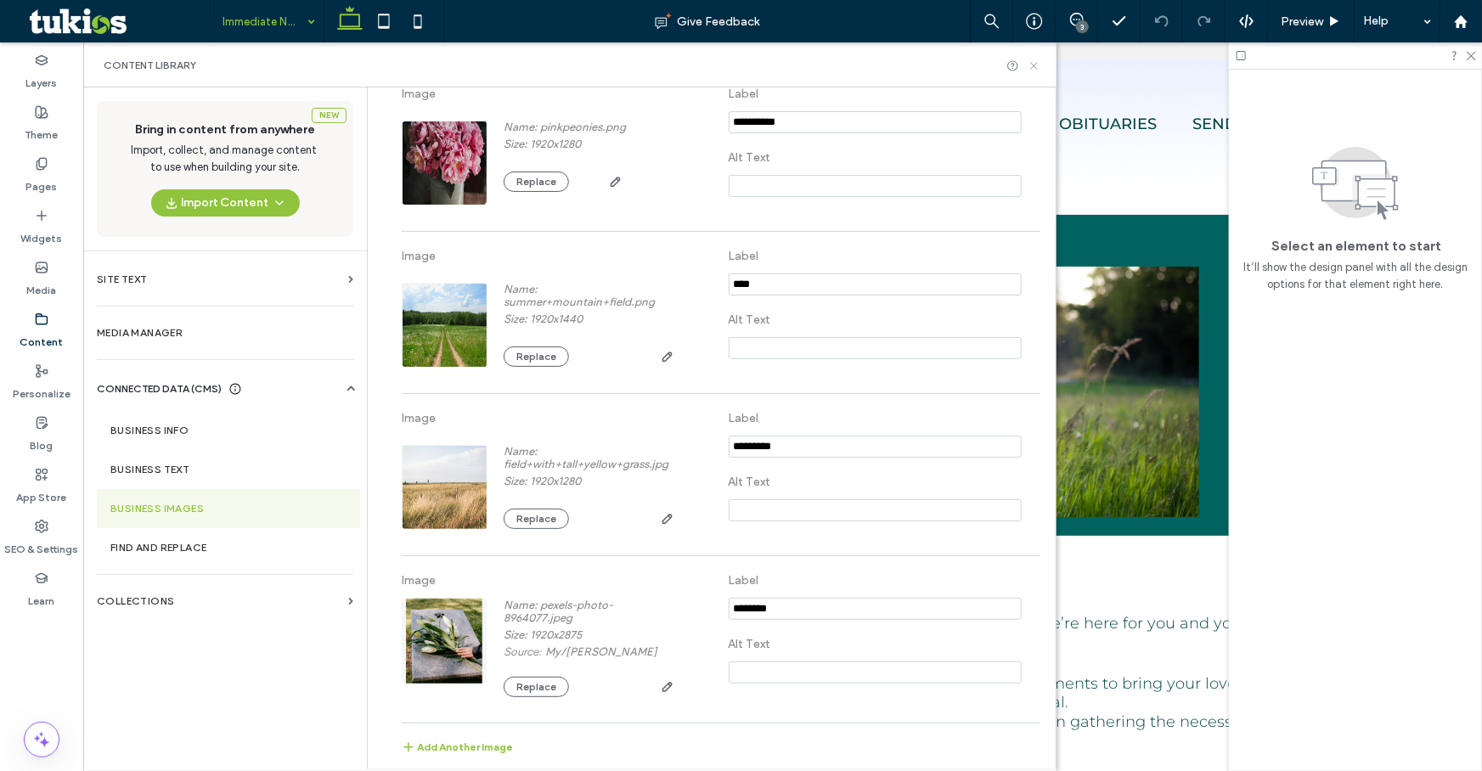
drag, startPoint x: 1035, startPoint y: 66, endPoint x: 936, endPoint y: 65, distance: 99.4
click at [1035, 66] on icon at bounding box center [1034, 65] width 13 height 13
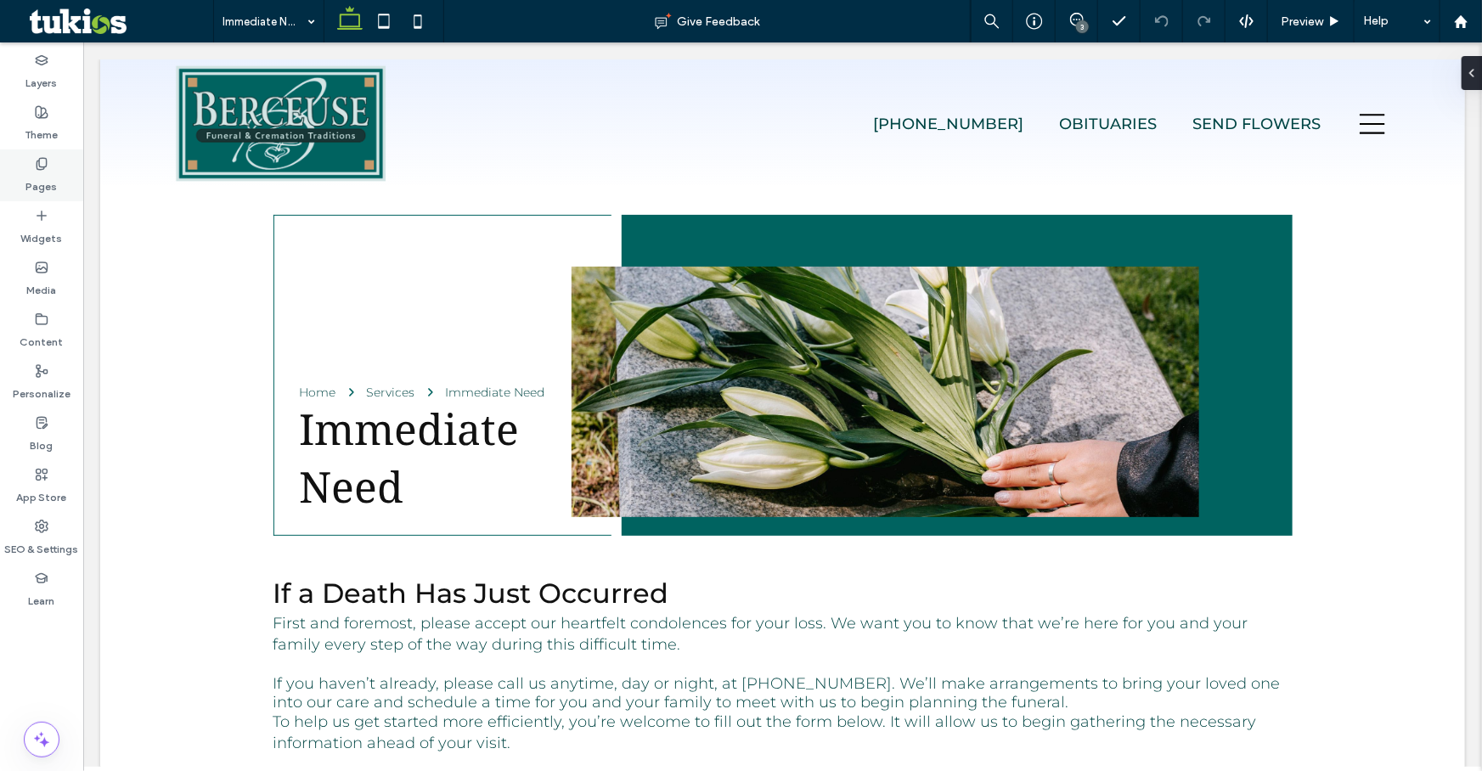
click at [65, 183] on div "Pages" at bounding box center [41, 175] width 83 height 52
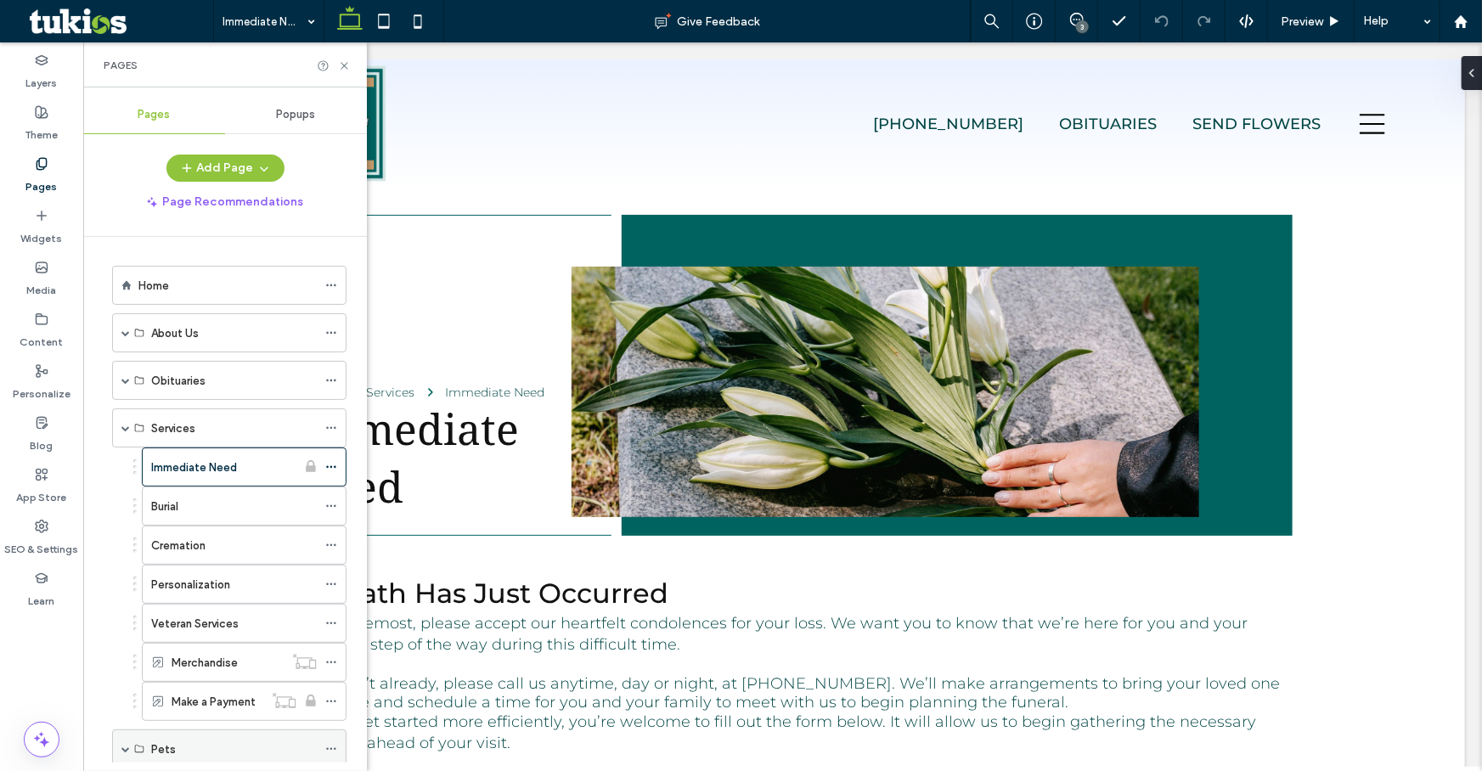
click at [127, 745] on span at bounding box center [125, 749] width 8 height 8
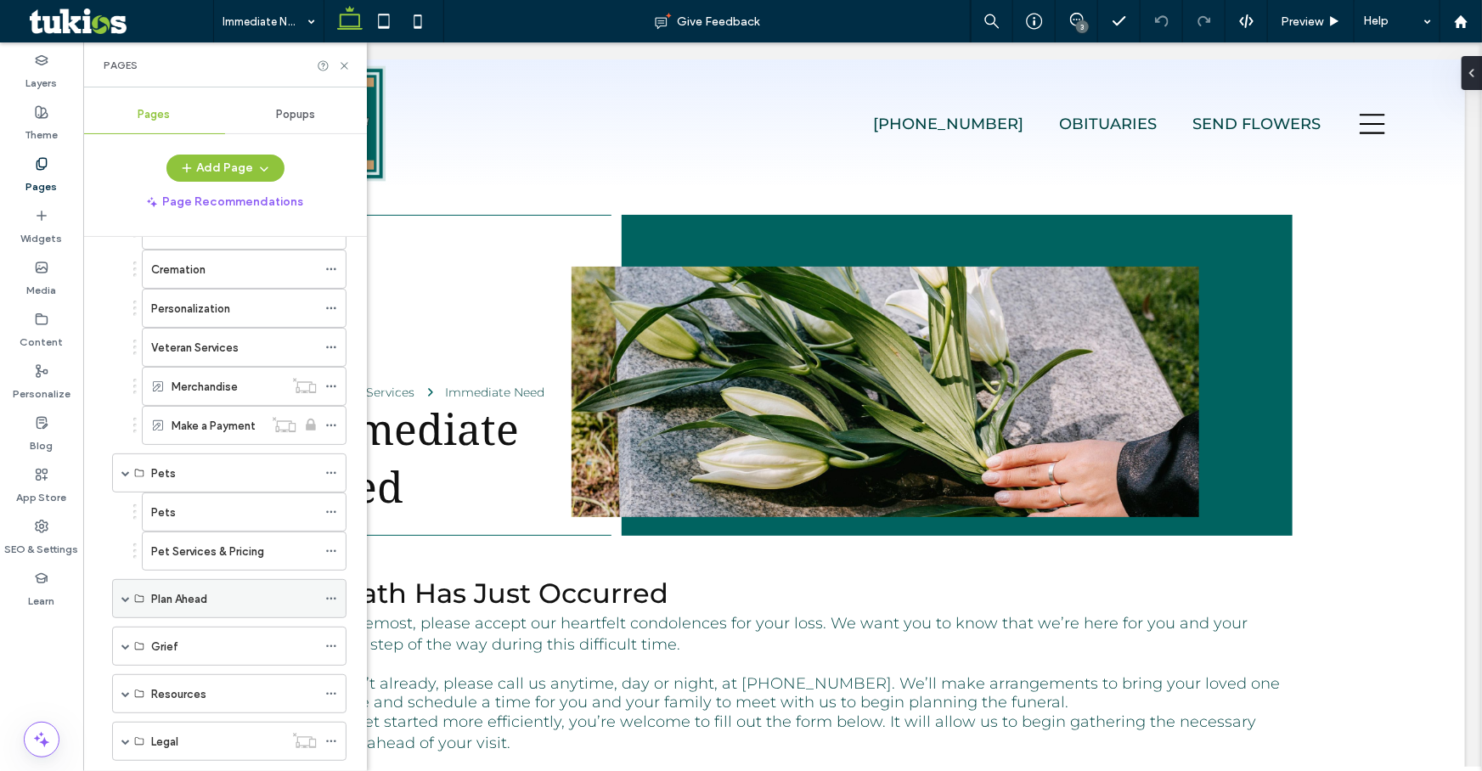
scroll to position [307, 0]
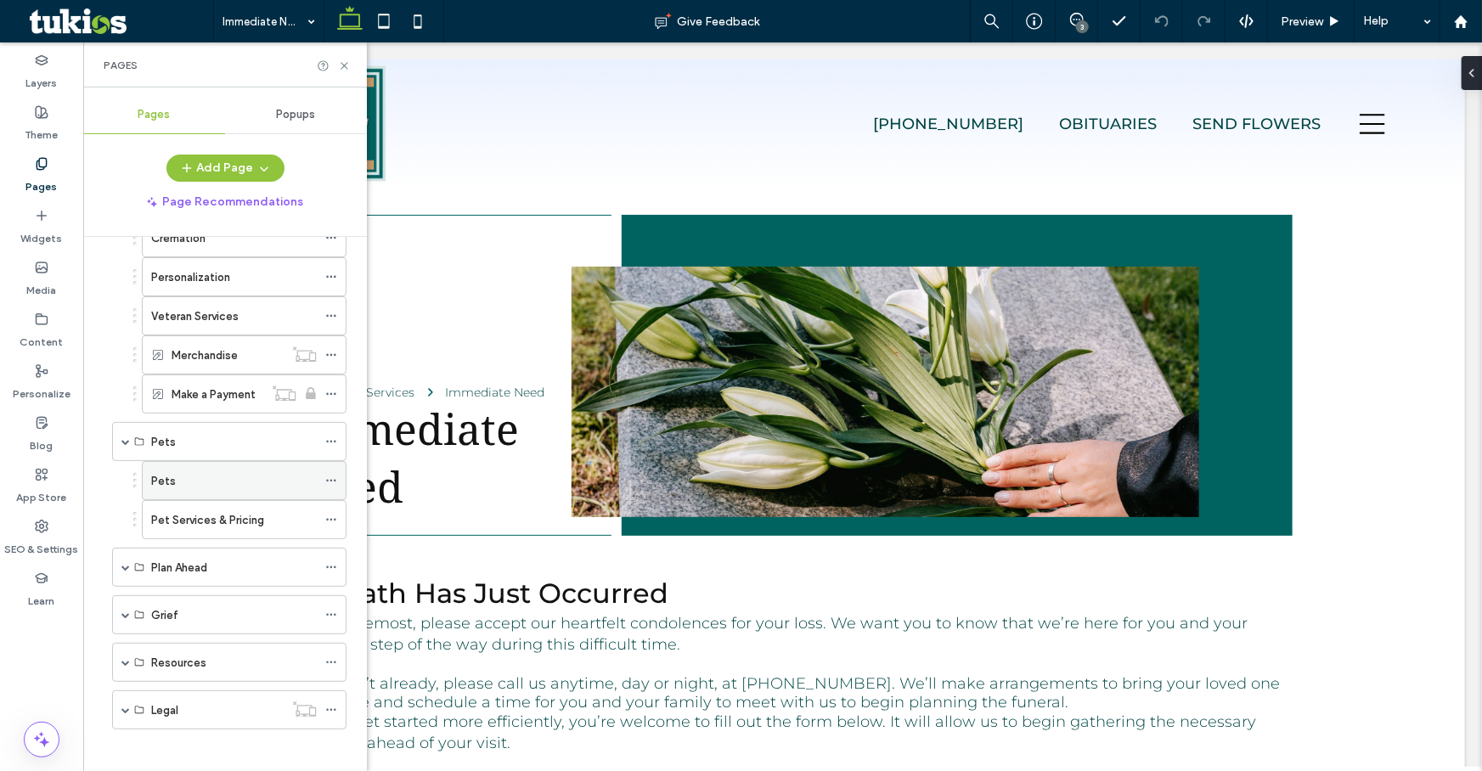
click at [167, 462] on div "Pets" at bounding box center [234, 480] width 166 height 37
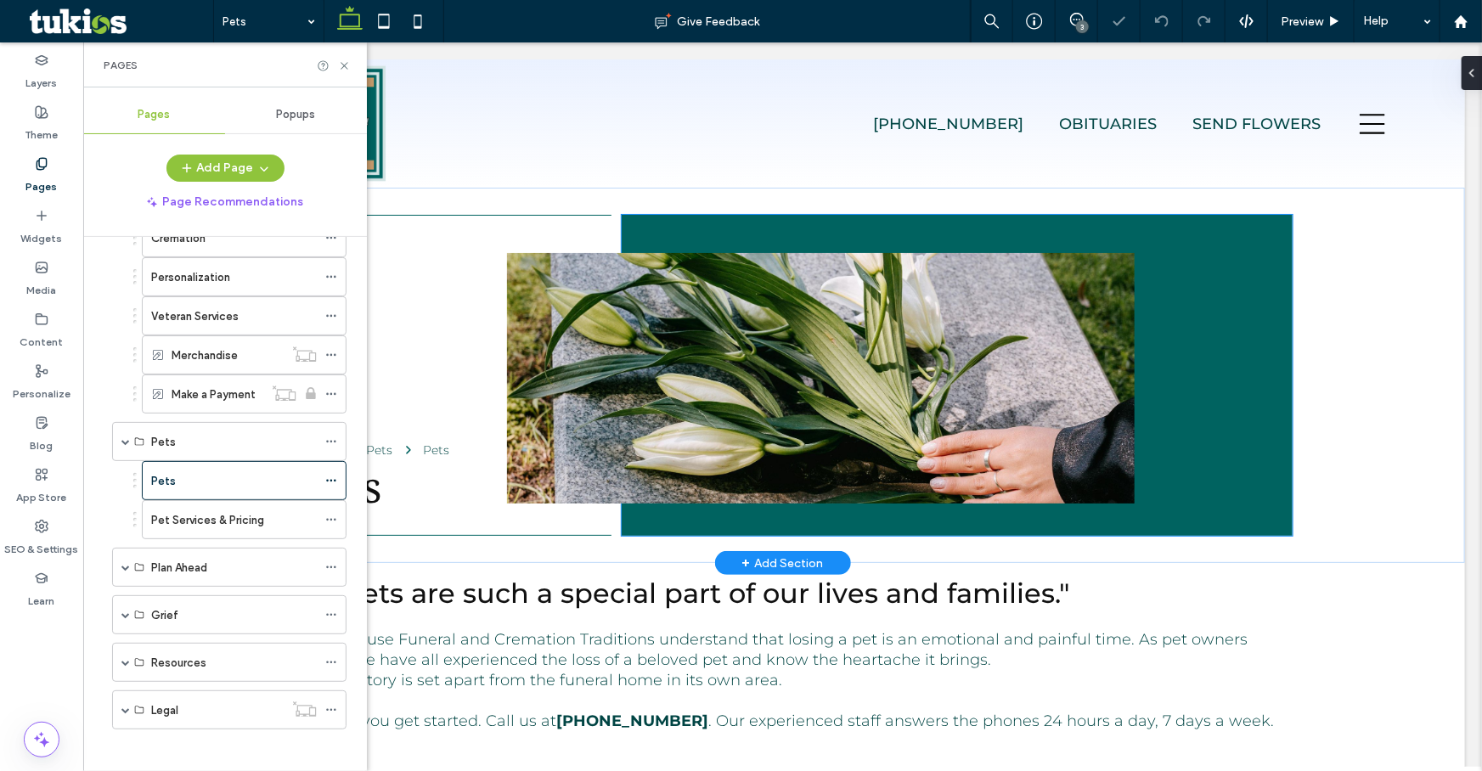
click at [819, 389] on img at bounding box center [820, 377] width 628 height 251
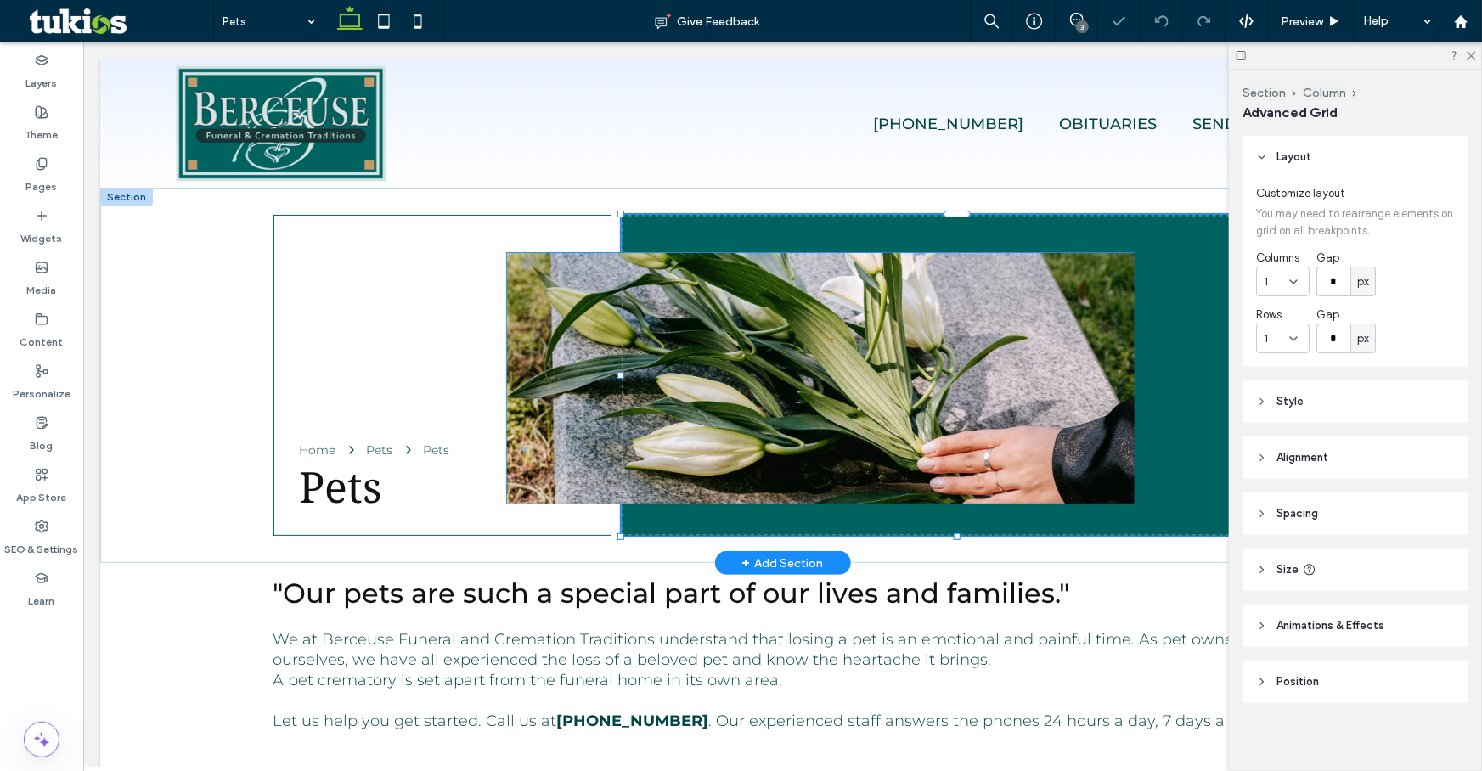
scroll to position [7, 0]
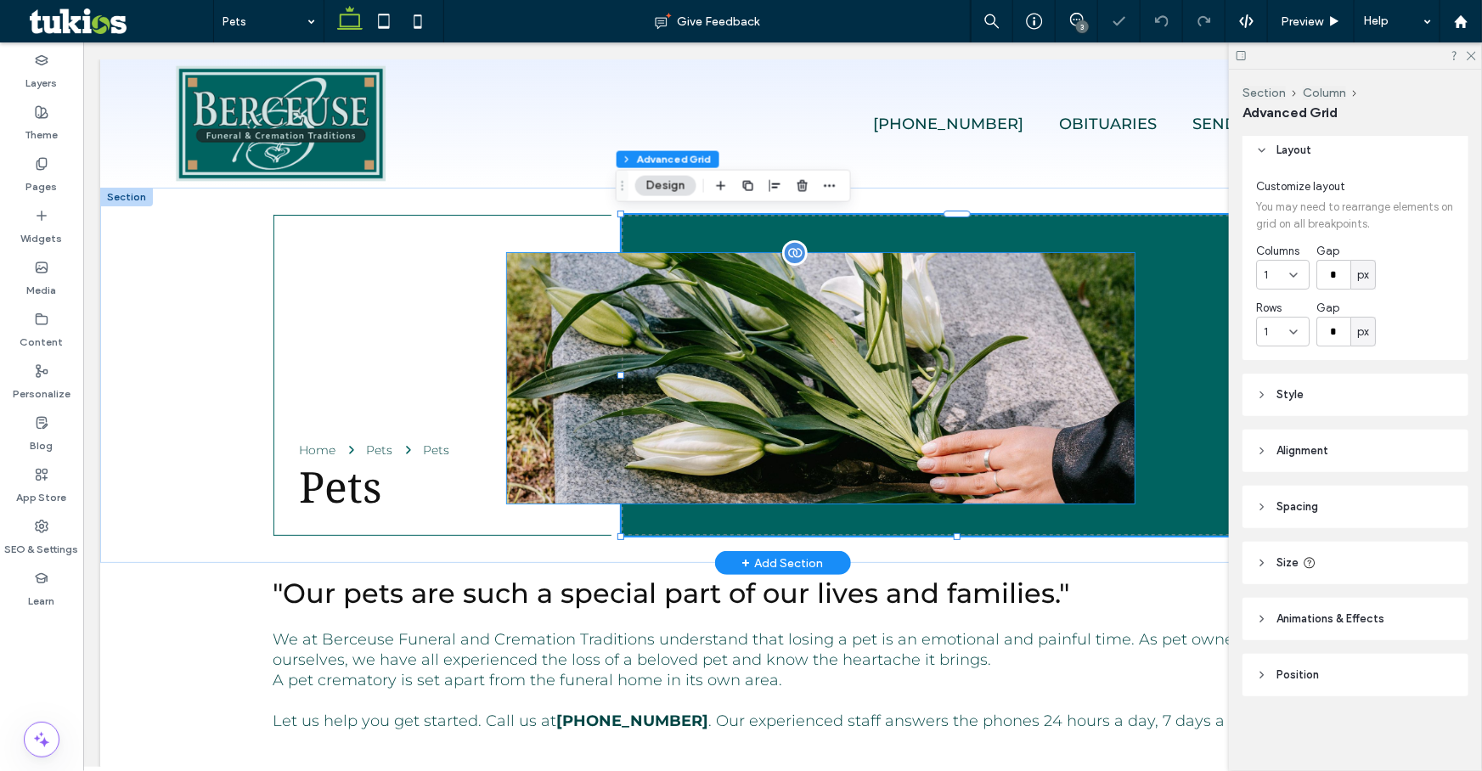
click at [563, 344] on img at bounding box center [820, 377] width 628 height 251
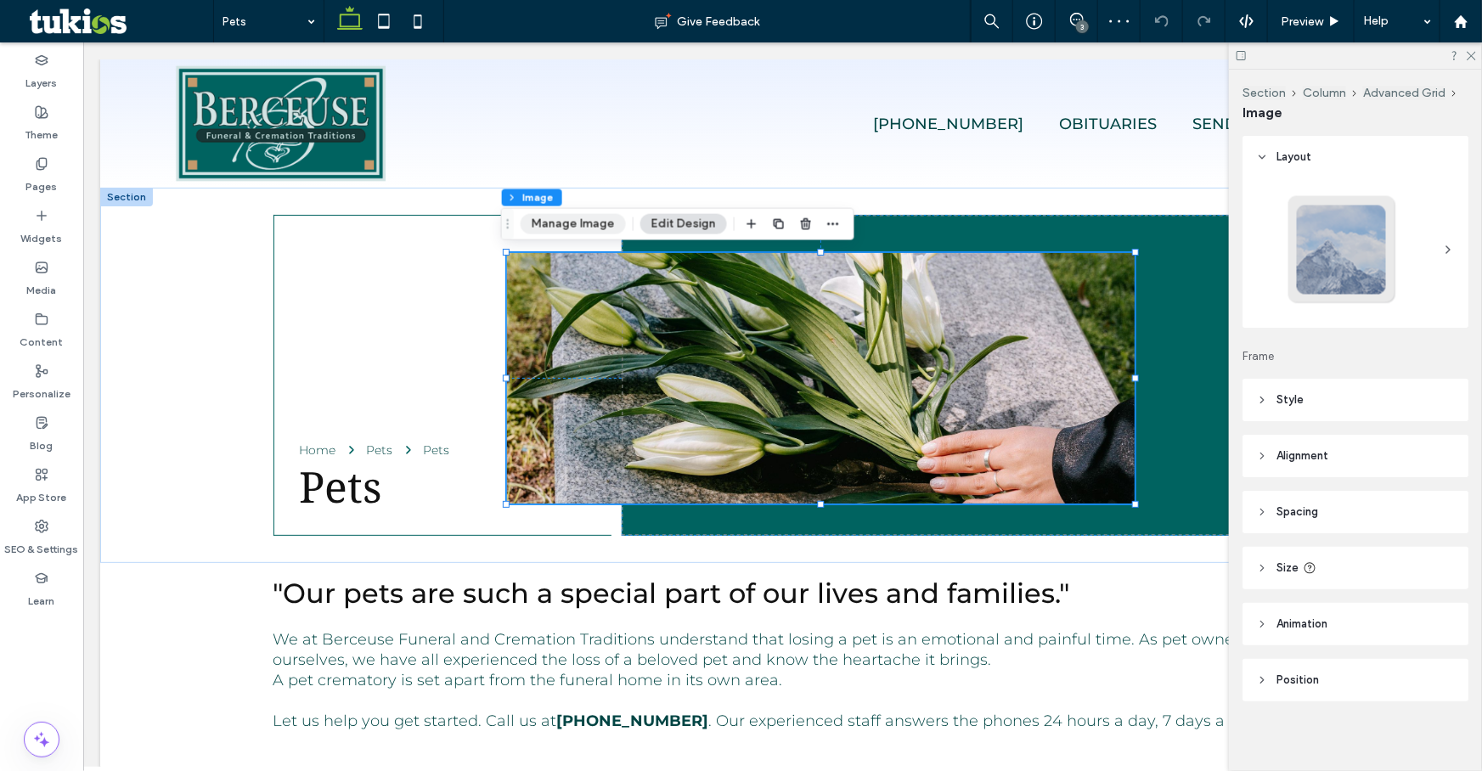
click at [576, 224] on button "Manage Image" at bounding box center [573, 224] width 105 height 20
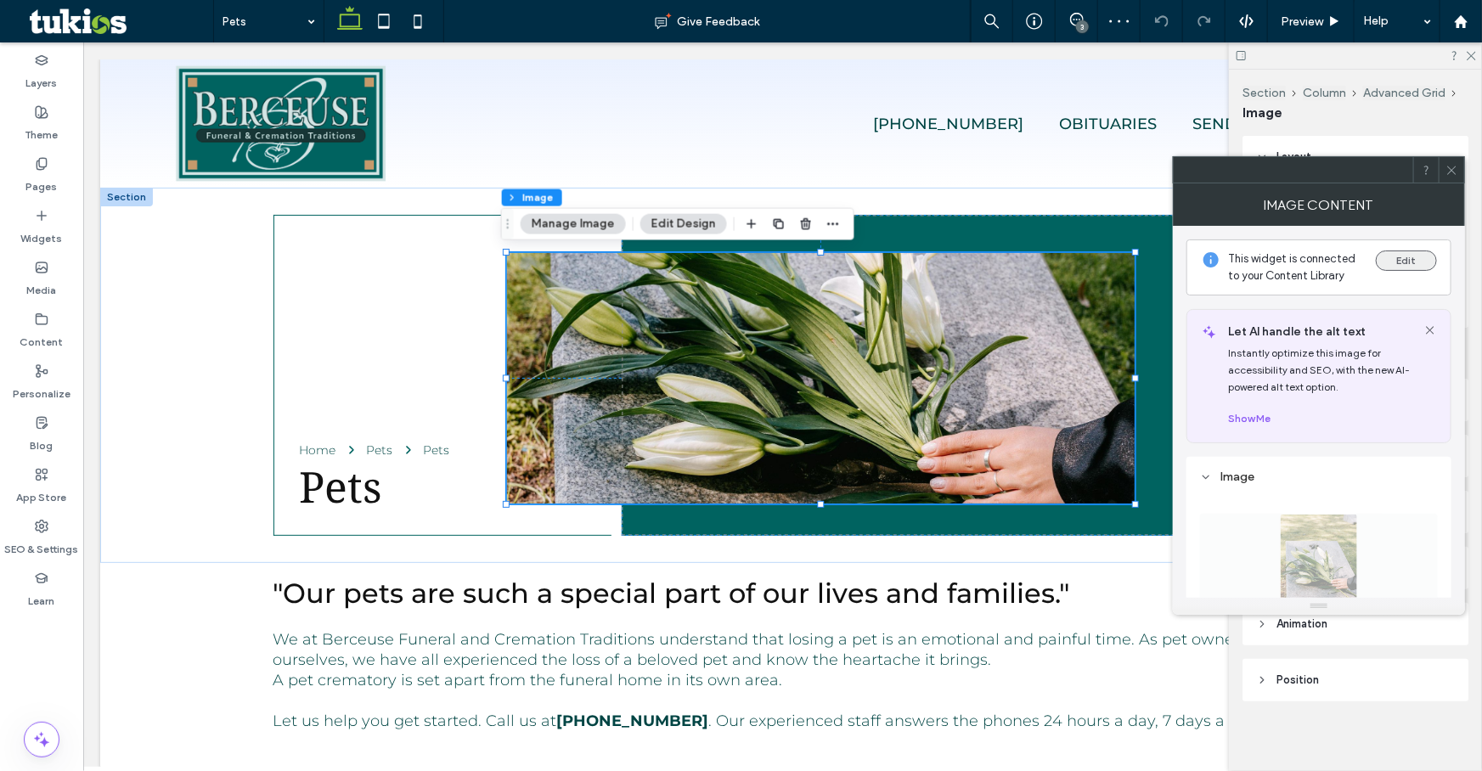
click at [1425, 269] on button "Edit" at bounding box center [1406, 261] width 61 height 20
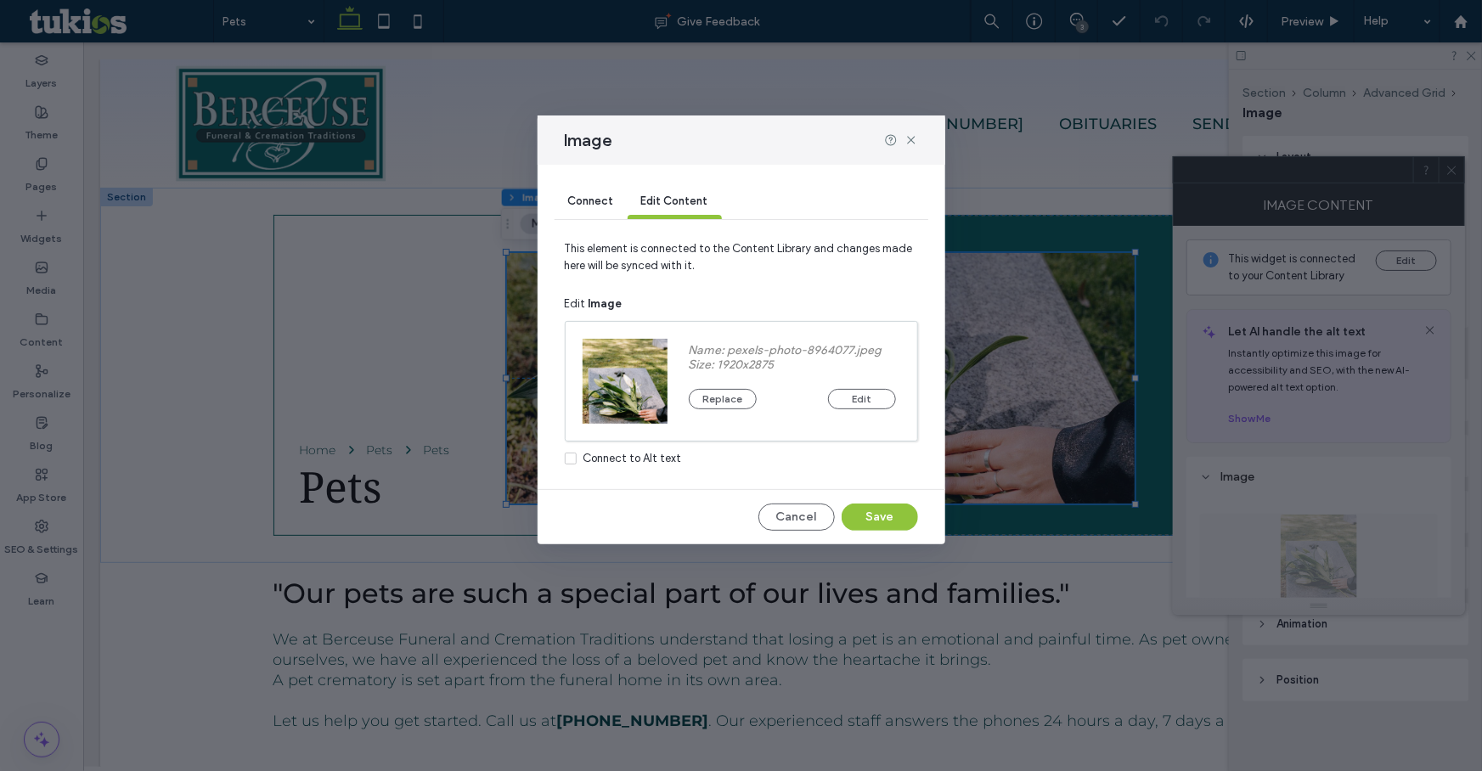
click at [600, 202] on span "Connect" at bounding box center [591, 201] width 46 height 13
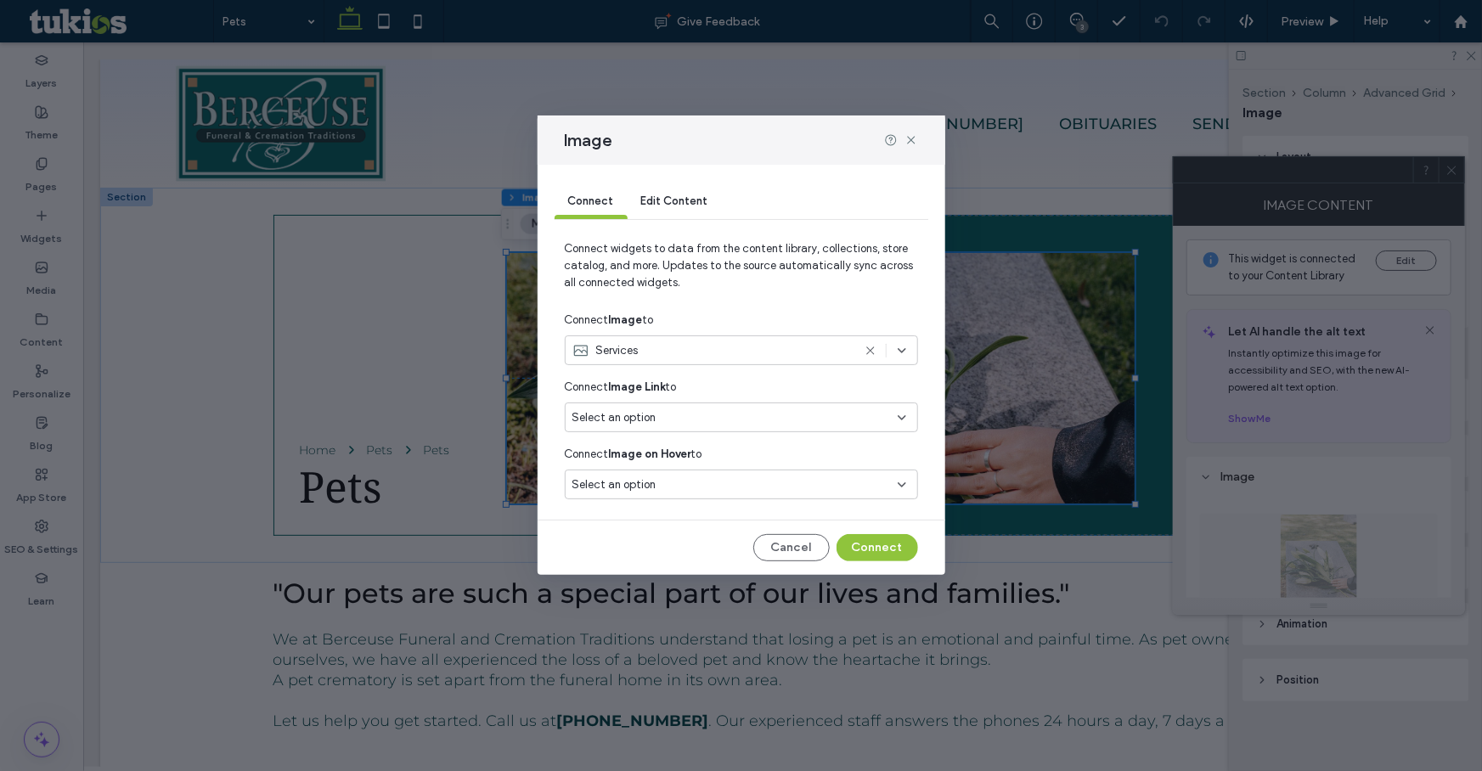
click at [871, 352] on use at bounding box center [870, 351] width 8 height 8
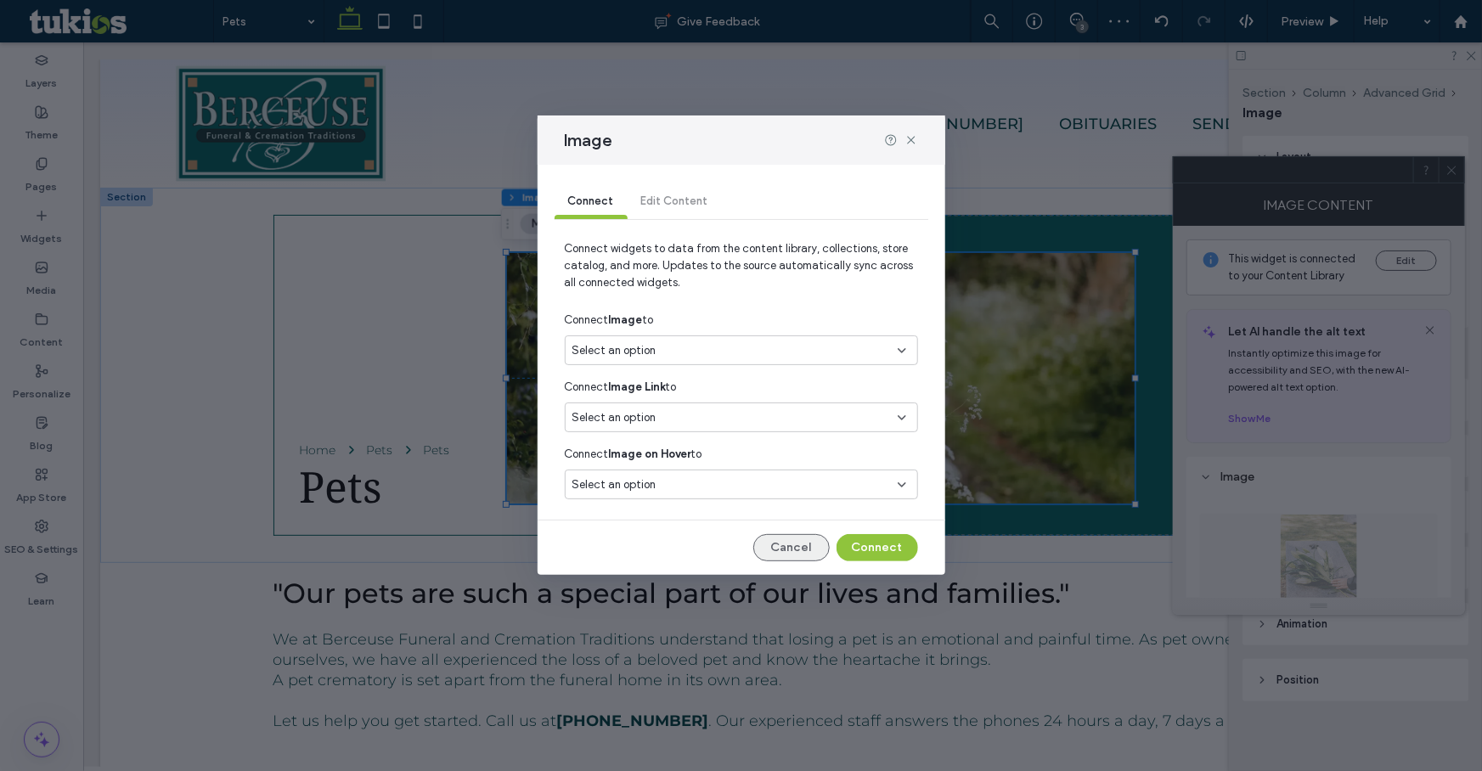
click at [799, 550] on button "Cancel" at bounding box center [791, 547] width 76 height 27
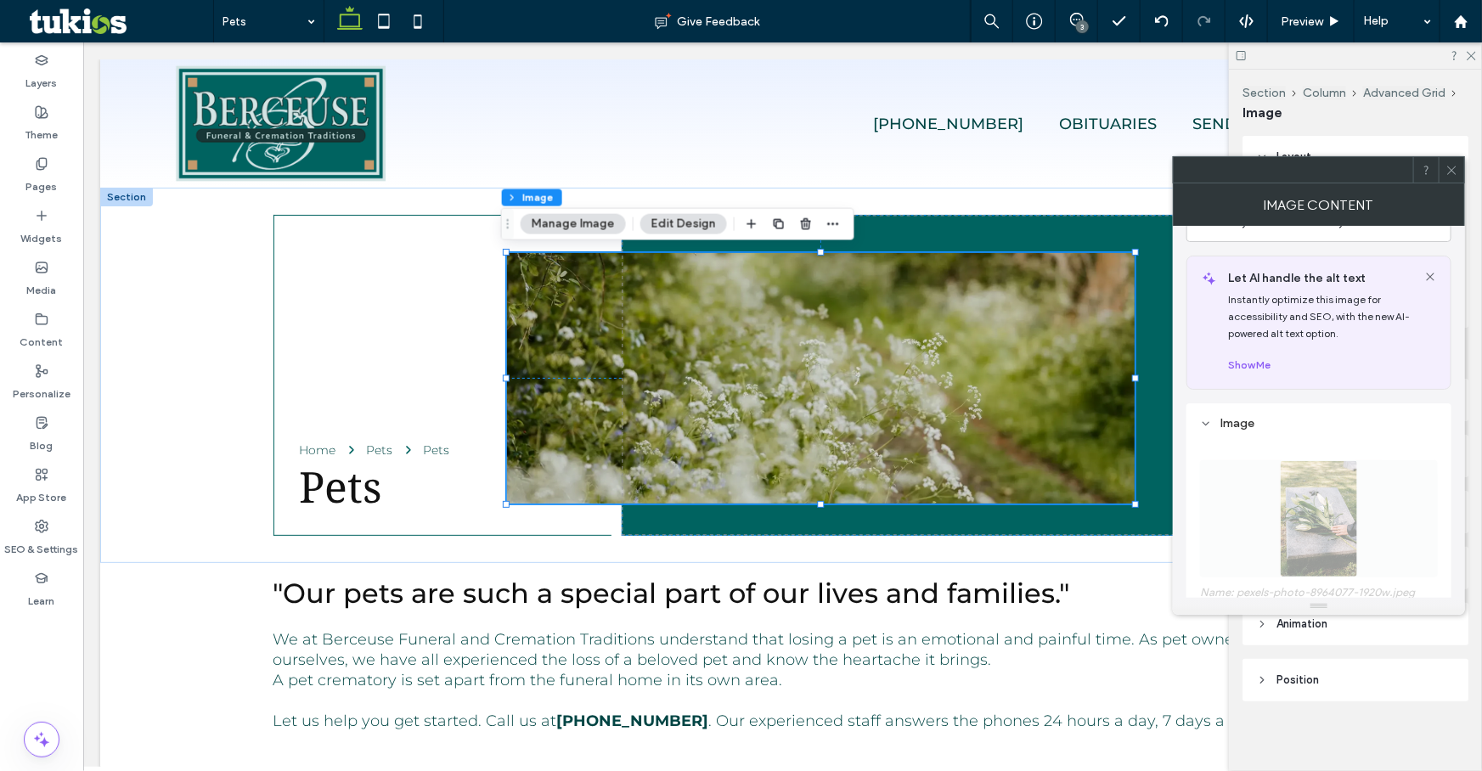
scroll to position [0, 0]
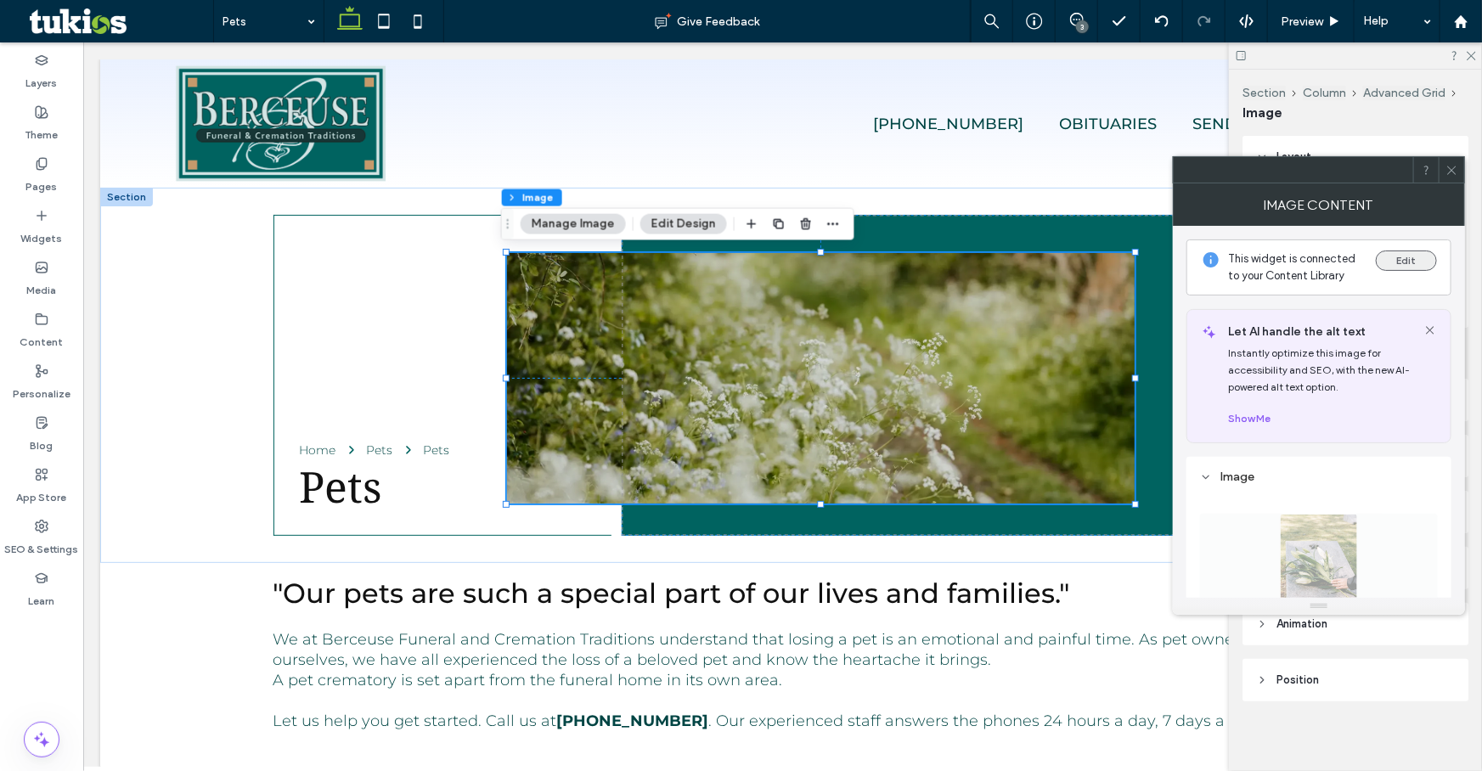
click at [1407, 258] on button "Edit" at bounding box center [1406, 261] width 61 height 20
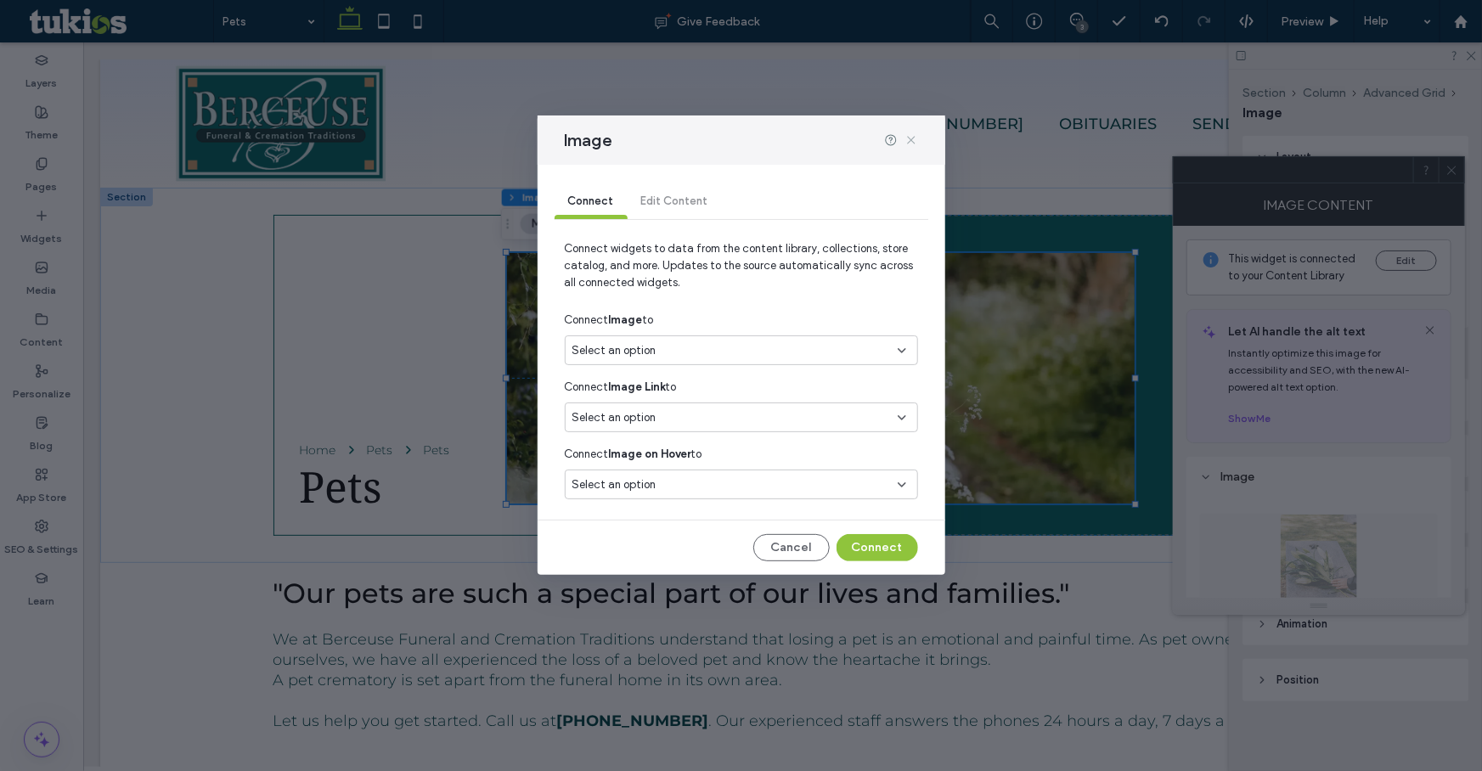
click at [909, 144] on icon at bounding box center [912, 140] width 14 height 14
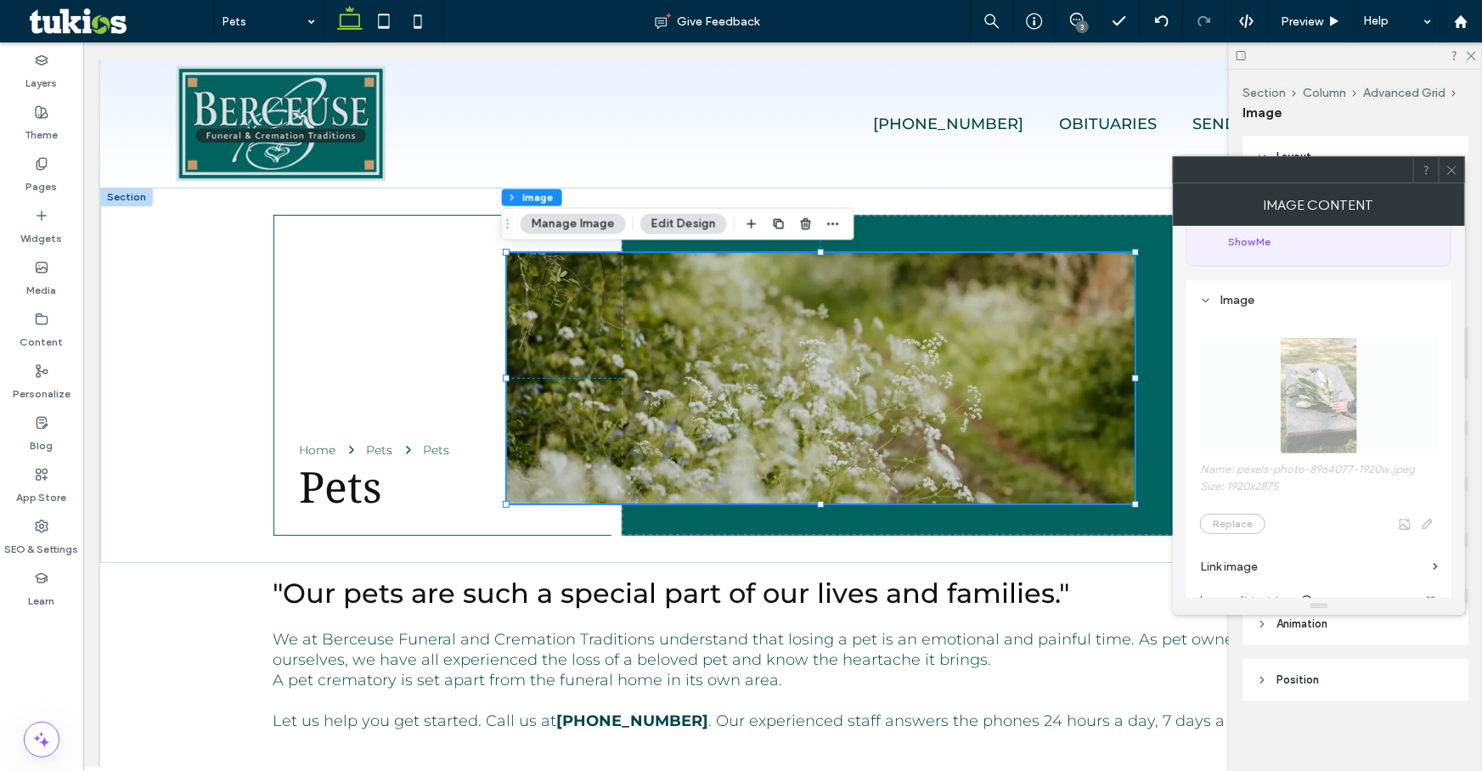
scroll to position [231, 0]
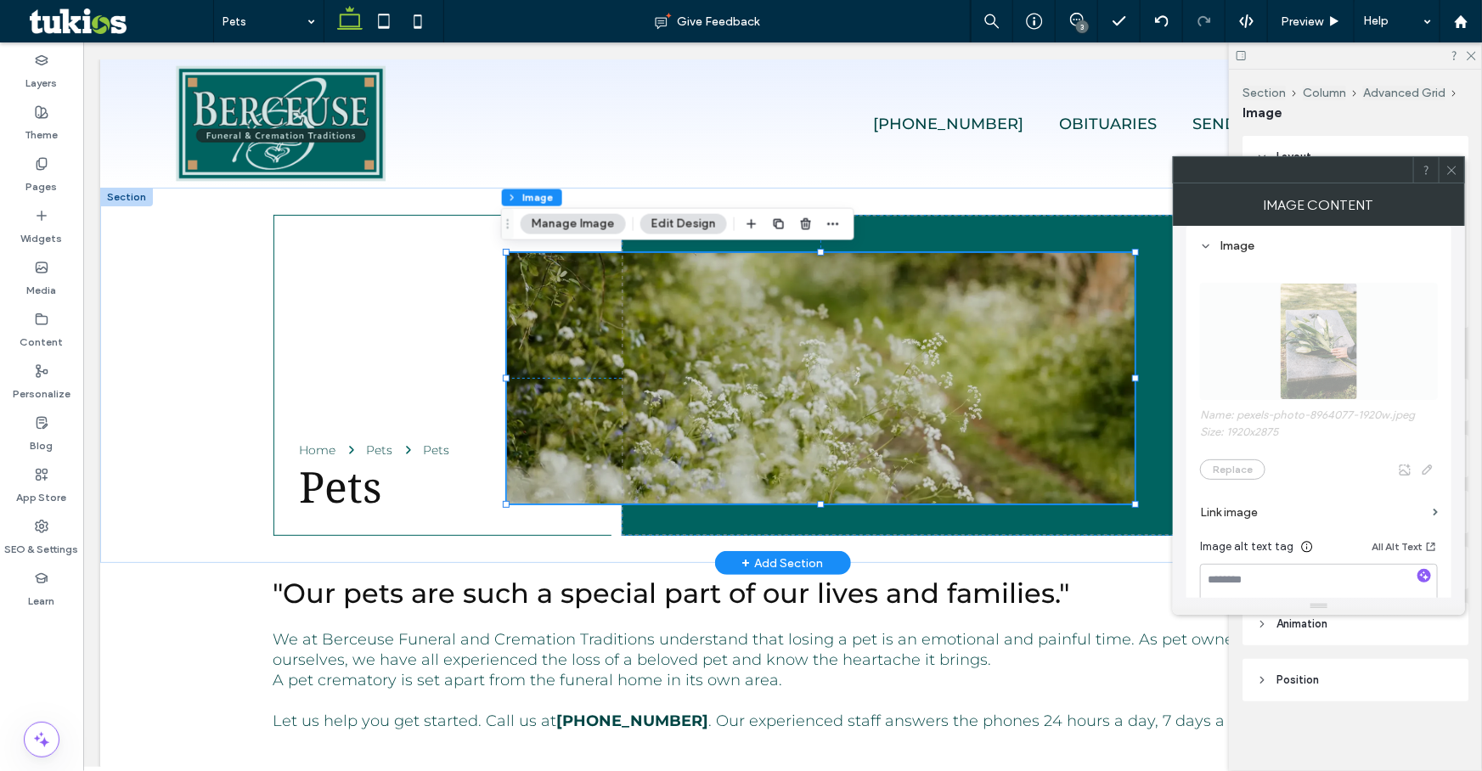
click at [824, 436] on img at bounding box center [820, 377] width 628 height 251
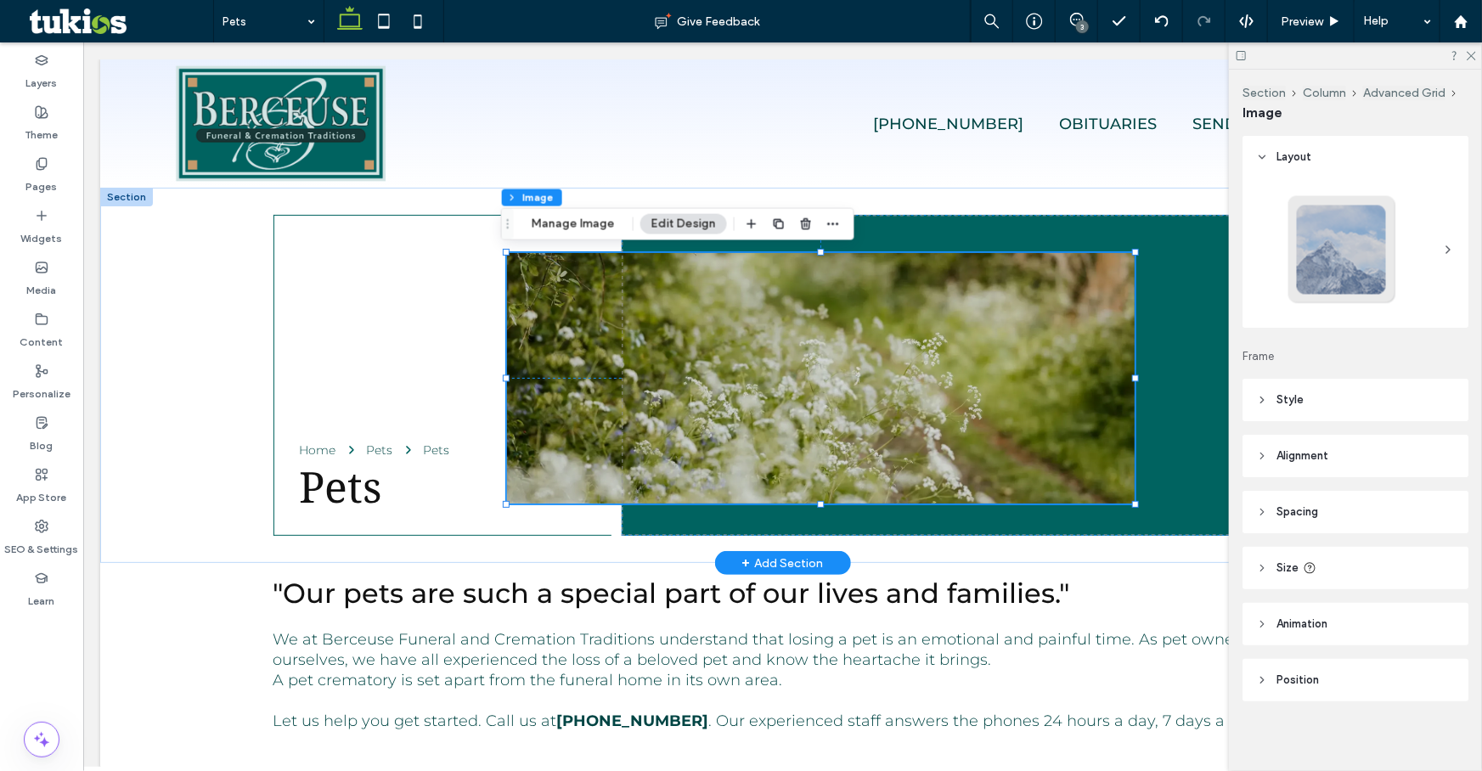
click at [793, 378] on img at bounding box center [820, 377] width 628 height 251
click at [543, 230] on button "Manage Image" at bounding box center [573, 224] width 105 height 20
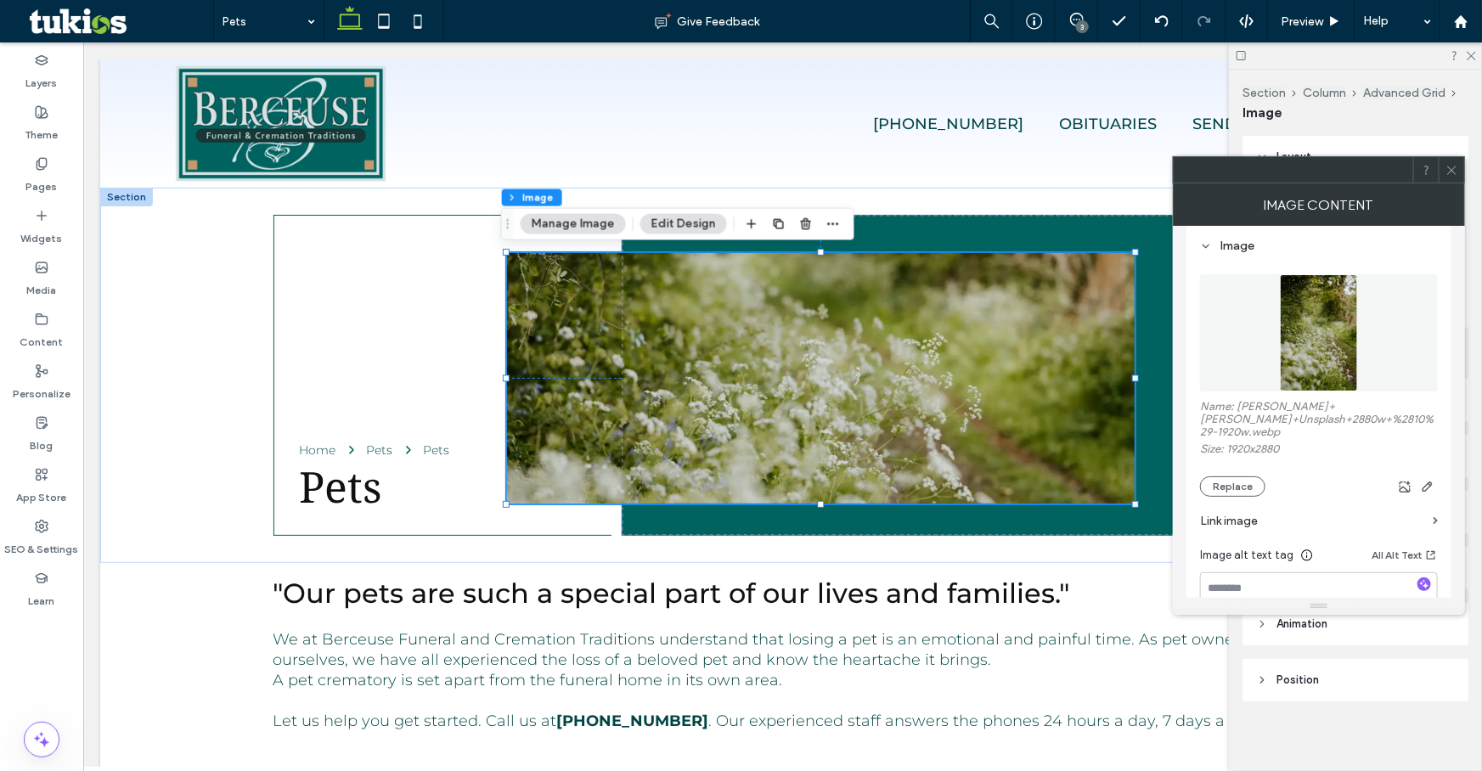
scroll to position [76, 0]
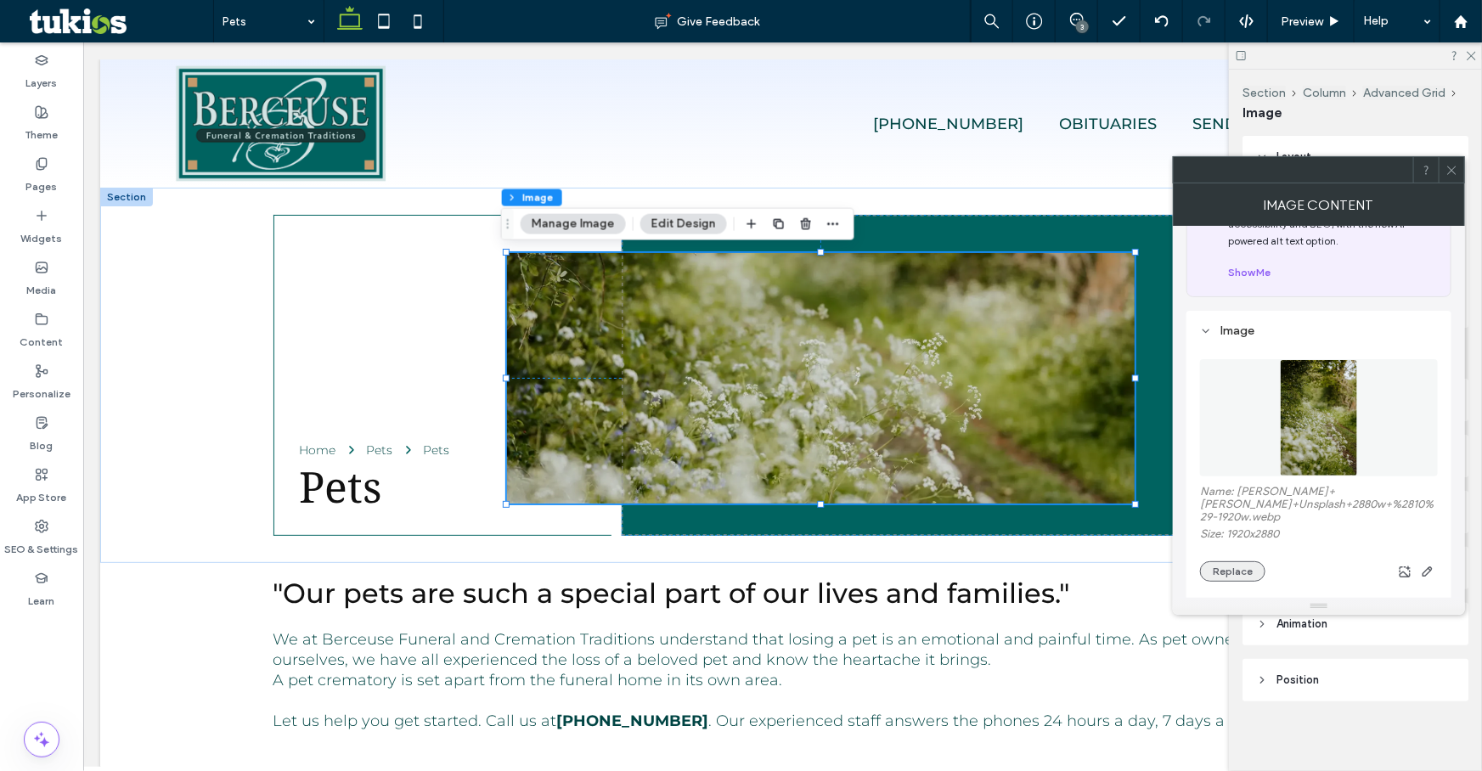
click at [1234, 575] on button "Replace" at bounding box center [1232, 571] width 65 height 20
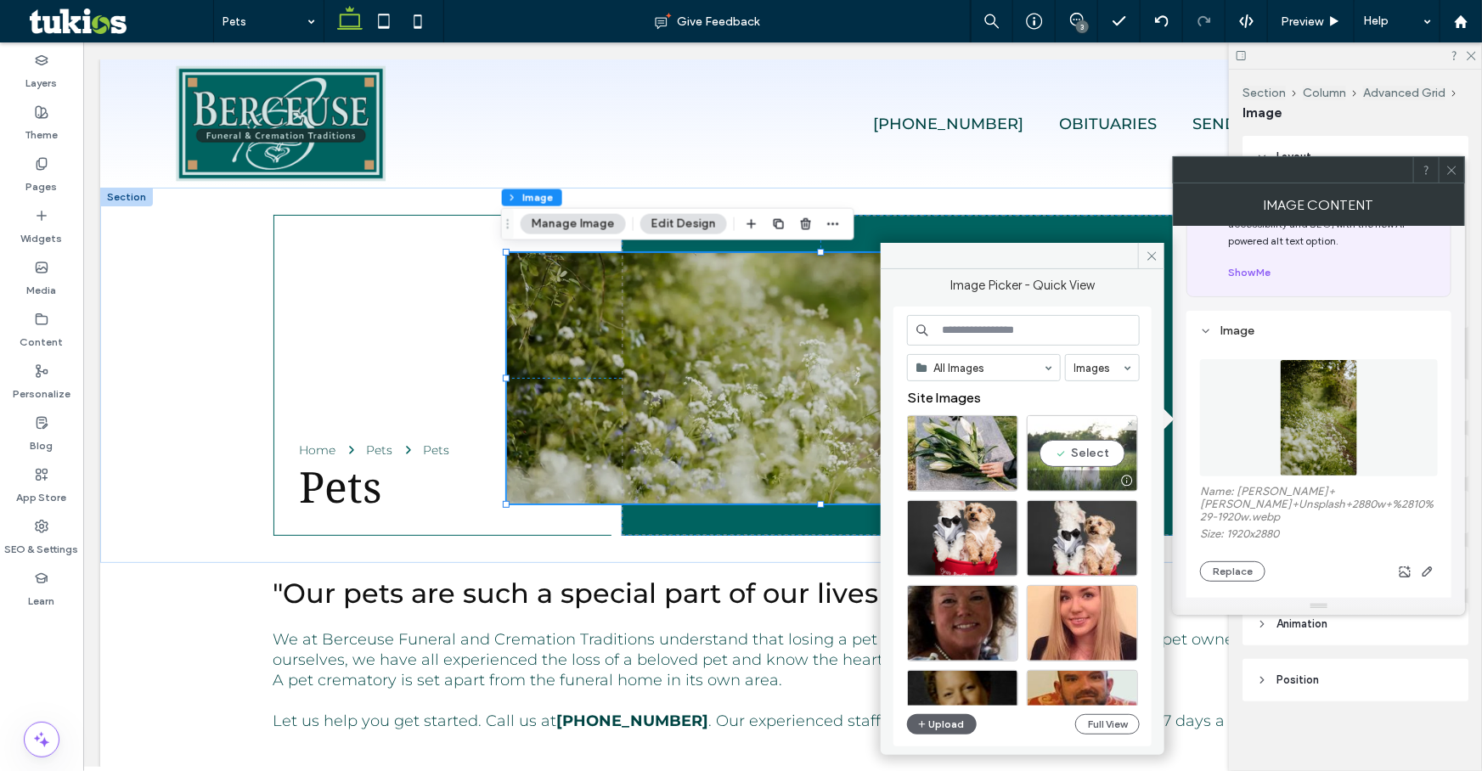
click at [1096, 453] on div "Select" at bounding box center [1082, 453] width 111 height 76
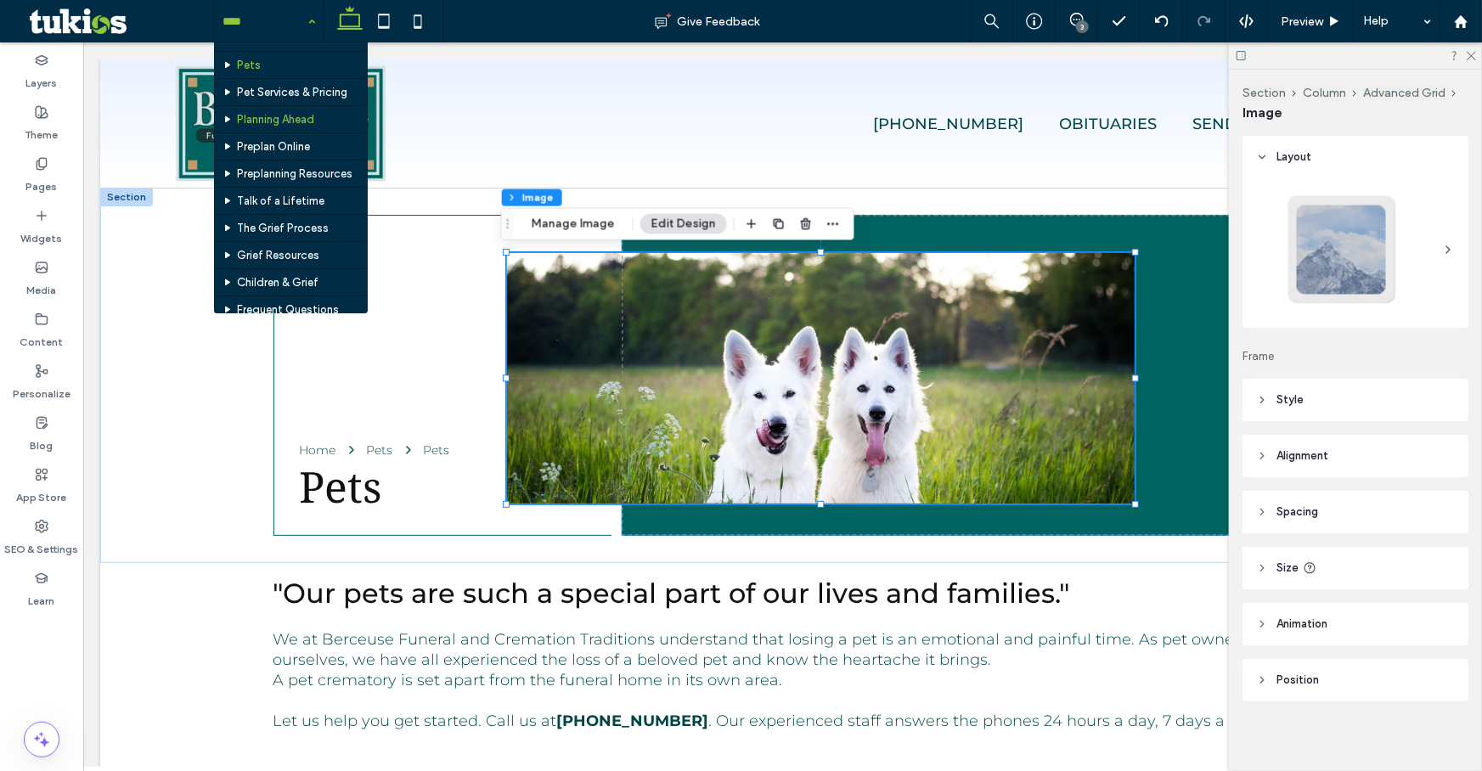
scroll to position [540, 0]
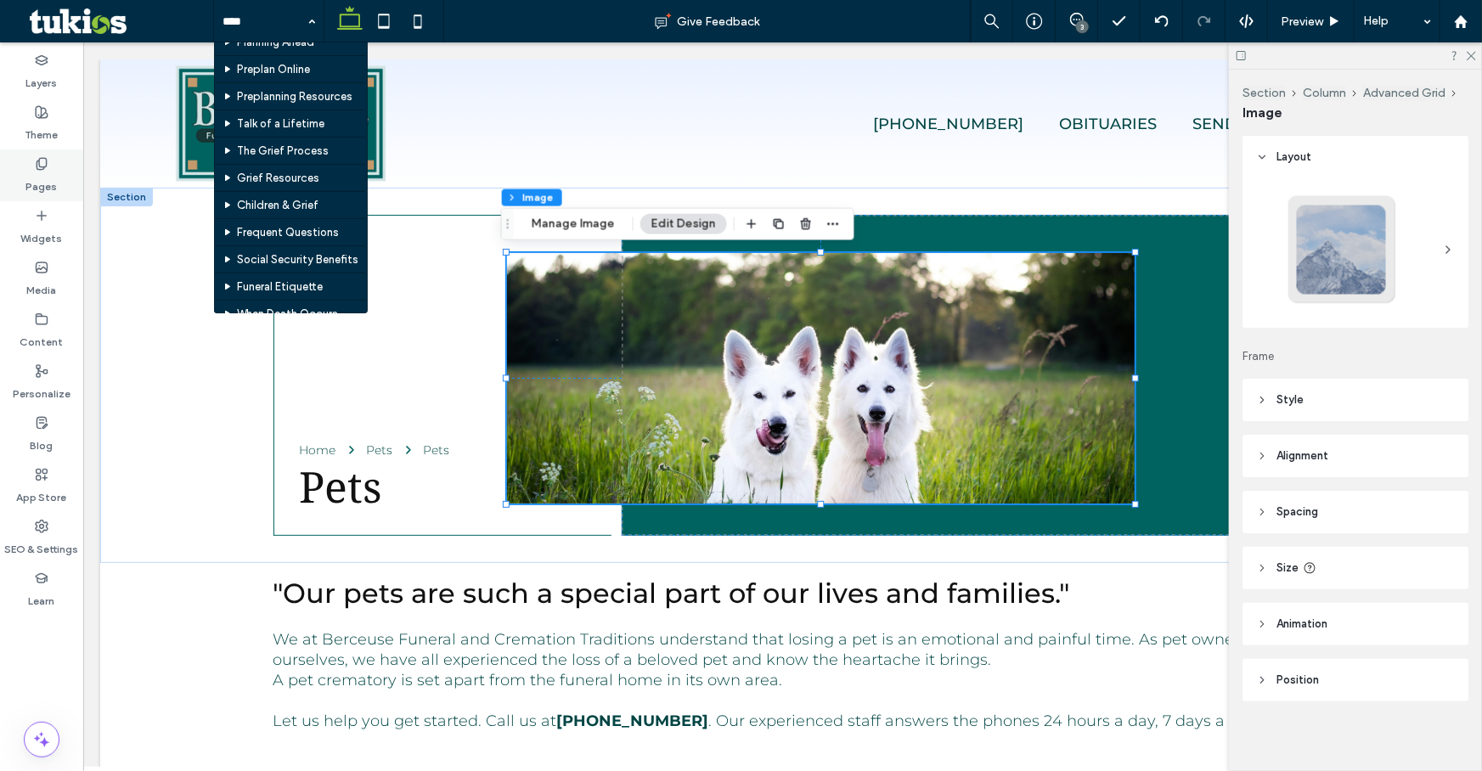
click at [55, 172] on div "Pages" at bounding box center [41, 175] width 83 height 52
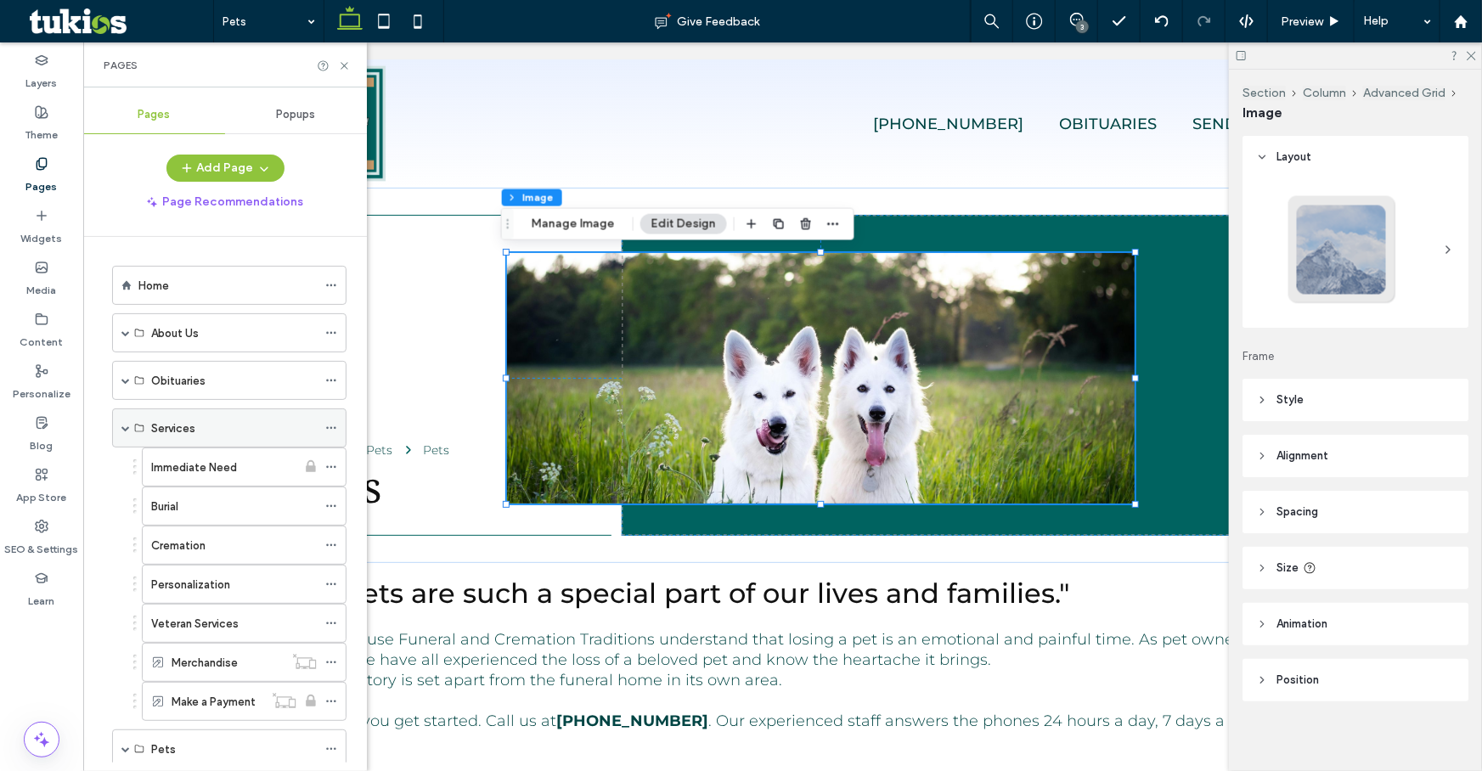
click at [122, 425] on span at bounding box center [125, 428] width 8 height 8
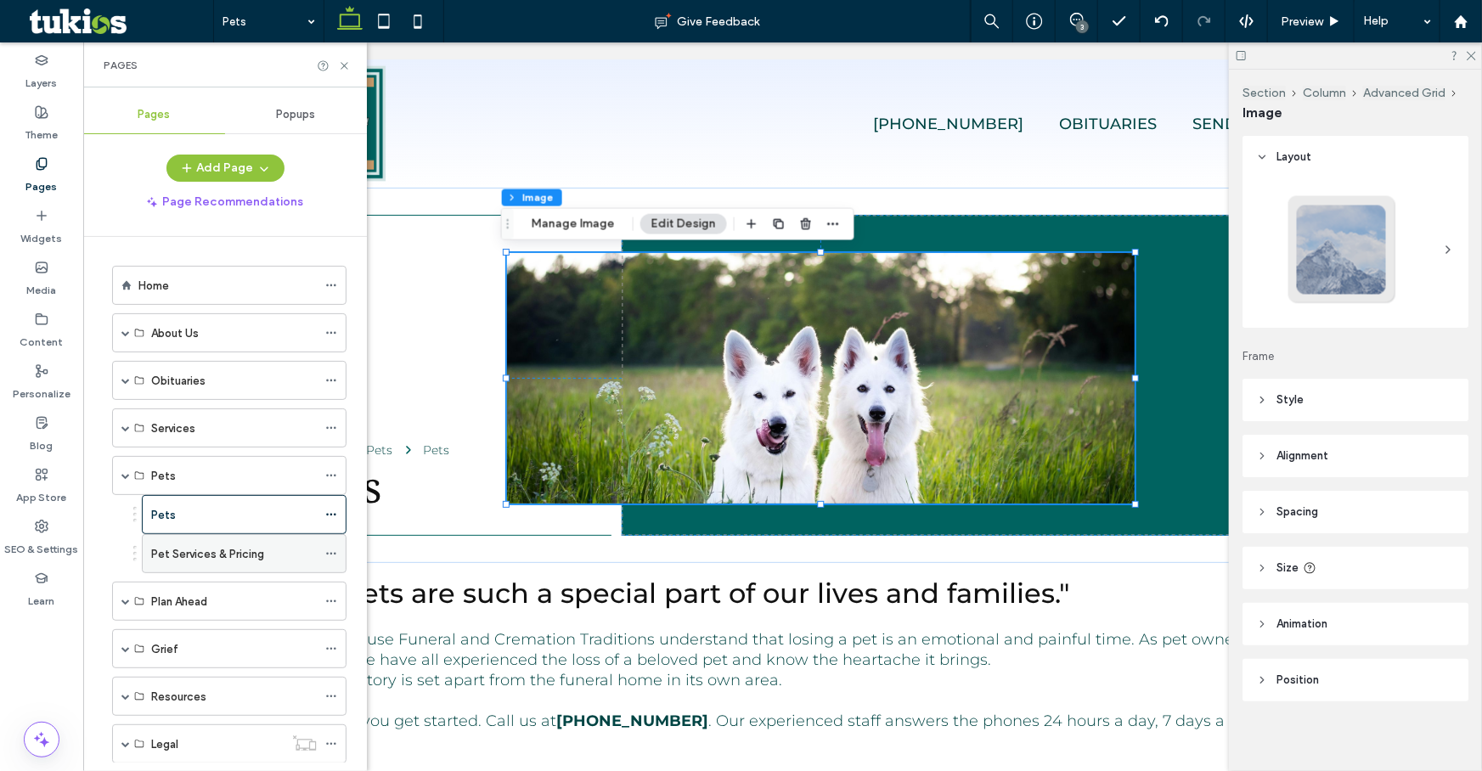
click at [192, 550] on label "Pet Services & Pricing" at bounding box center [207, 554] width 113 height 30
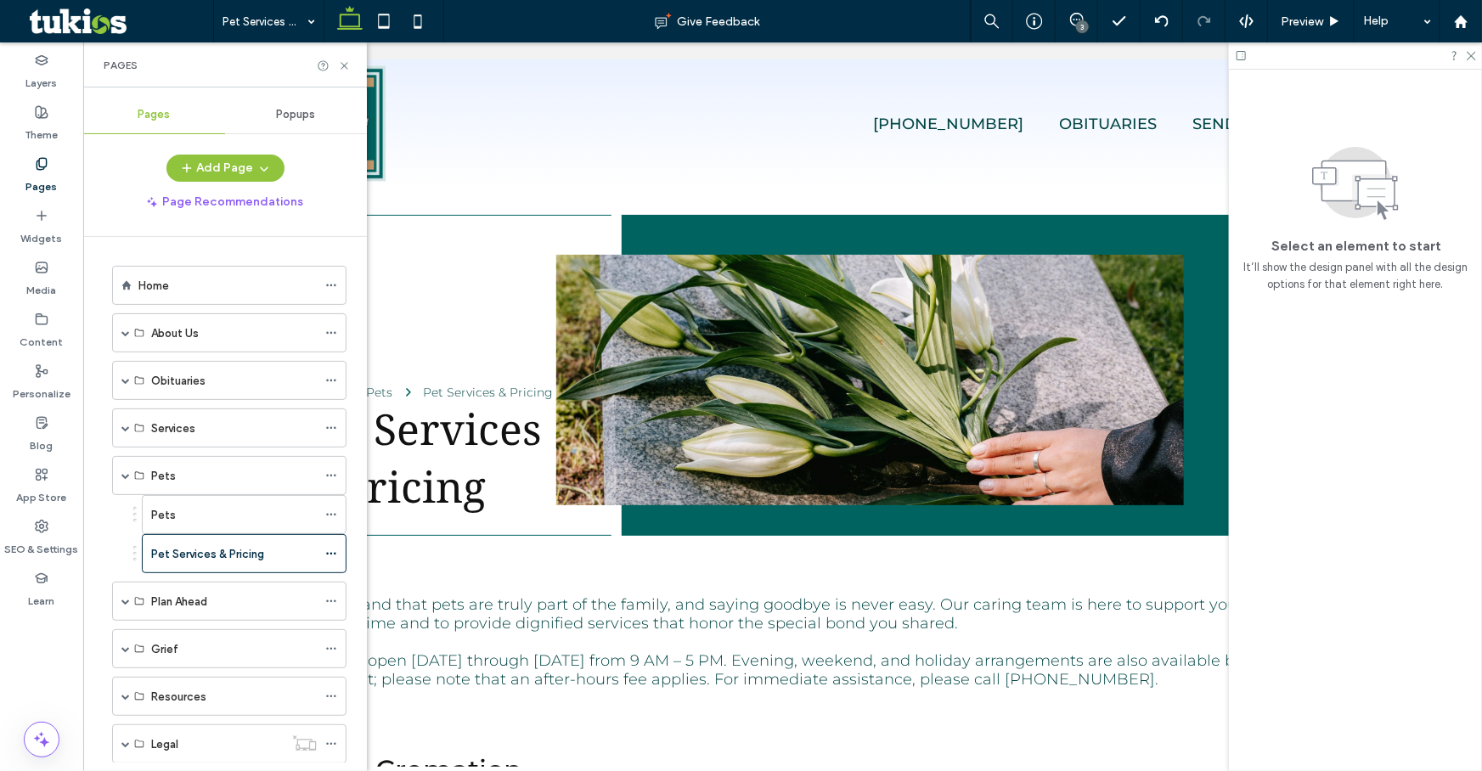
scroll to position [0, 0]
click at [711, 390] on img at bounding box center [869, 379] width 628 height 251
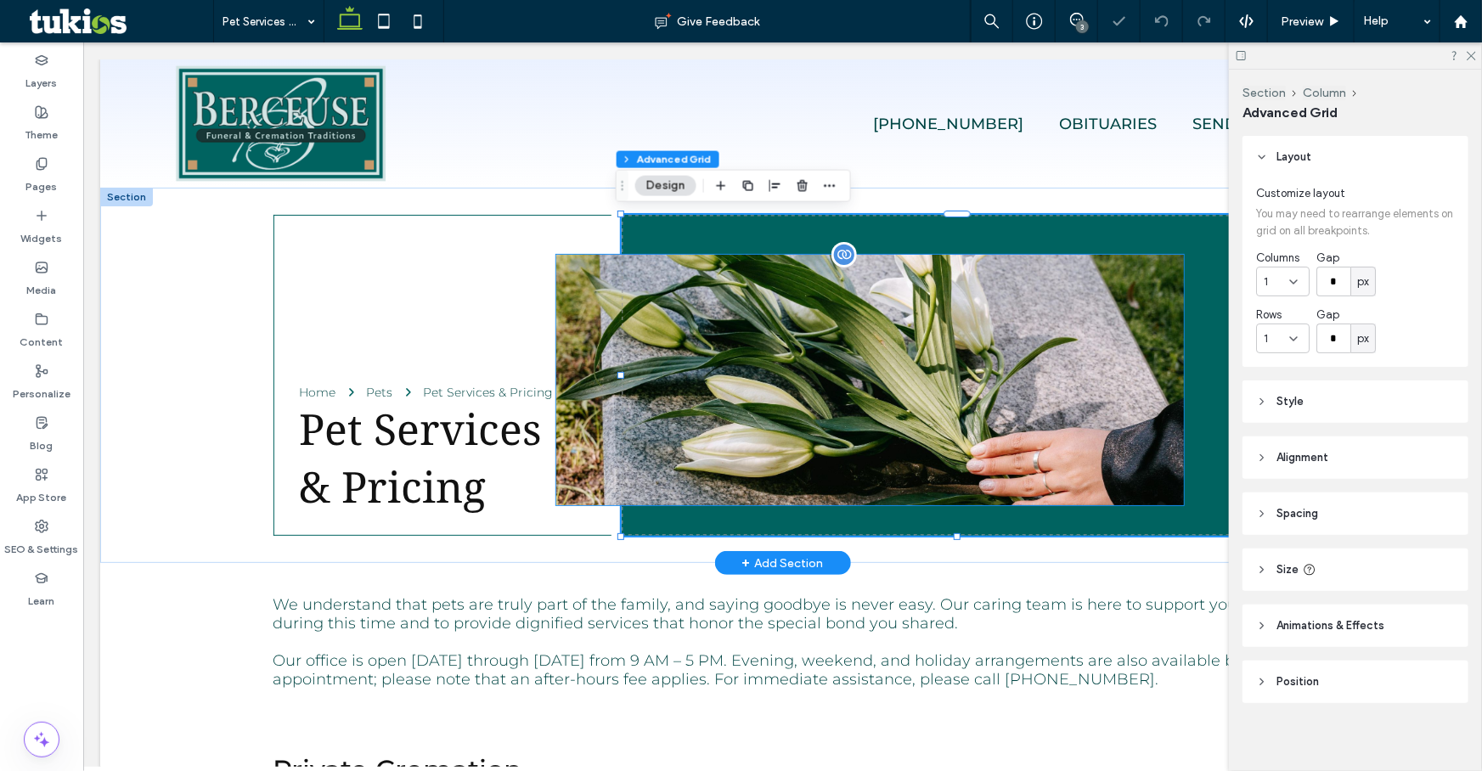
click at [584, 319] on img at bounding box center [869, 379] width 628 height 251
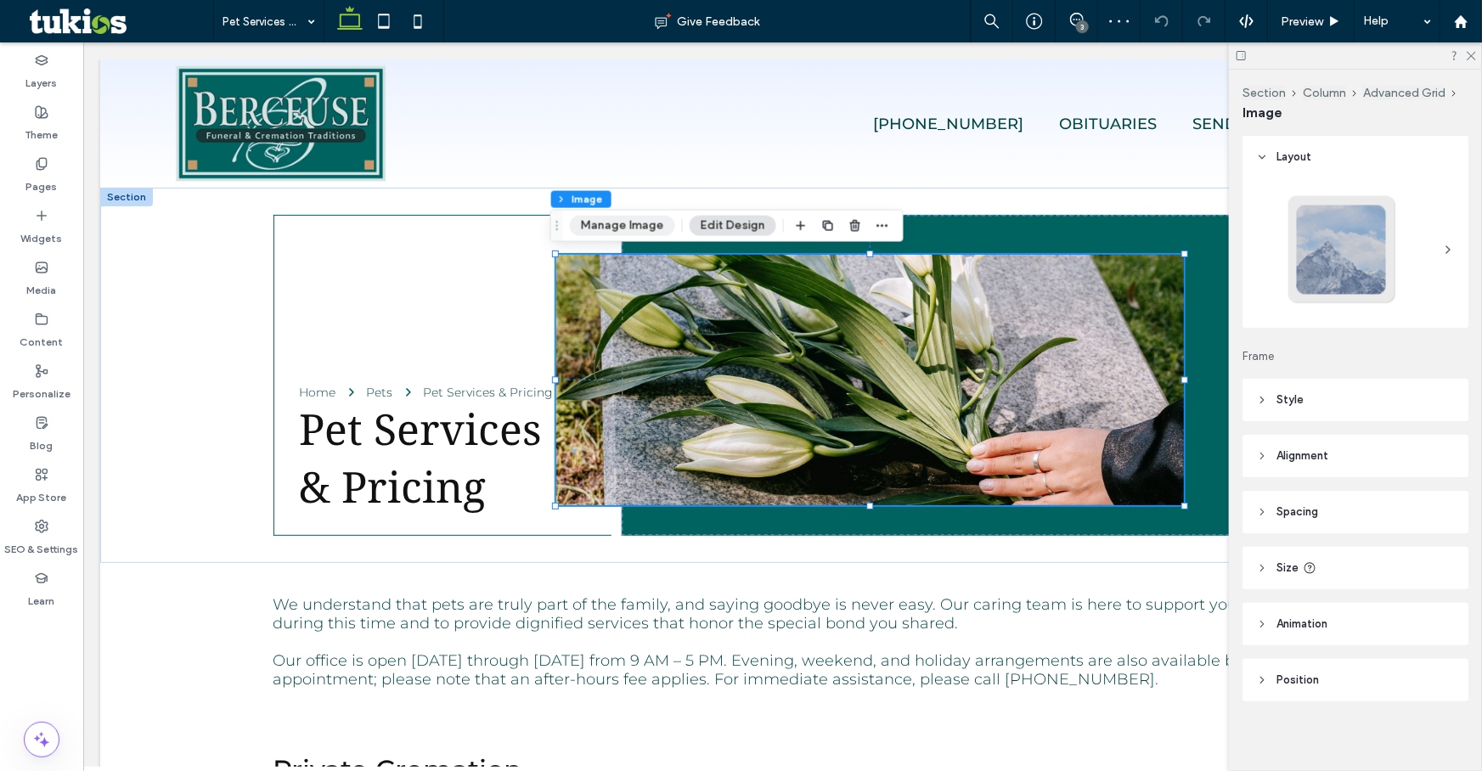
click at [634, 228] on button "Manage Image" at bounding box center [622, 226] width 105 height 20
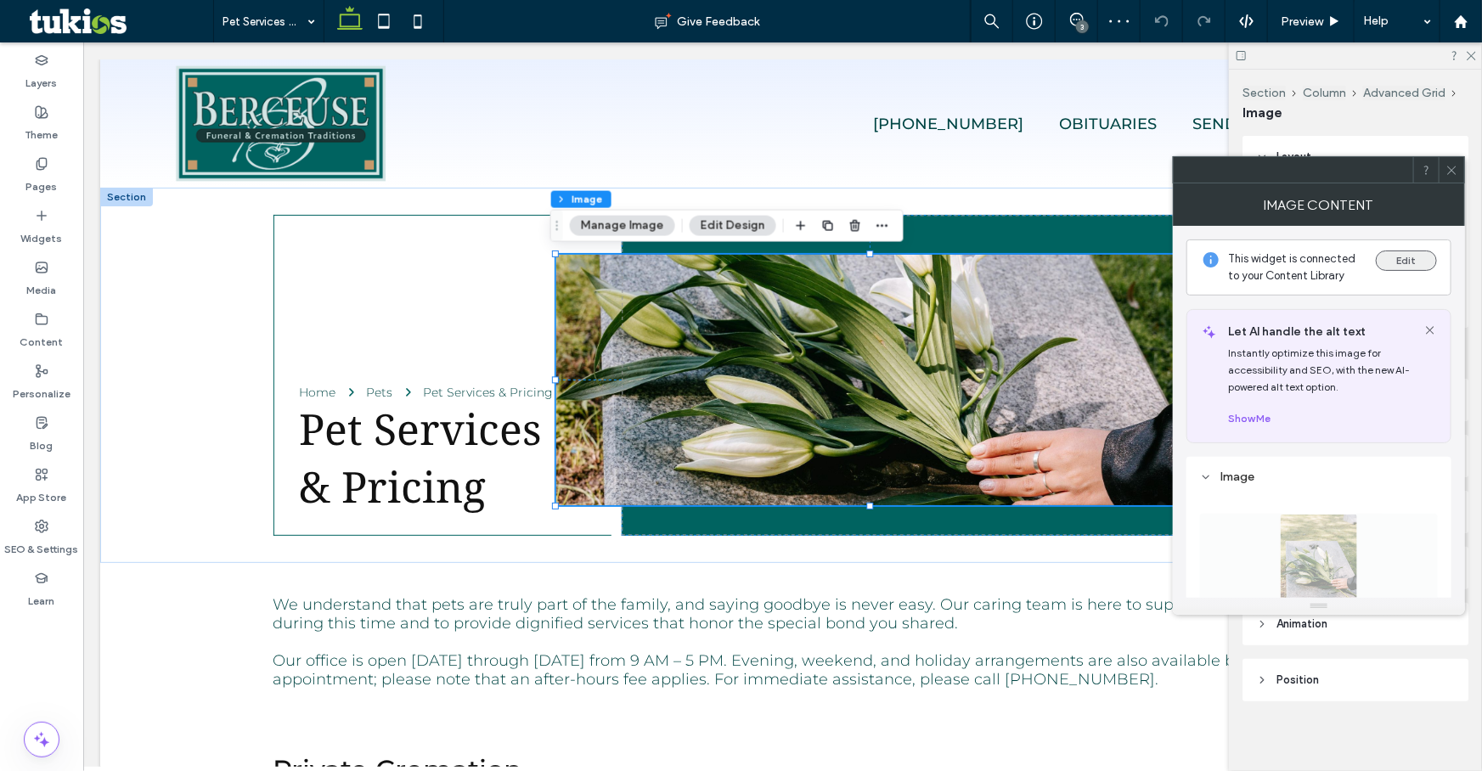
click at [1416, 252] on button "Edit" at bounding box center [1406, 261] width 61 height 20
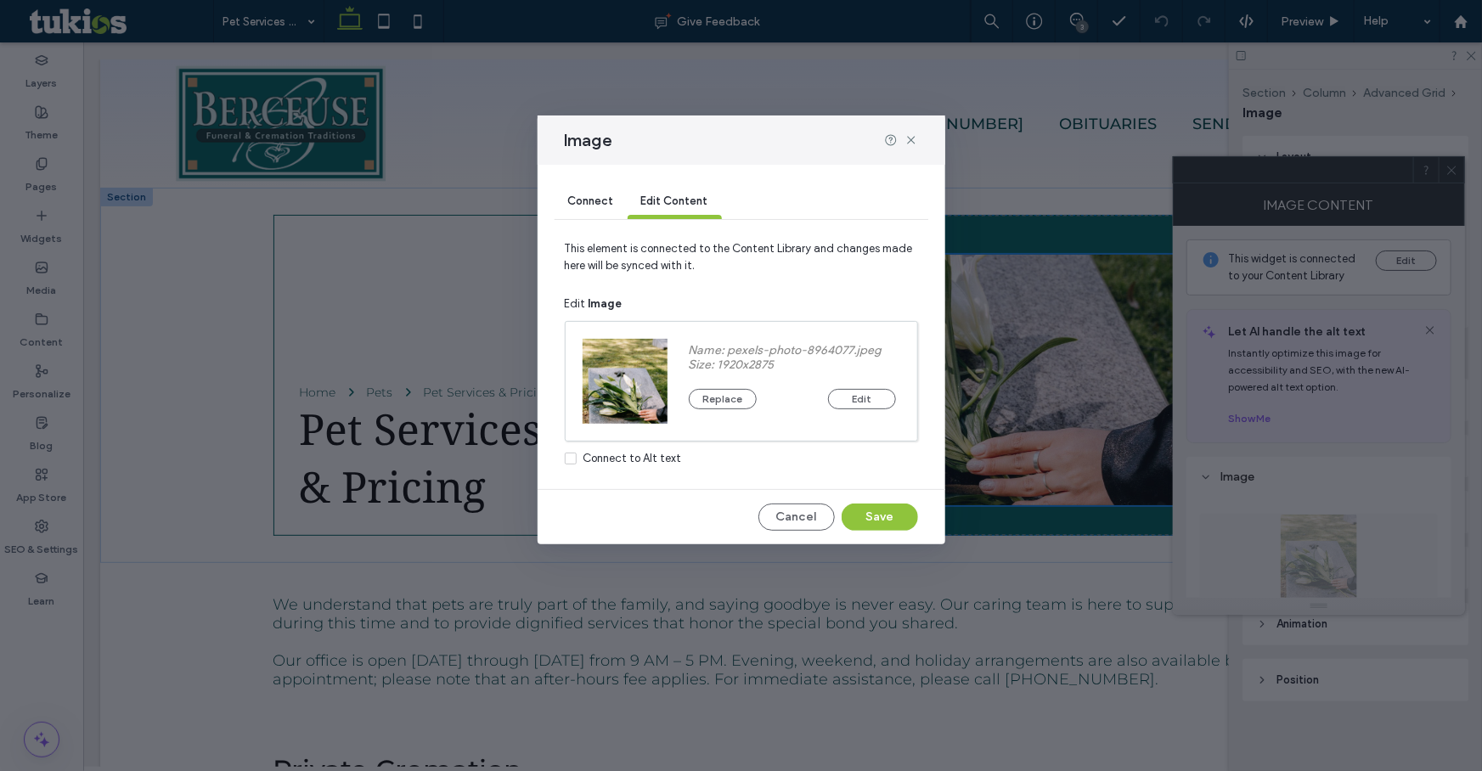
click at [596, 199] on span "Connect" at bounding box center [591, 201] width 46 height 13
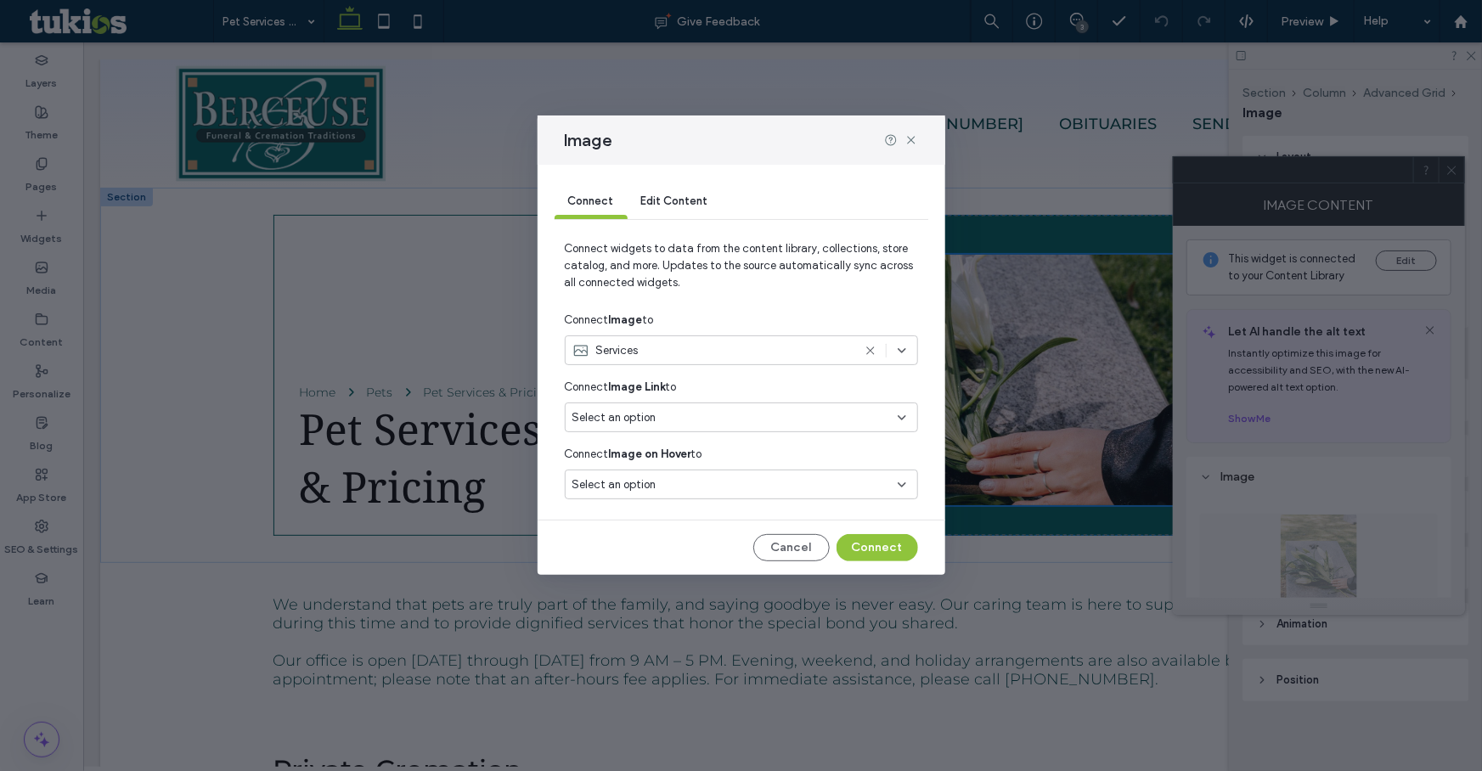
click at [871, 349] on use at bounding box center [870, 351] width 8 height 8
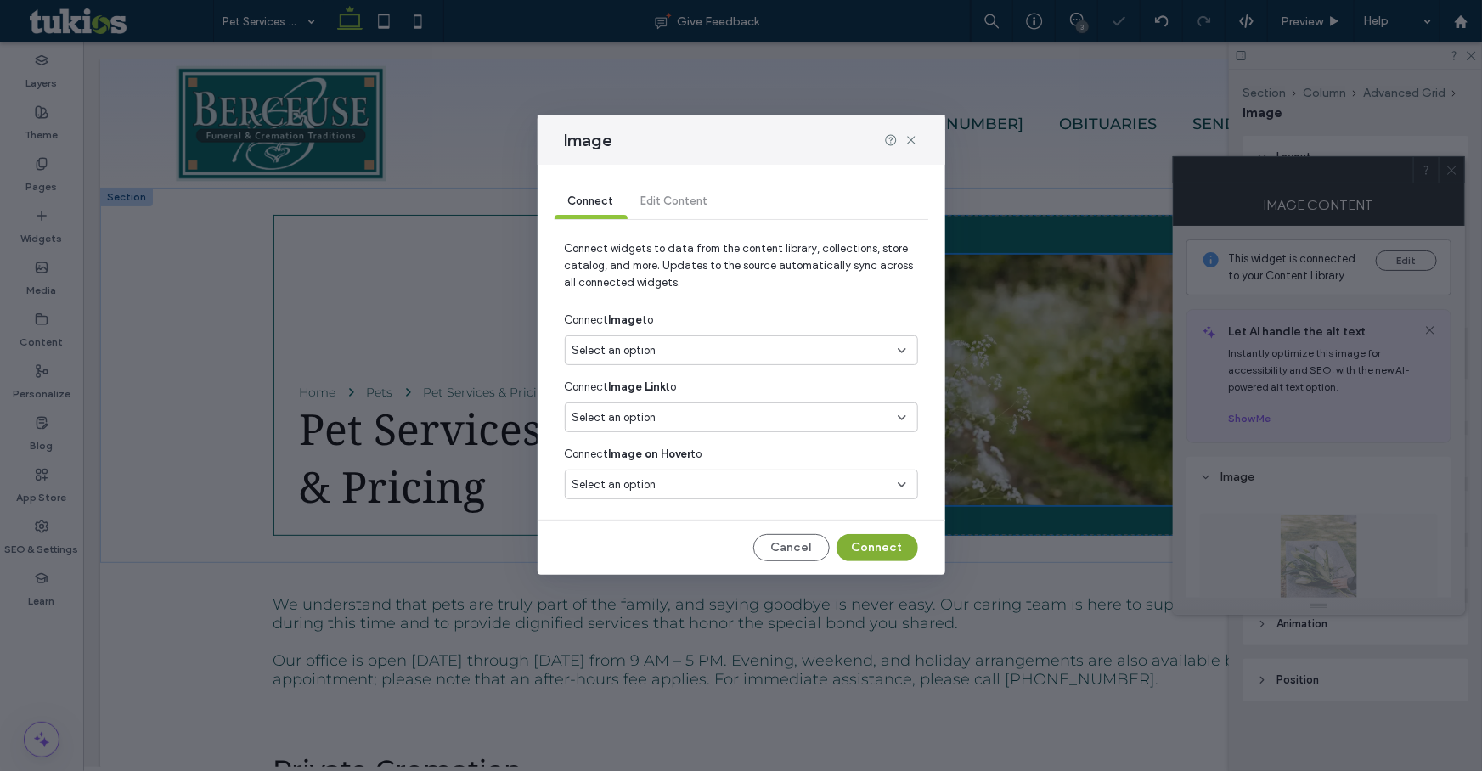
click at [883, 539] on button "Connect" at bounding box center [878, 547] width 82 height 27
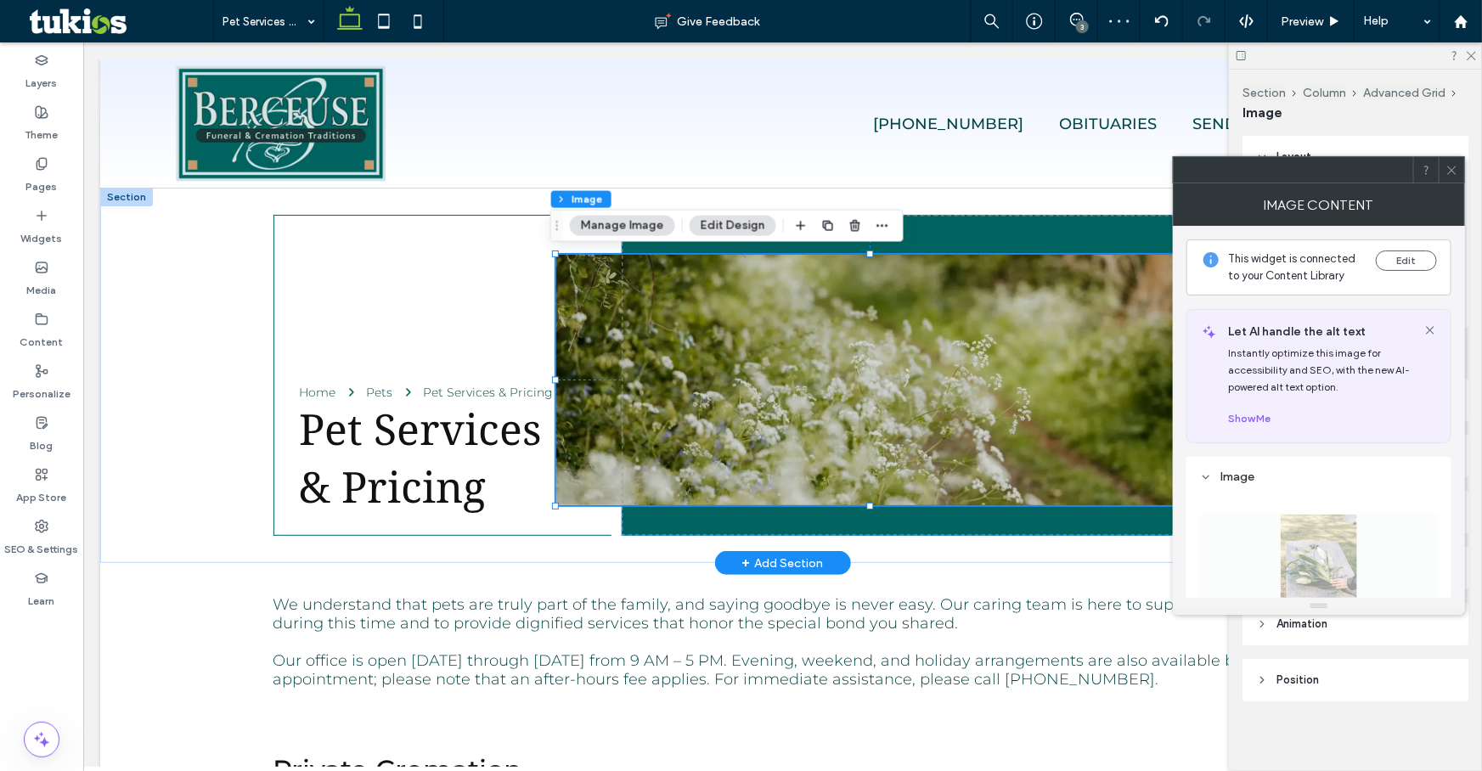
click at [874, 358] on img at bounding box center [869, 379] width 628 height 251
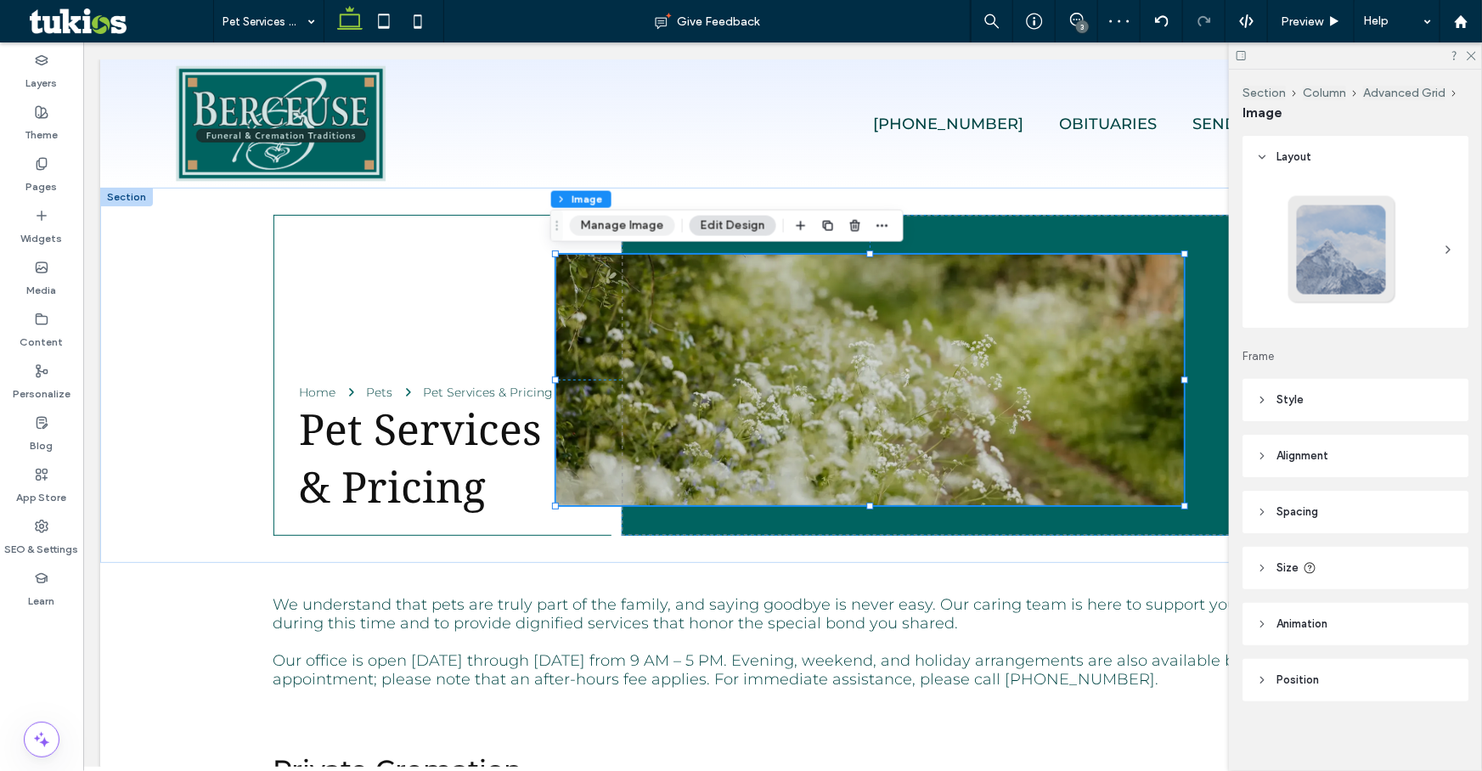
click at [643, 224] on button "Manage Image" at bounding box center [622, 226] width 105 height 20
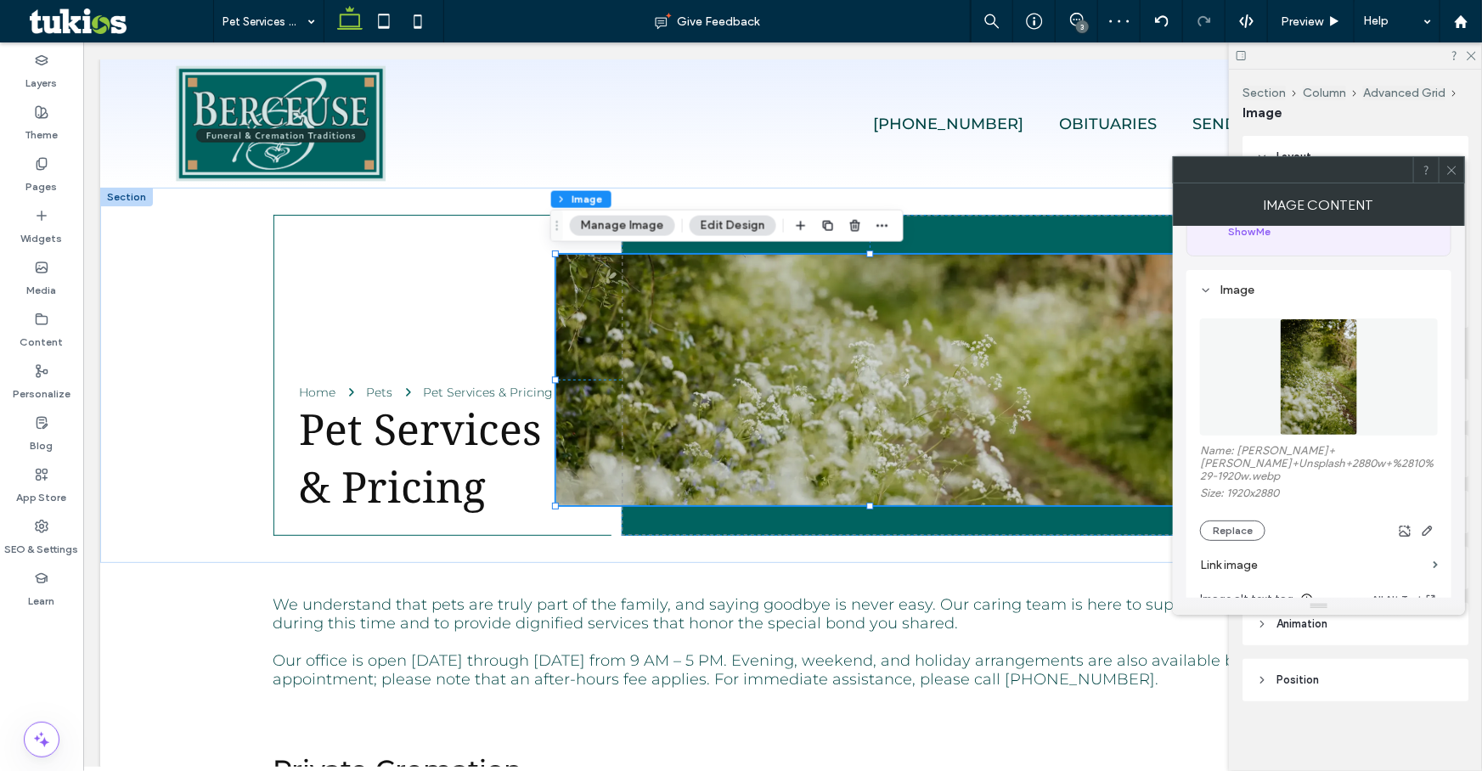
scroll to position [154, 0]
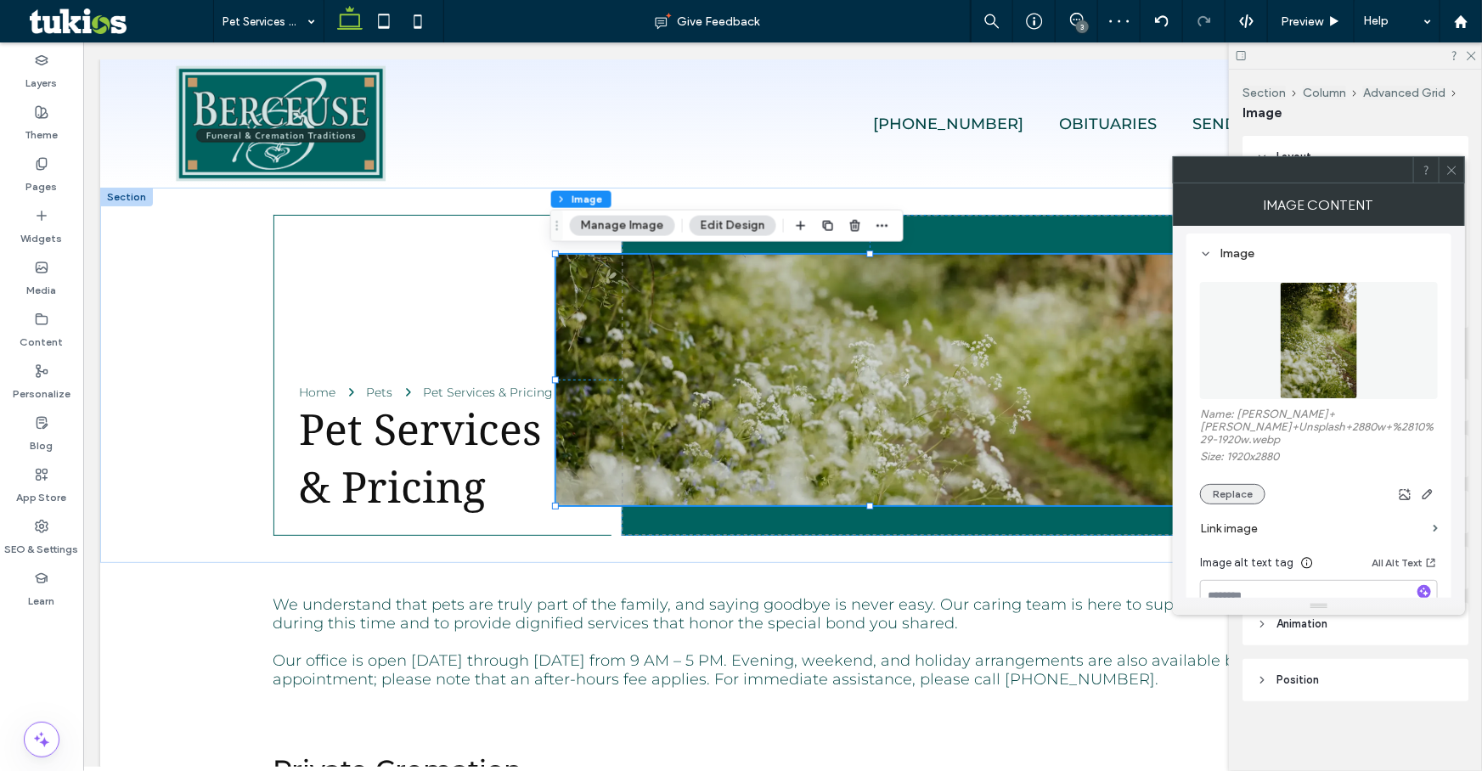
click at [1228, 488] on button "Replace" at bounding box center [1232, 494] width 65 height 20
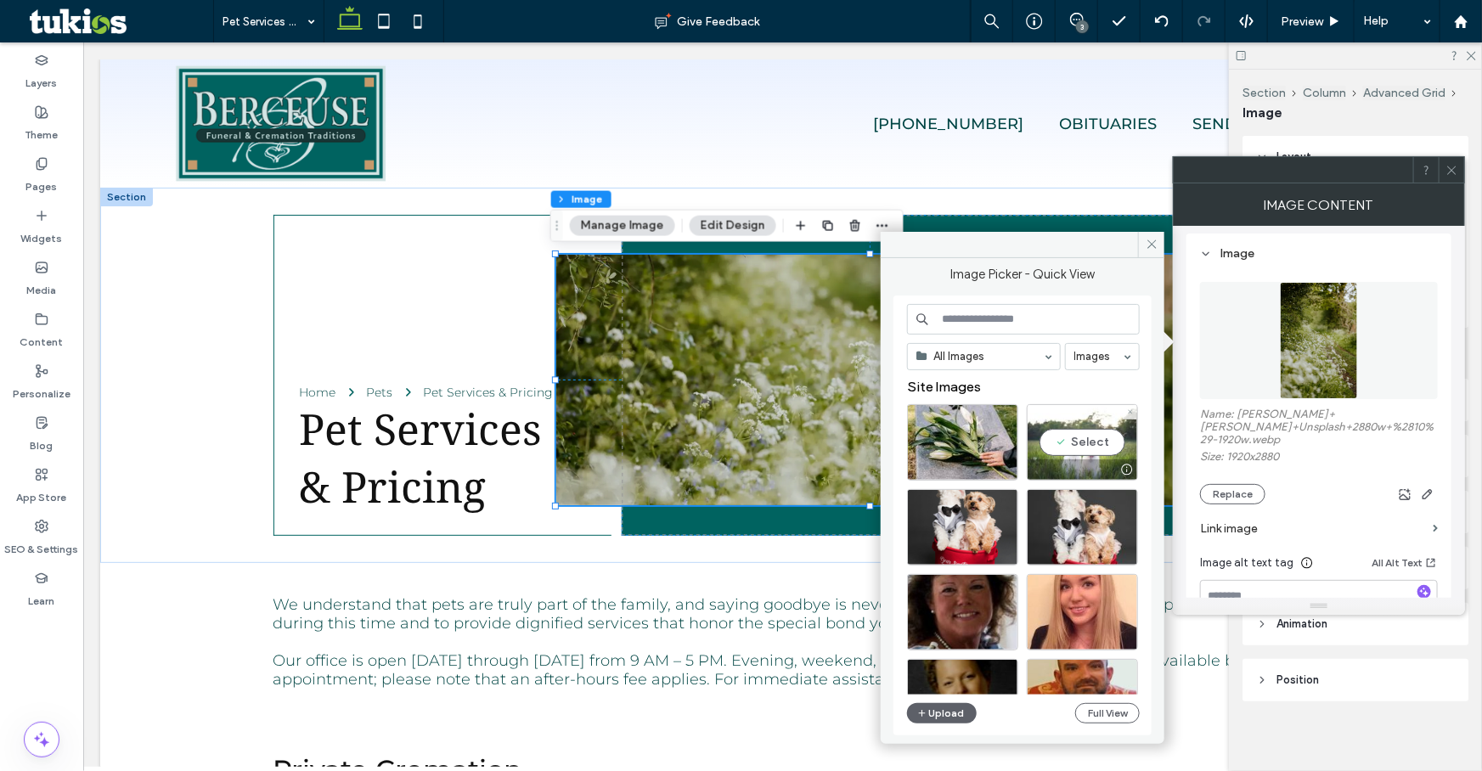
click at [1095, 440] on div "Select" at bounding box center [1082, 442] width 111 height 76
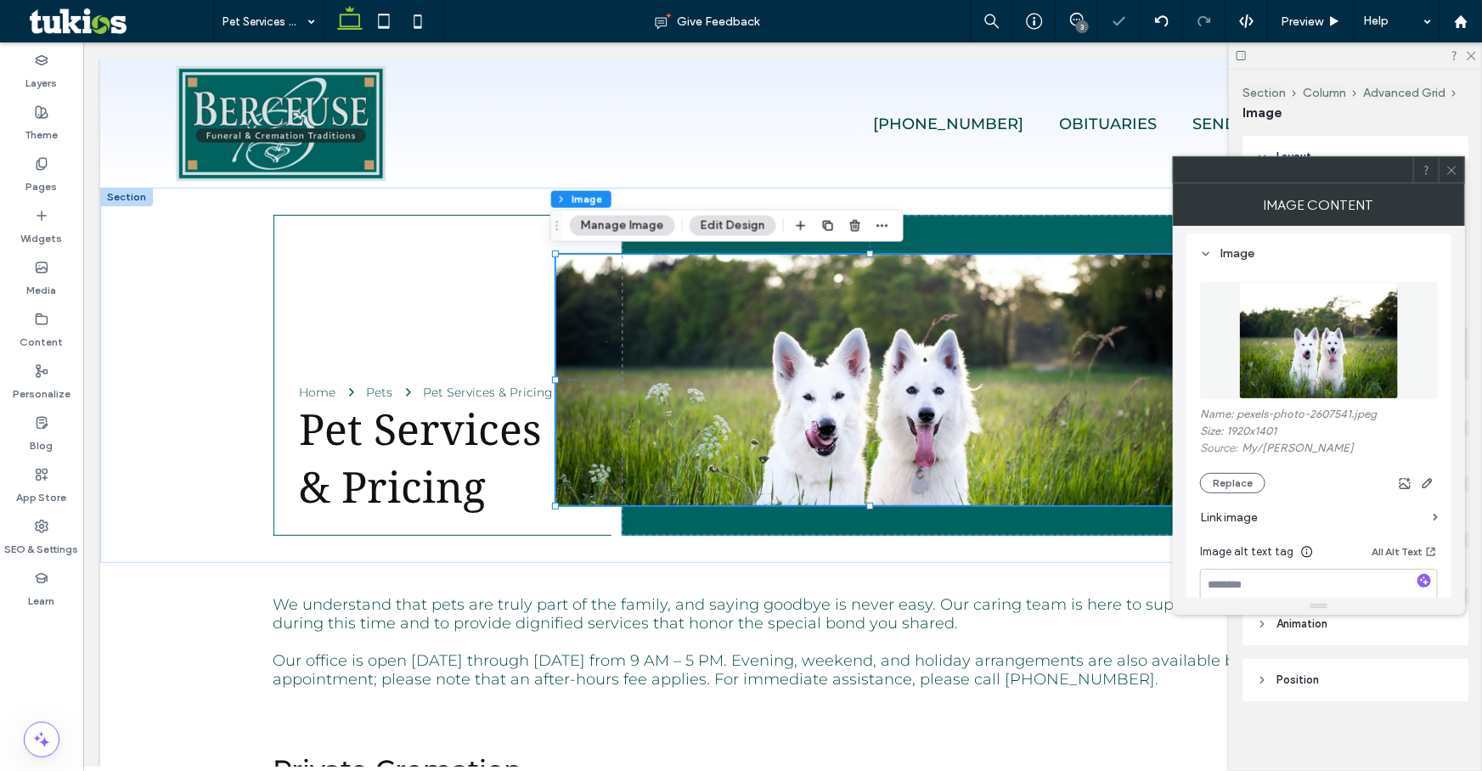
click at [1442, 164] on div at bounding box center [1451, 169] width 25 height 25
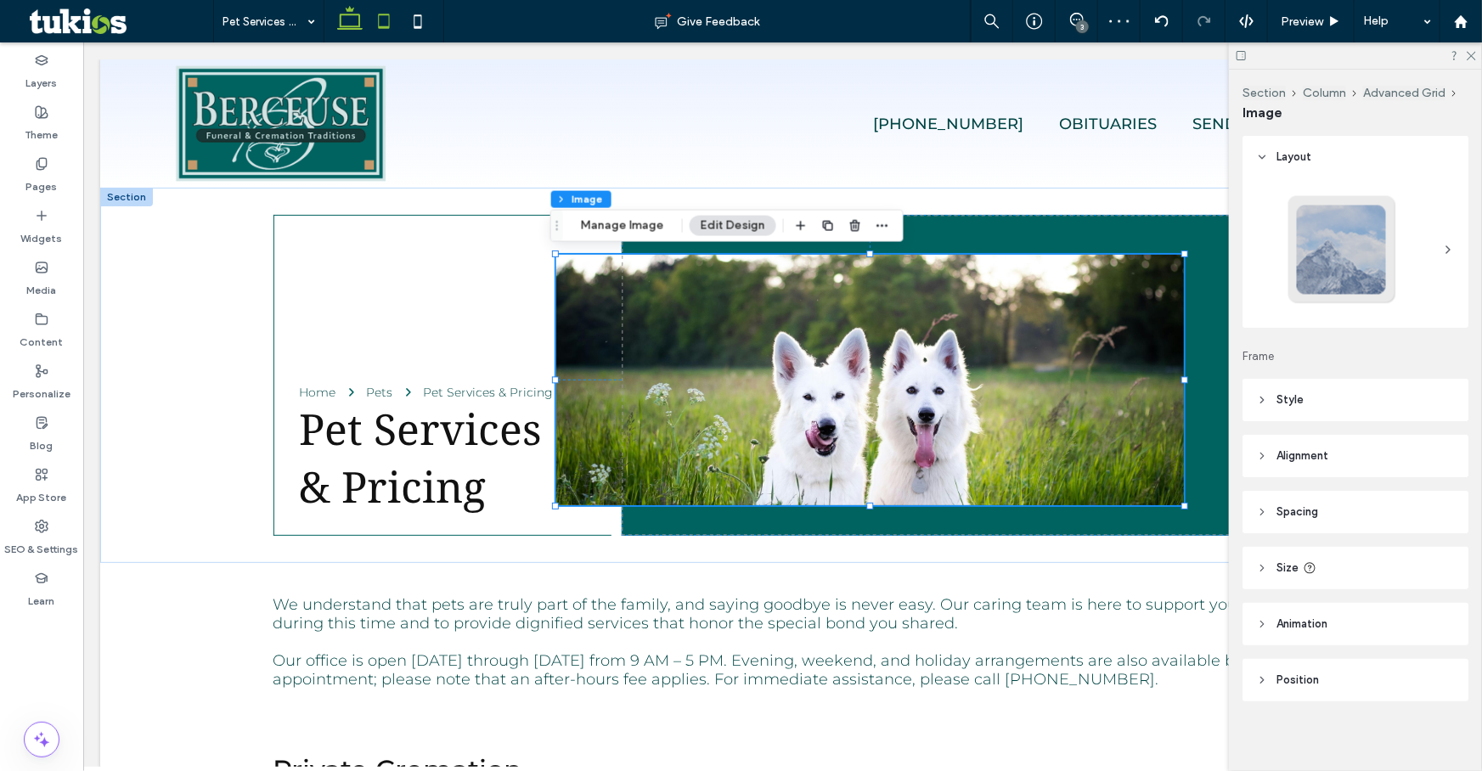
click at [398, 20] on icon at bounding box center [384, 21] width 34 height 34
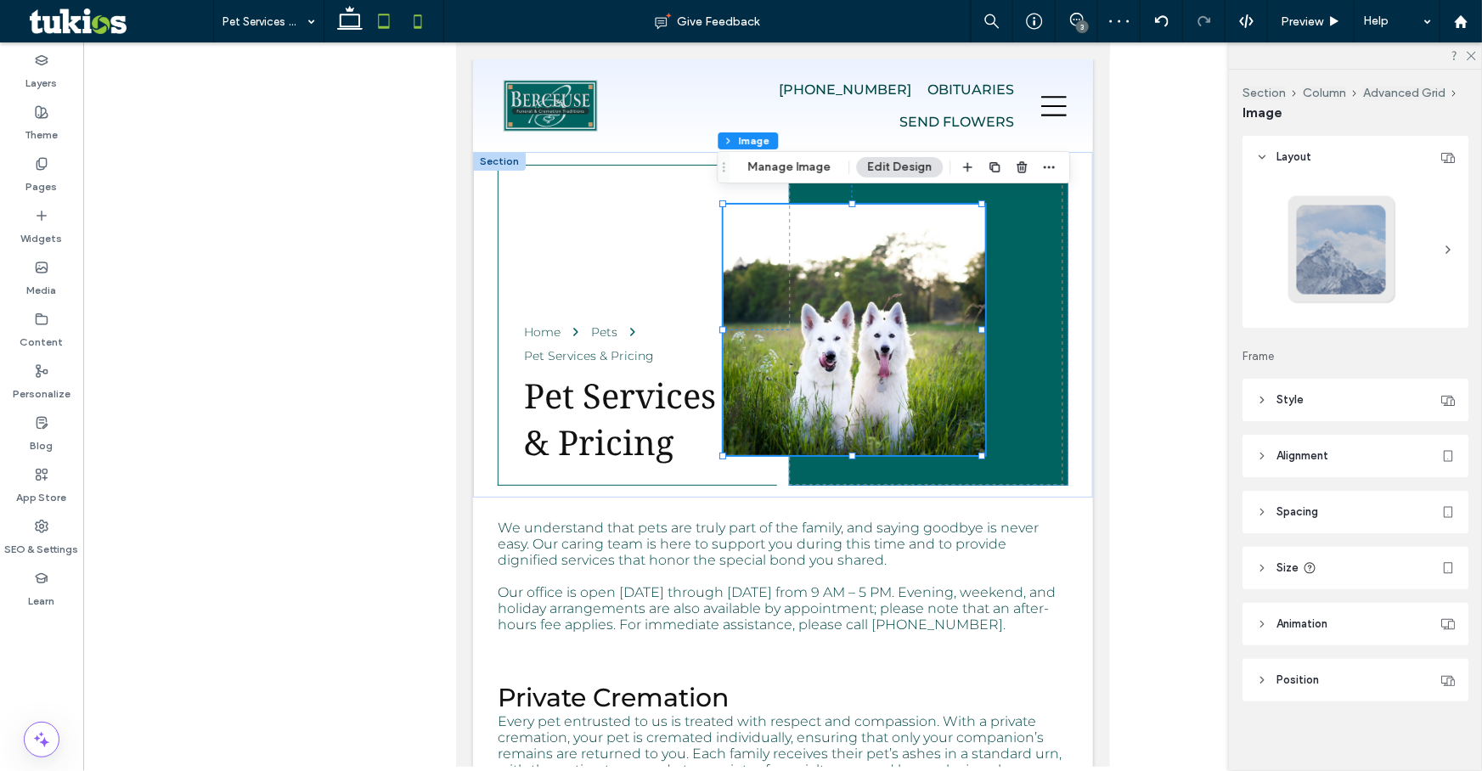
click at [419, 25] on icon at bounding box center [418, 21] width 34 height 34
type input "***"
